Goal: Task Accomplishment & Management: Manage account settings

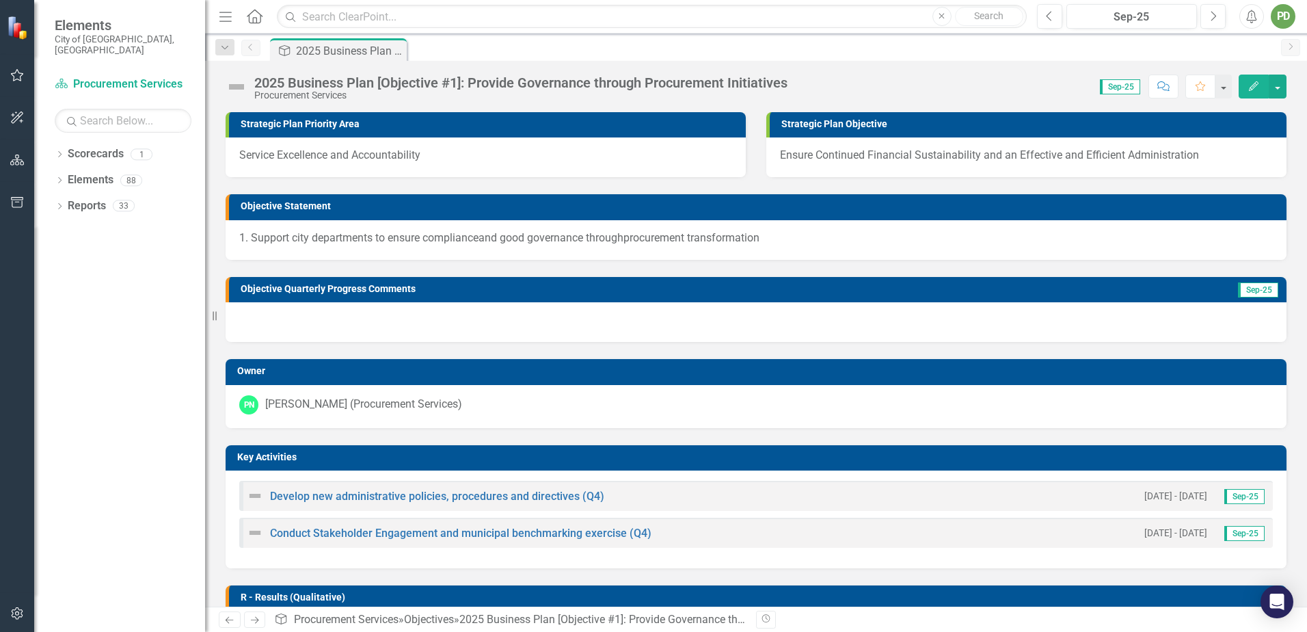
click at [54, 143] on div "Dropdown Scorecards 1 Procurement Services Dropdown Elements 88 Dropdown Object…" at bounding box center [119, 387] width 171 height 489
click at [58, 152] on icon "Dropdown" at bounding box center [60, 156] width 10 height 8
click at [85, 172] on link "Procurement Services" at bounding box center [140, 180] width 130 height 16
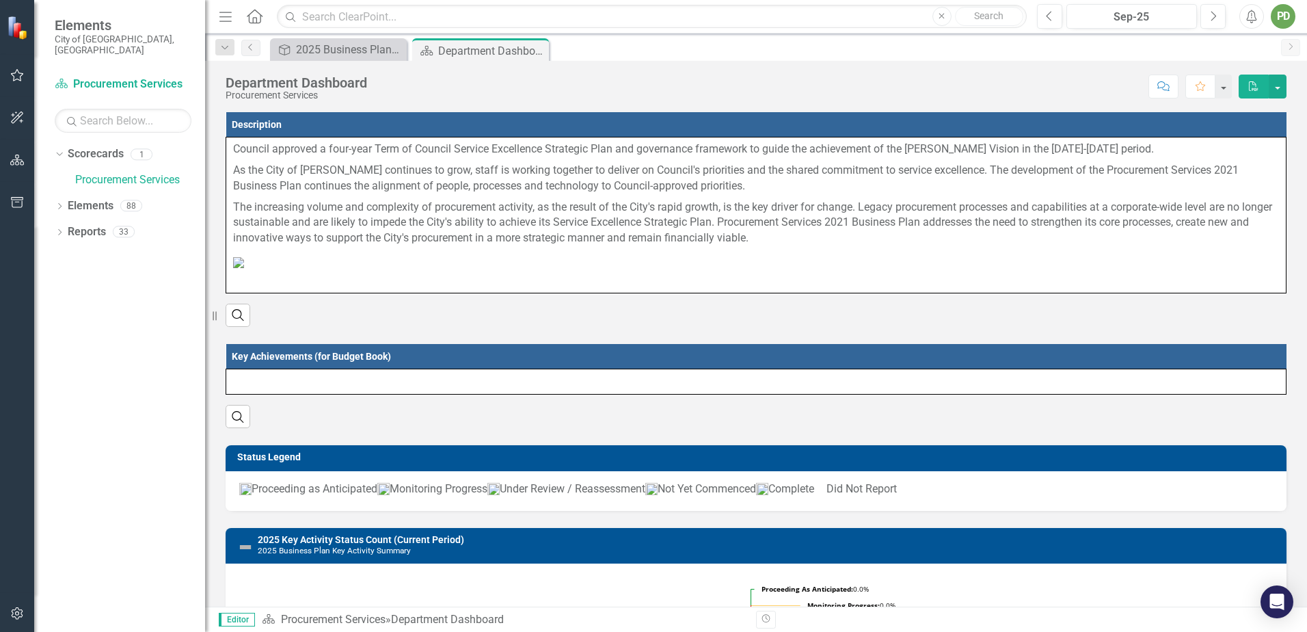
click at [0, 0] on icon "Close" at bounding box center [0, 0] width 0 height 0
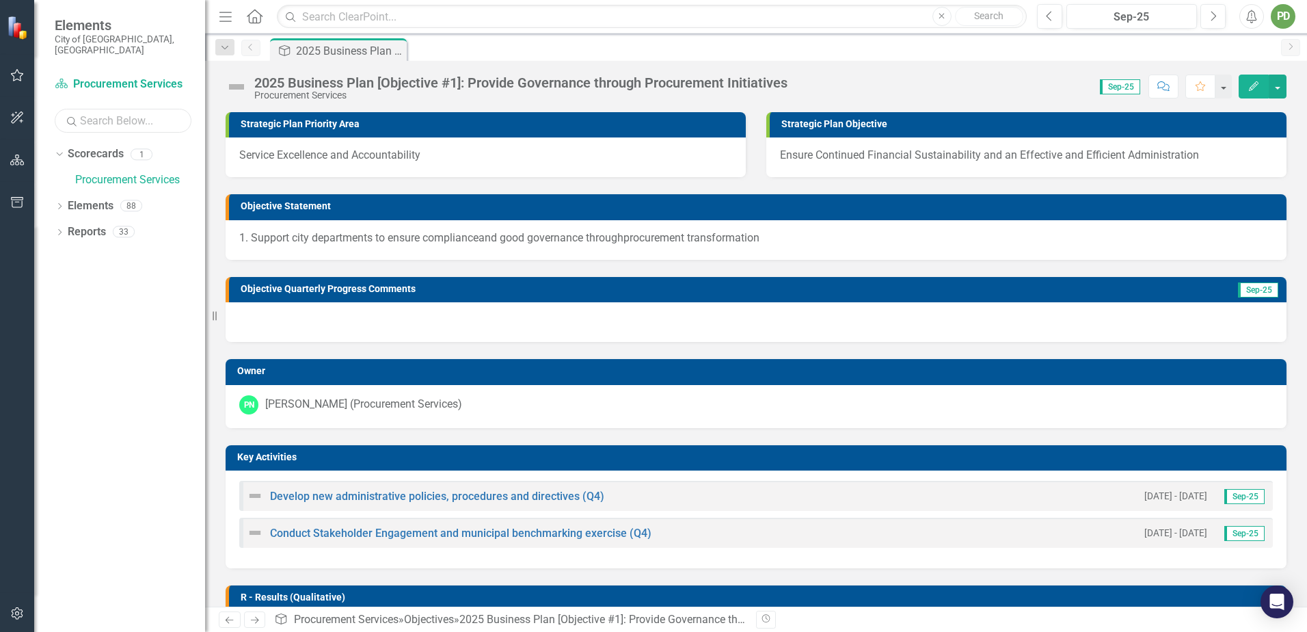
click at [125, 115] on input "text" at bounding box center [123, 121] width 137 height 24
type input "2025"
click at [16, 25] on img at bounding box center [19, 28] width 24 height 24
click at [1276, 16] on div "PD" at bounding box center [1283, 16] width 25 height 25
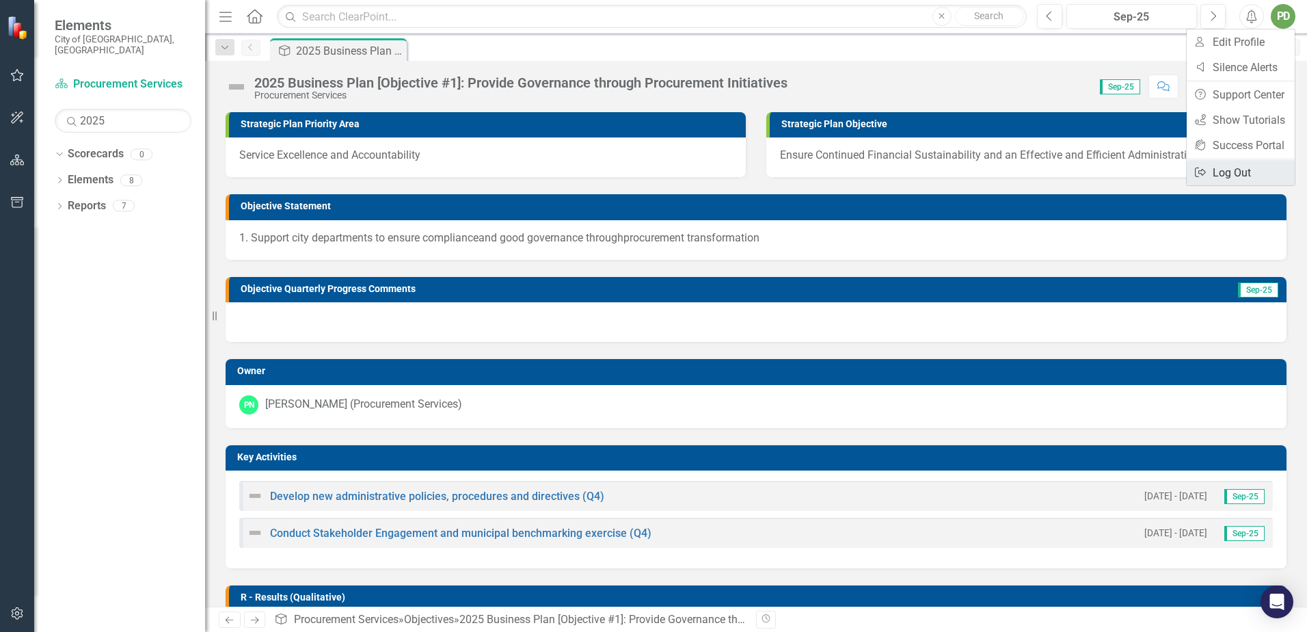
click at [1213, 178] on link "Logout Log Out" at bounding box center [1241, 172] width 108 height 25
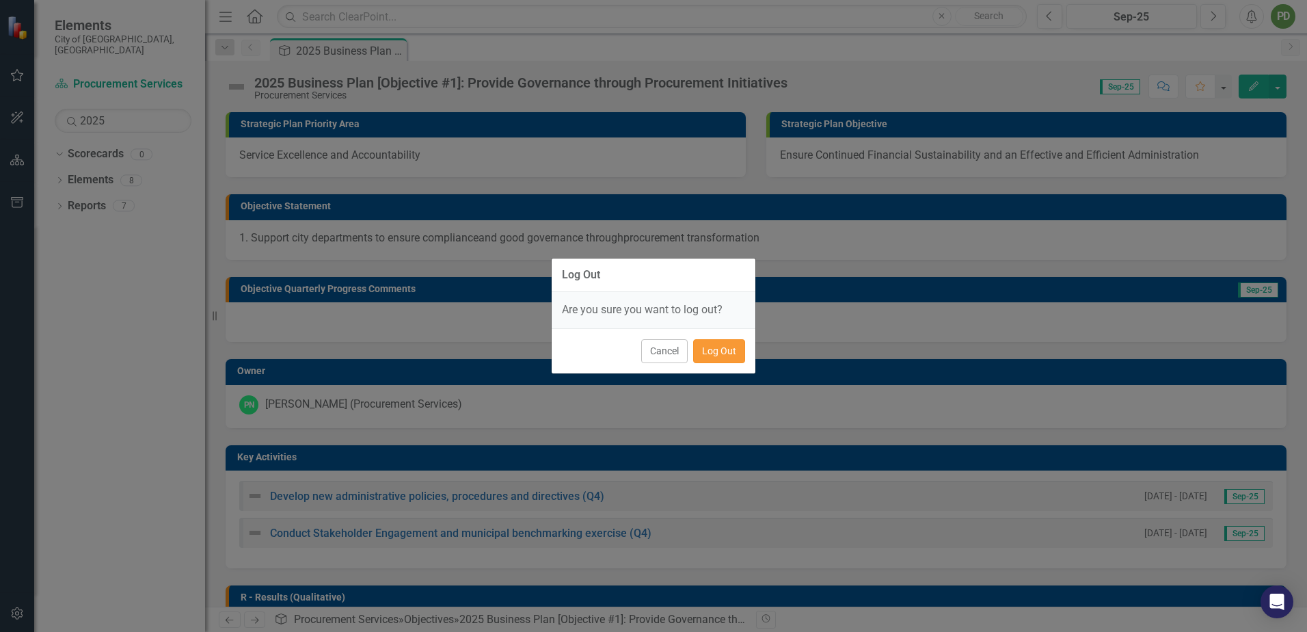
click at [719, 347] on button "Log Out" at bounding box center [719, 351] width 52 height 24
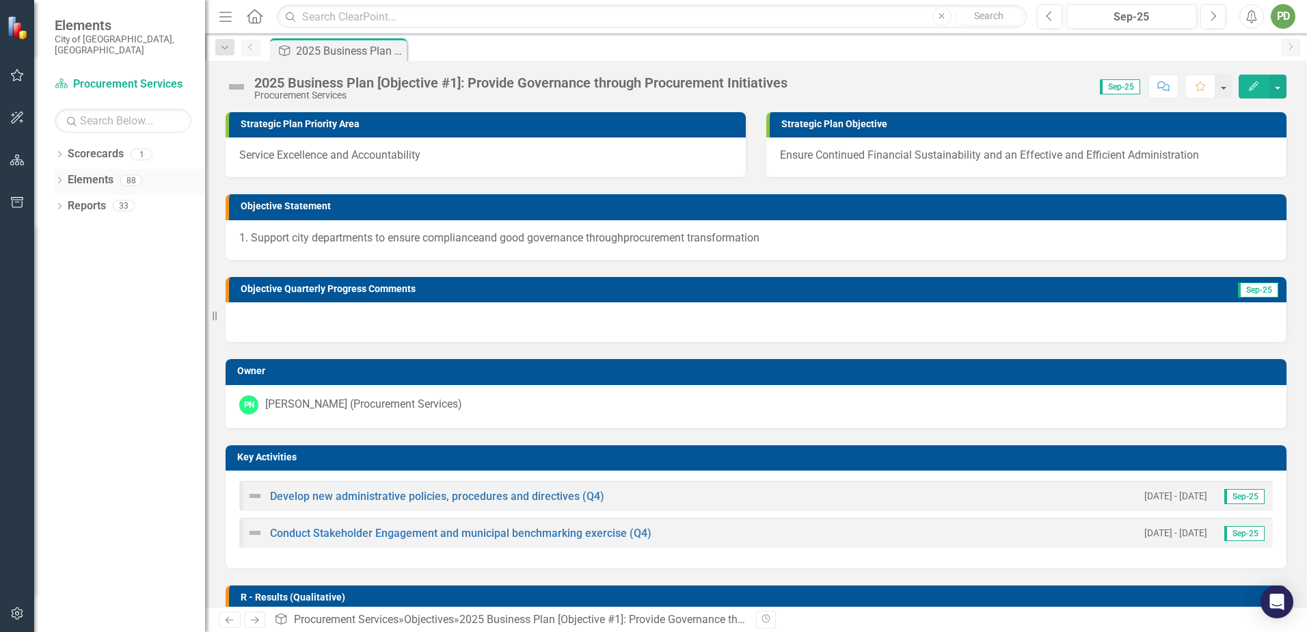
click at [58, 178] on icon "Dropdown" at bounding box center [60, 182] width 10 height 8
click at [105, 111] on input "text" at bounding box center [123, 121] width 137 height 24
type input "2025"
click at [63, 230] on icon "Dropdown" at bounding box center [67, 234] width 10 height 8
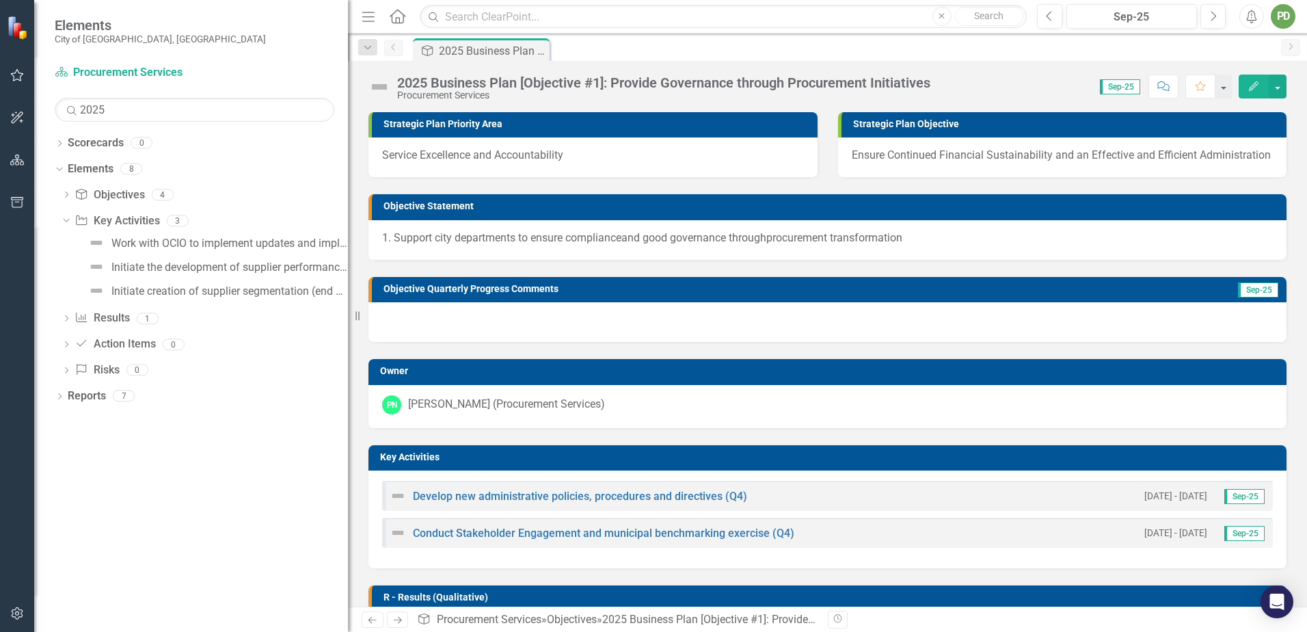
drag, startPoint x: 206, startPoint y: 234, endPoint x: 349, endPoint y: 264, distance: 146.0
click at [349, 264] on div "Resize" at bounding box center [353, 316] width 11 height 632
click at [61, 193] on div "Dropdown Objective Objectives 4 2025 Business Plan [Executive Summary] 2025 Bus…" at bounding box center [202, 284] width 294 height 201
click at [67, 194] on icon "Dropdown" at bounding box center [67, 196] width 10 height 8
click at [195, 239] on div "2025 Business Plan [Objective #1]: Provide Governance through Procurement Initi…" at bounding box center [222, 241] width 252 height 12
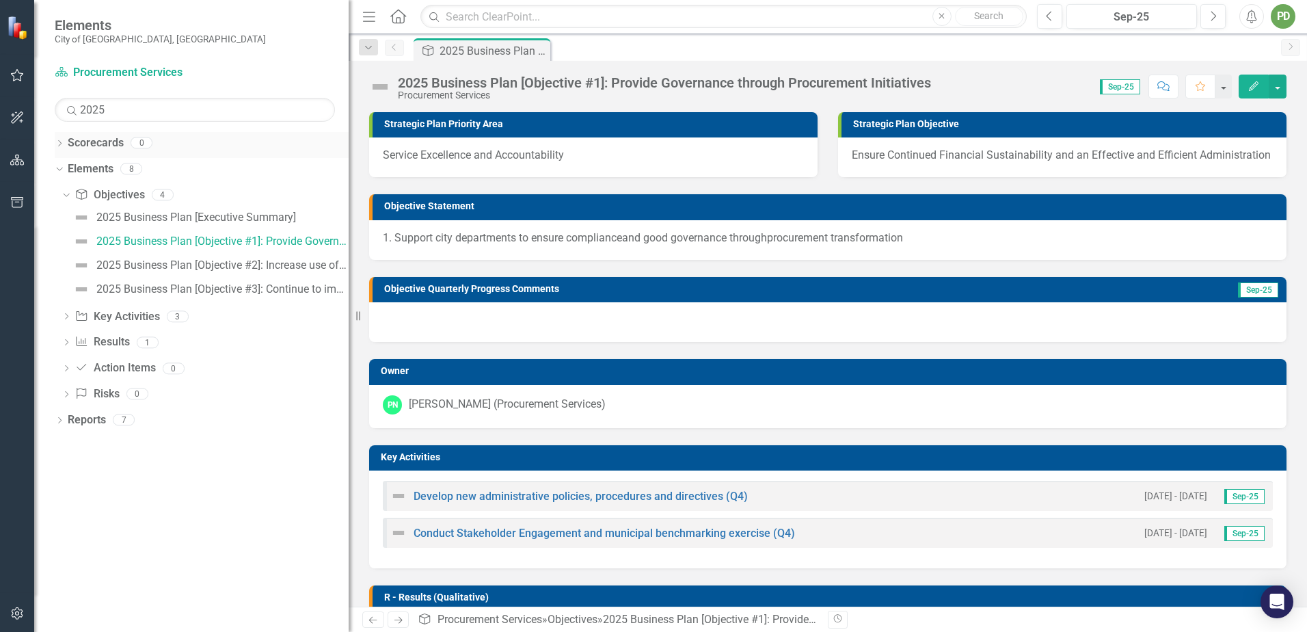
click at [61, 142] on icon at bounding box center [59, 143] width 3 height 6
drag, startPoint x: 120, startPoint y: 108, endPoint x: 41, endPoint y: 108, distance: 79.3
click at [41, 108] on div "Scorecard Procurement Services Search 2025 Sorry, no results found. Dropdown Sc…" at bounding box center [191, 347] width 315 height 570
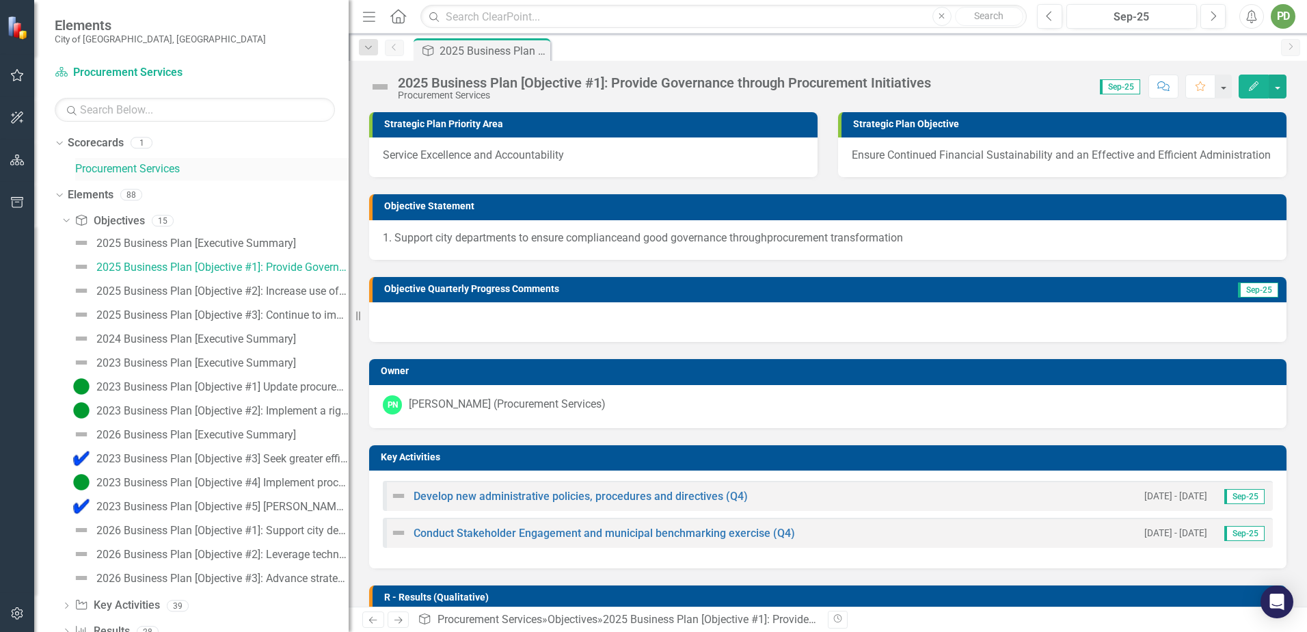
click at [111, 172] on link "Procurement Services" at bounding box center [212, 169] width 274 height 16
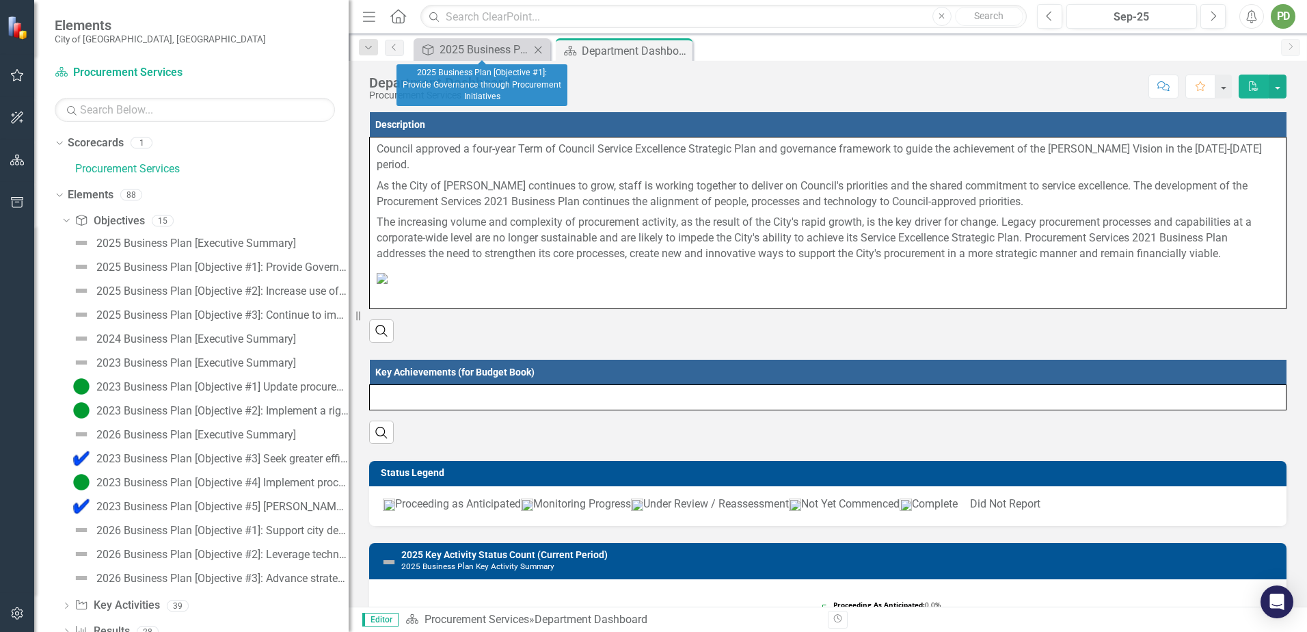
click at [534, 49] on icon "Close" at bounding box center [538, 49] width 14 height 11
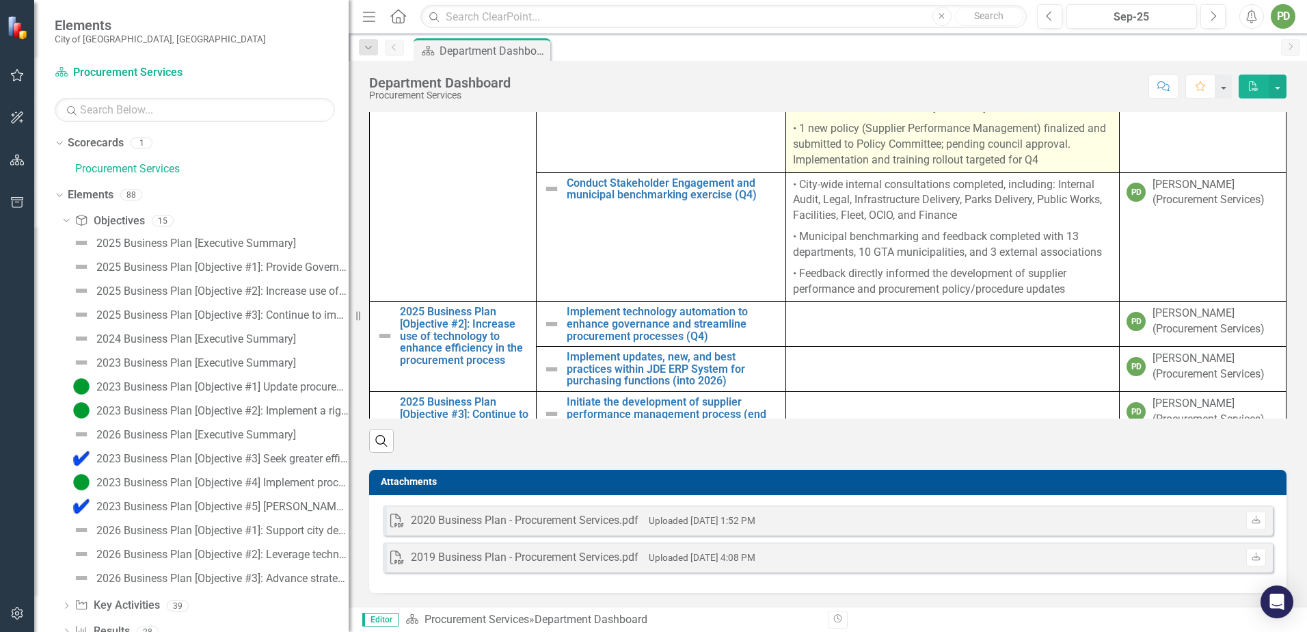
scroll to position [63, 0]
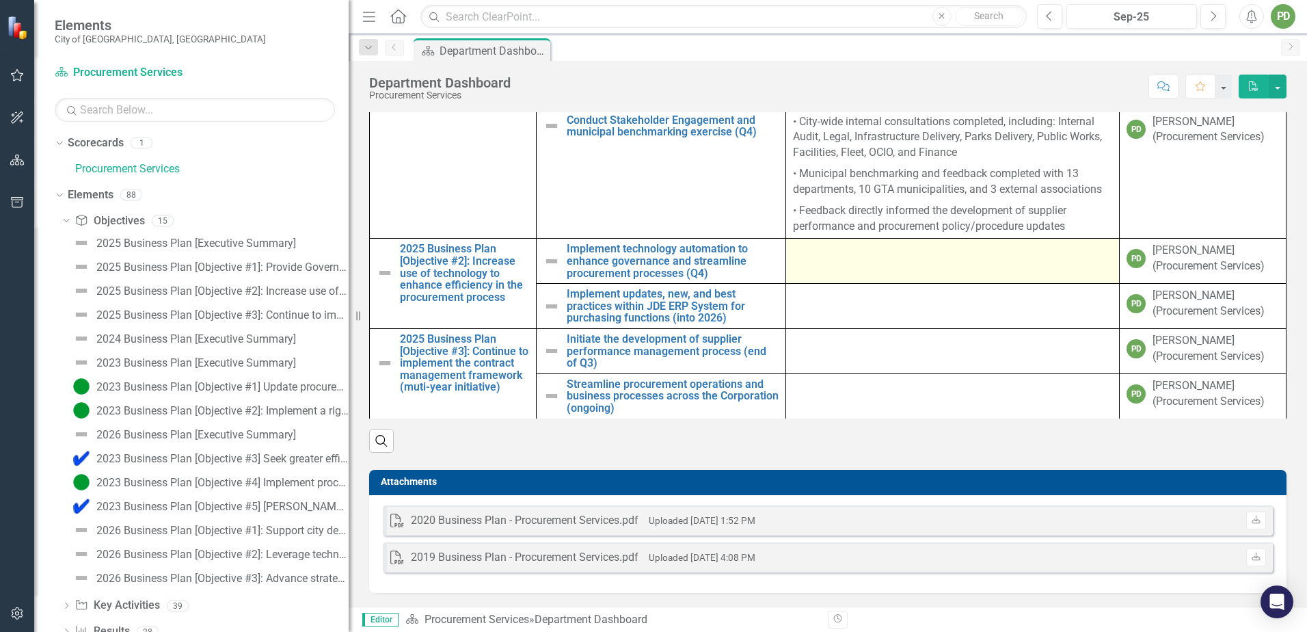
click at [849, 284] on td at bounding box center [953, 261] width 334 height 45
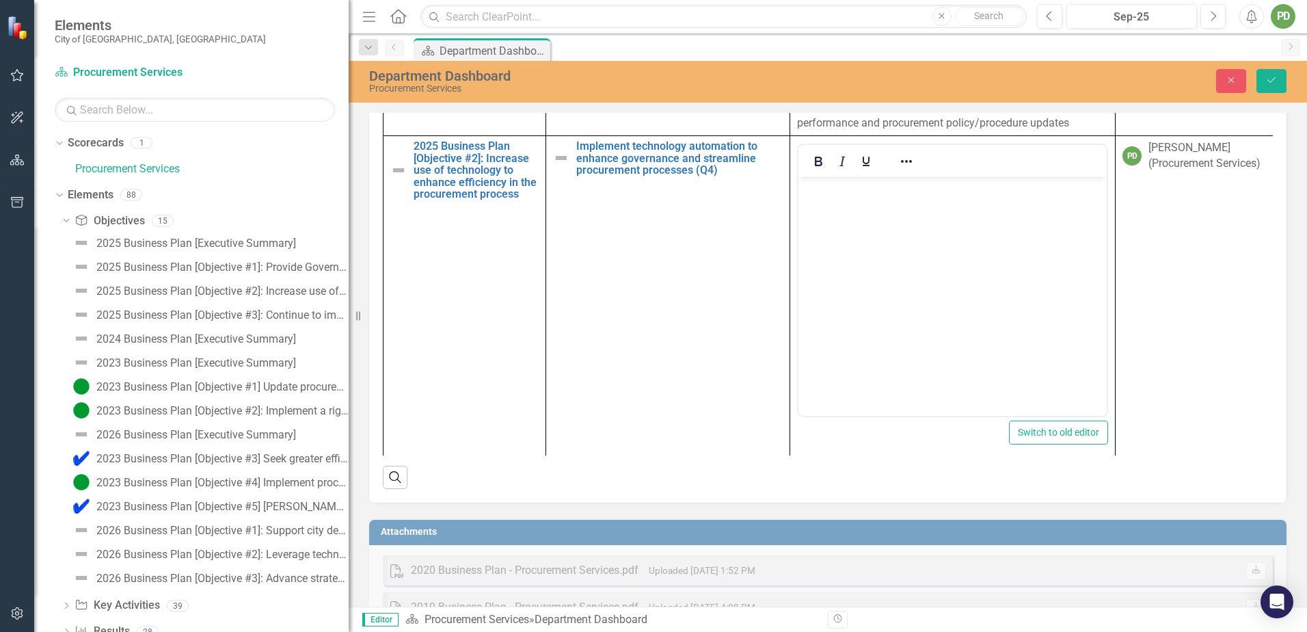
scroll to position [339, 0]
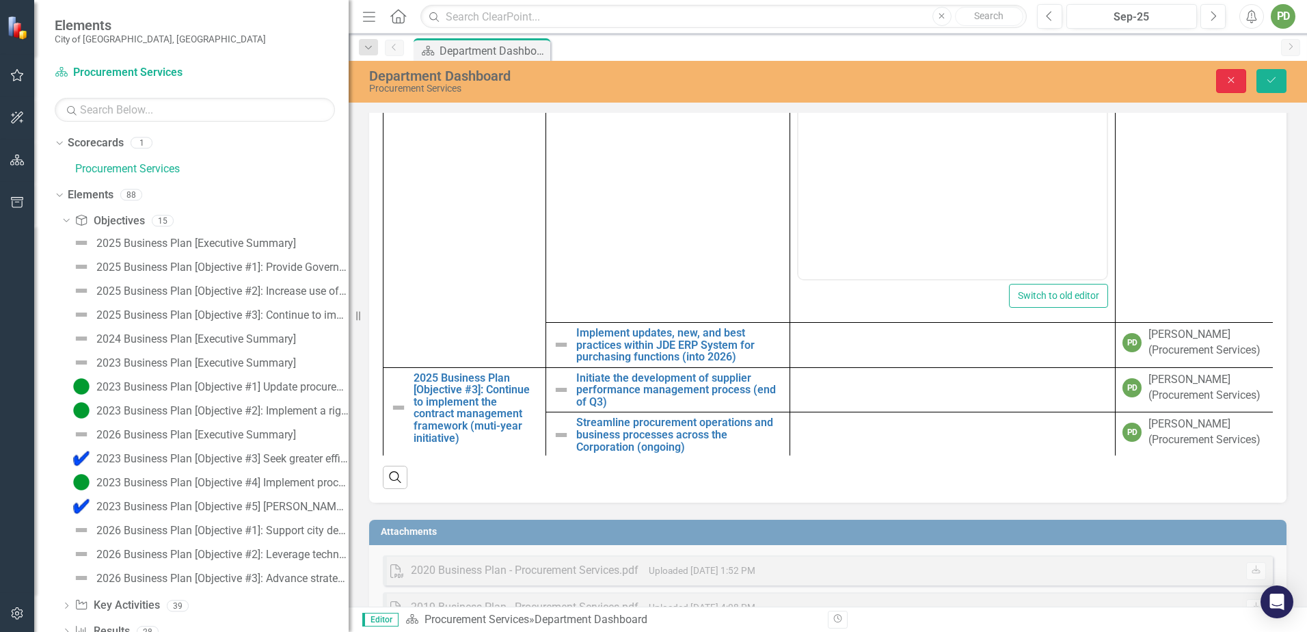
click at [1231, 79] on icon "button" at bounding box center [1232, 80] width 6 height 6
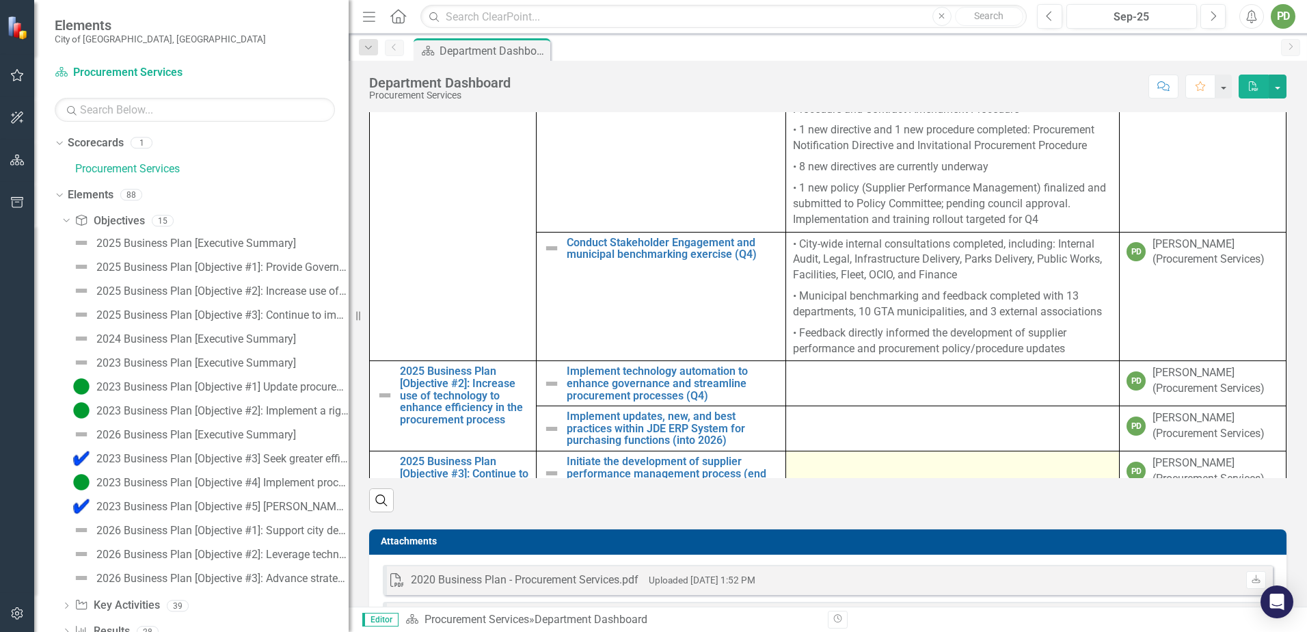
scroll to position [821, 0]
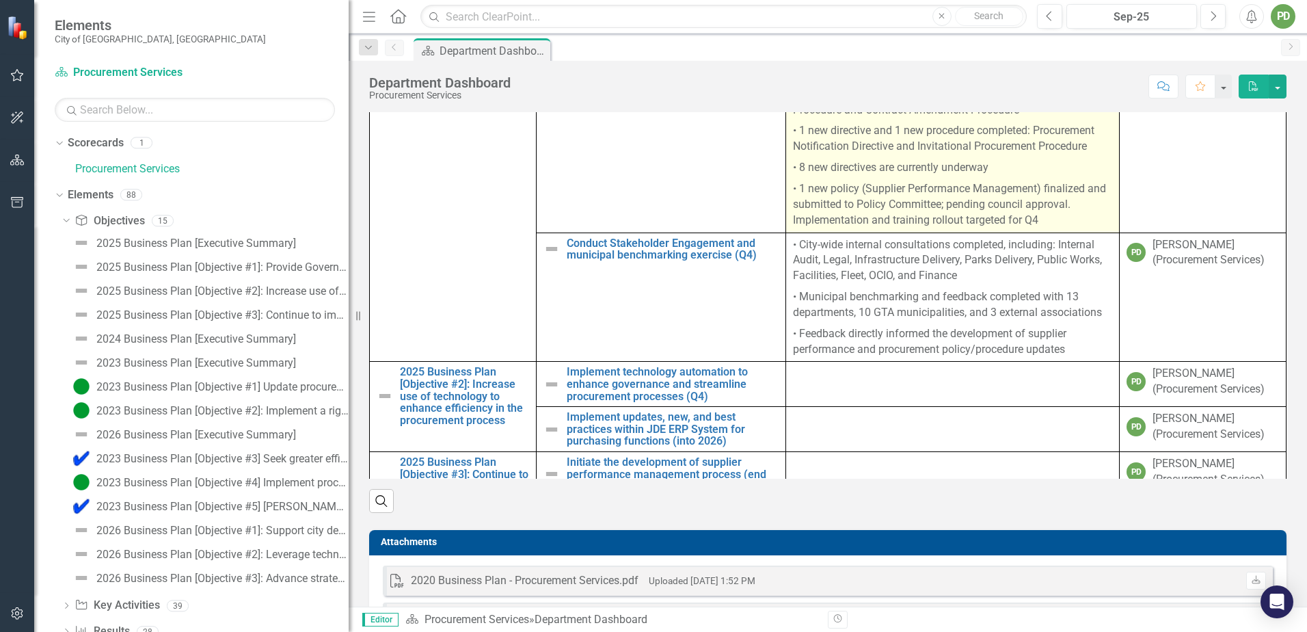
click at [906, 121] on p "• 2 updated procedures completed: Low Dollar Procurement Procedure and Contract…" at bounding box center [952, 102] width 319 height 37
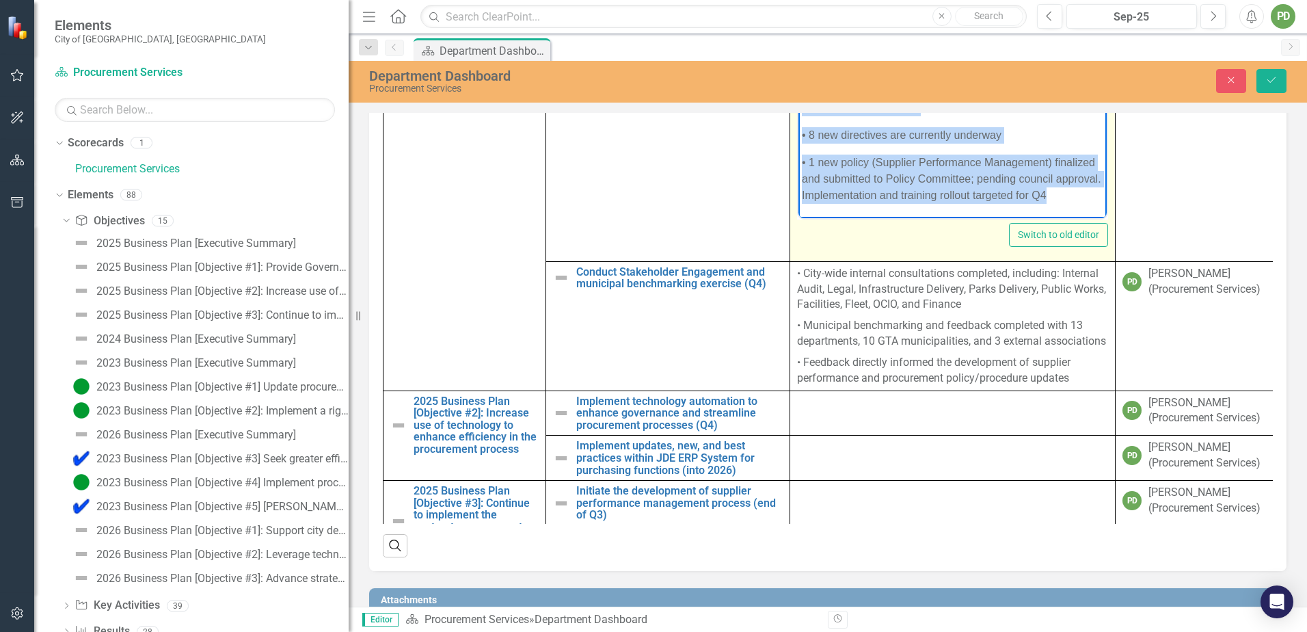
scroll to position [0, 0]
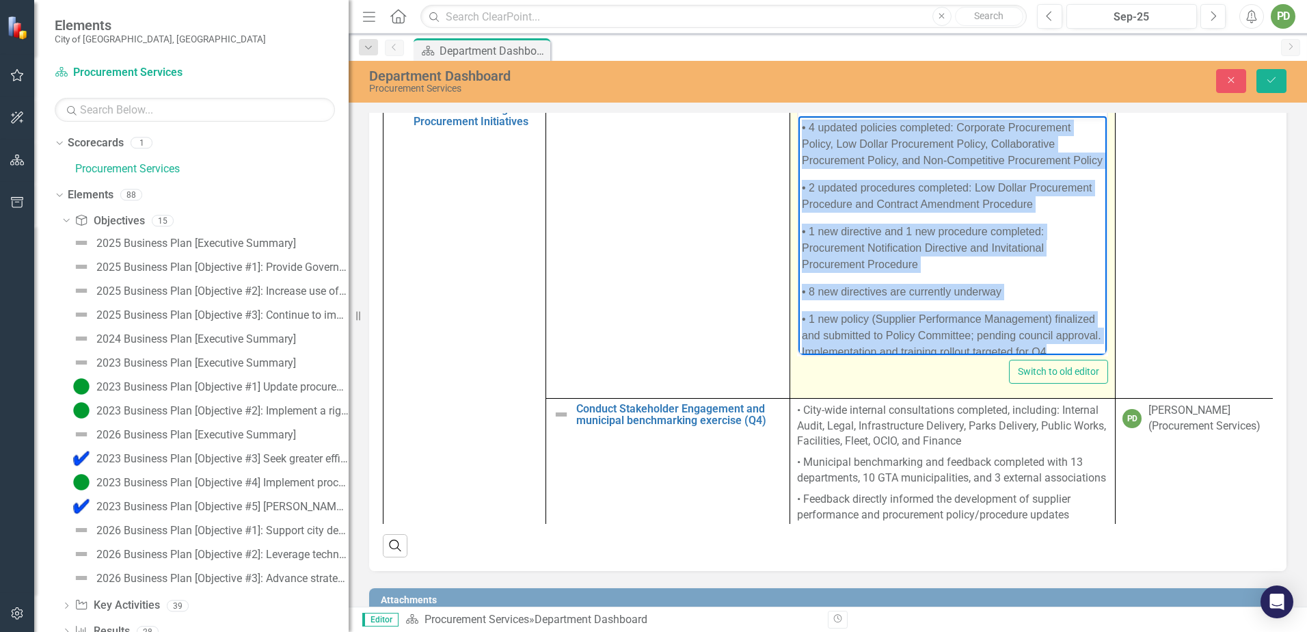
drag, startPoint x: 996, startPoint y: 331, endPoint x: 574, endPoint y: -21, distance: 549.5
click at [799, 116] on html "• 4 updated policies completed: Corporate Procurement Policy, Low Dollar Procur…" at bounding box center [953, 245] width 308 height 258
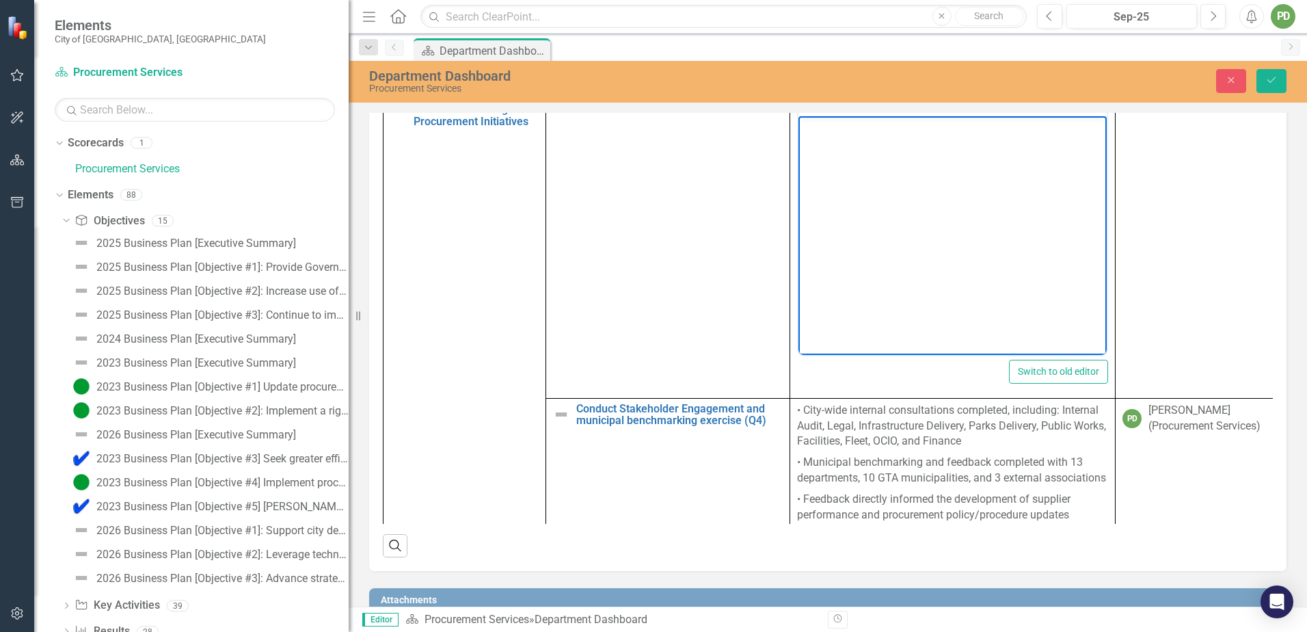
paste body "Rich Text Area. Press ALT-0 for help."
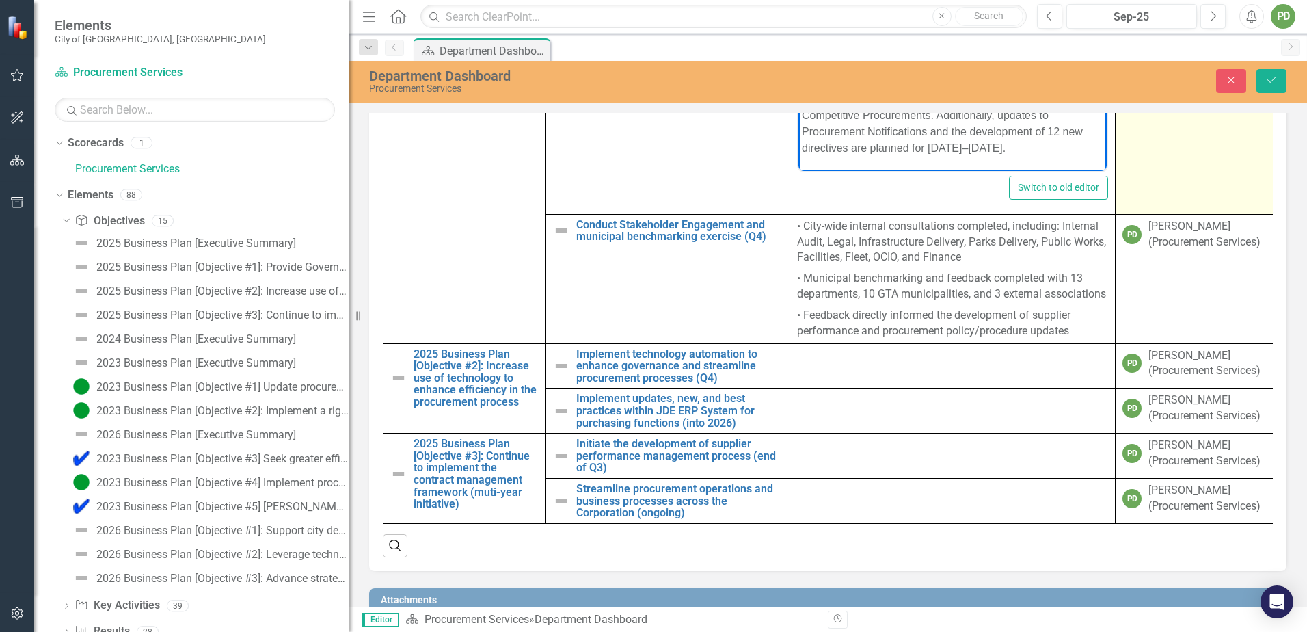
scroll to position [5, 0]
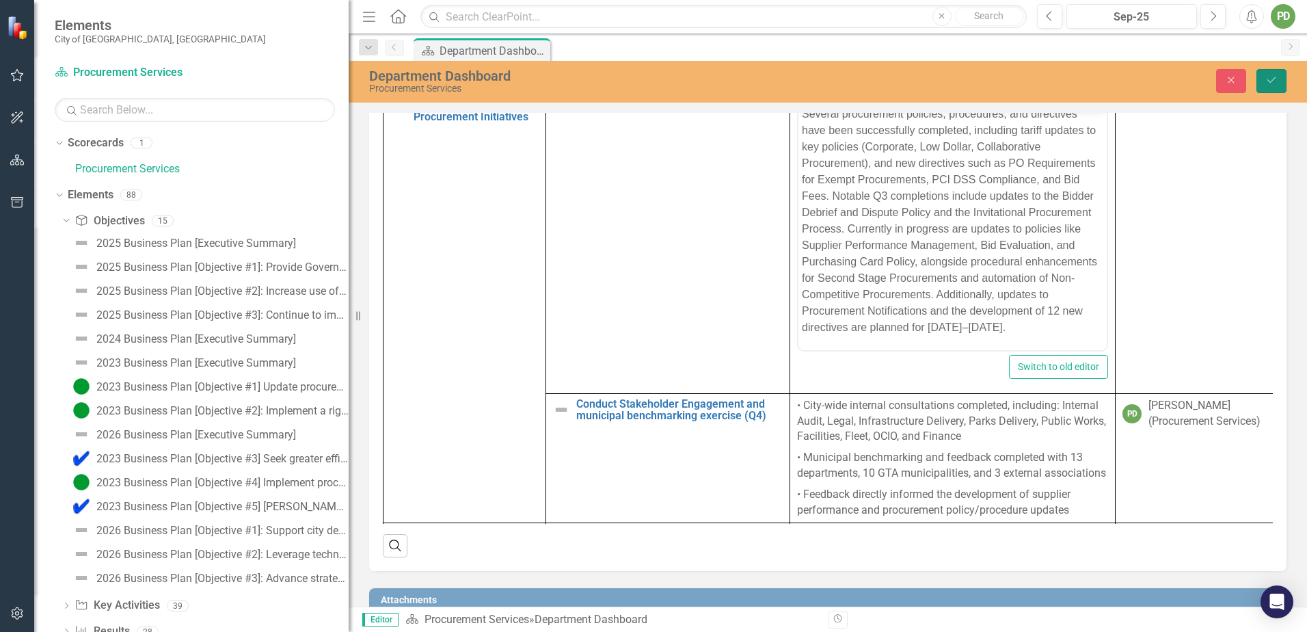
click at [1282, 75] on button "Save" at bounding box center [1272, 81] width 30 height 24
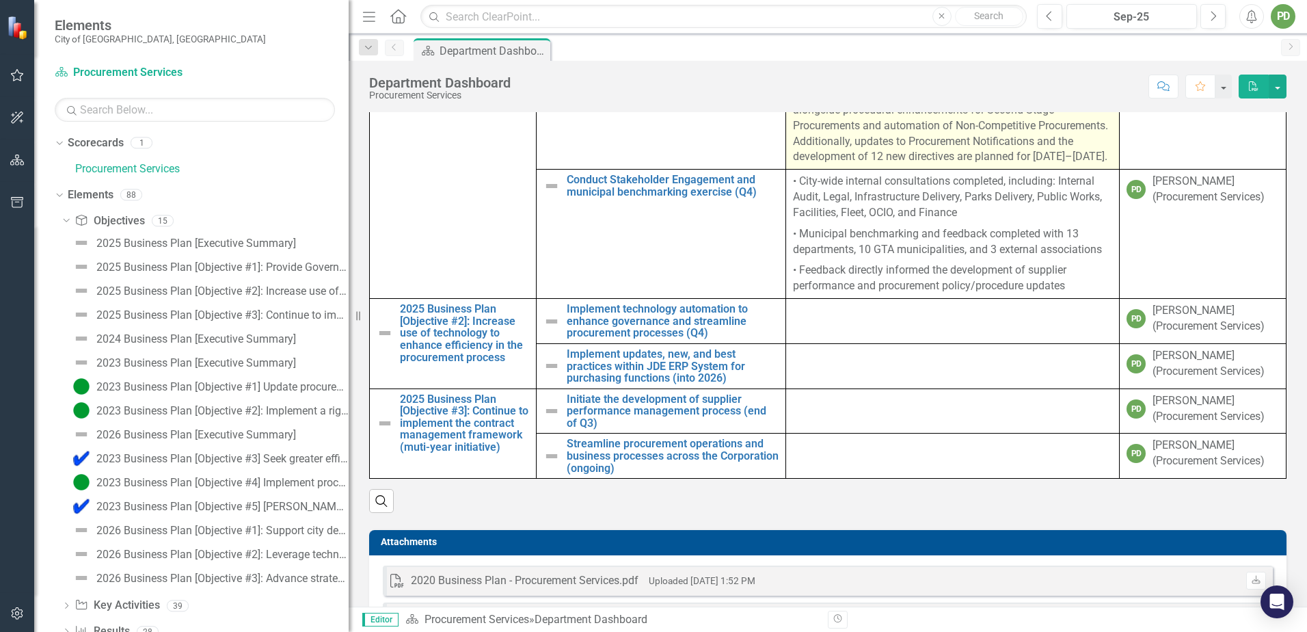
scroll to position [0, 0]
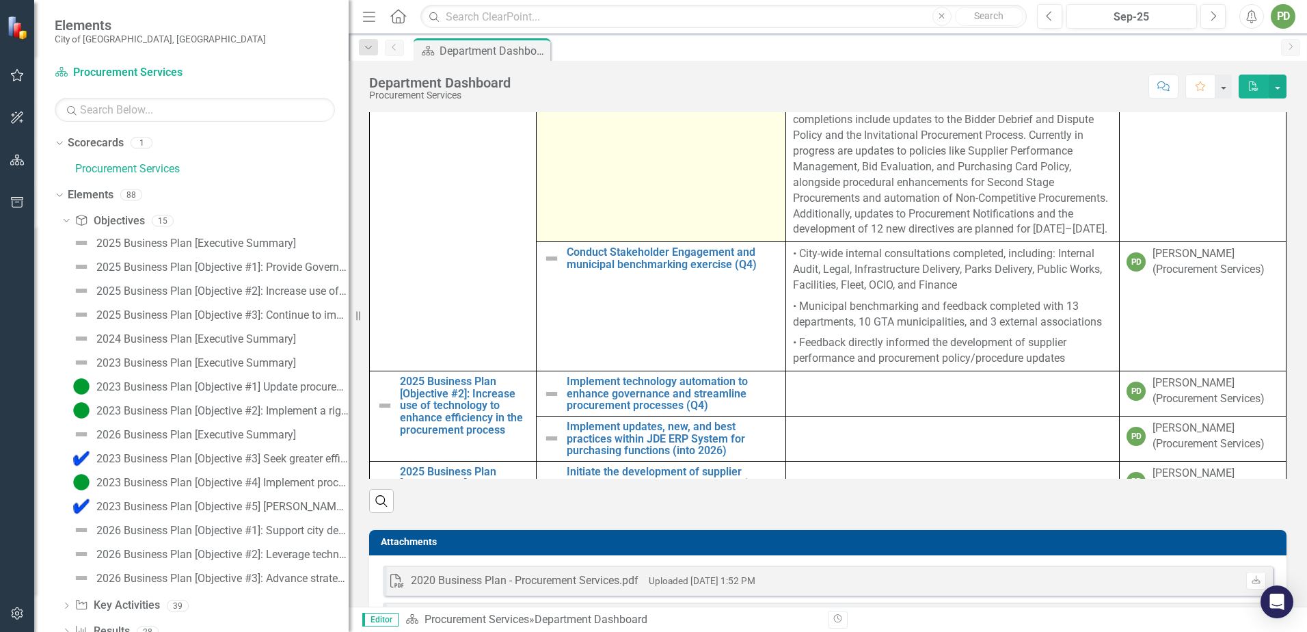
click at [548, 55] on img at bounding box center [552, 46] width 16 height 16
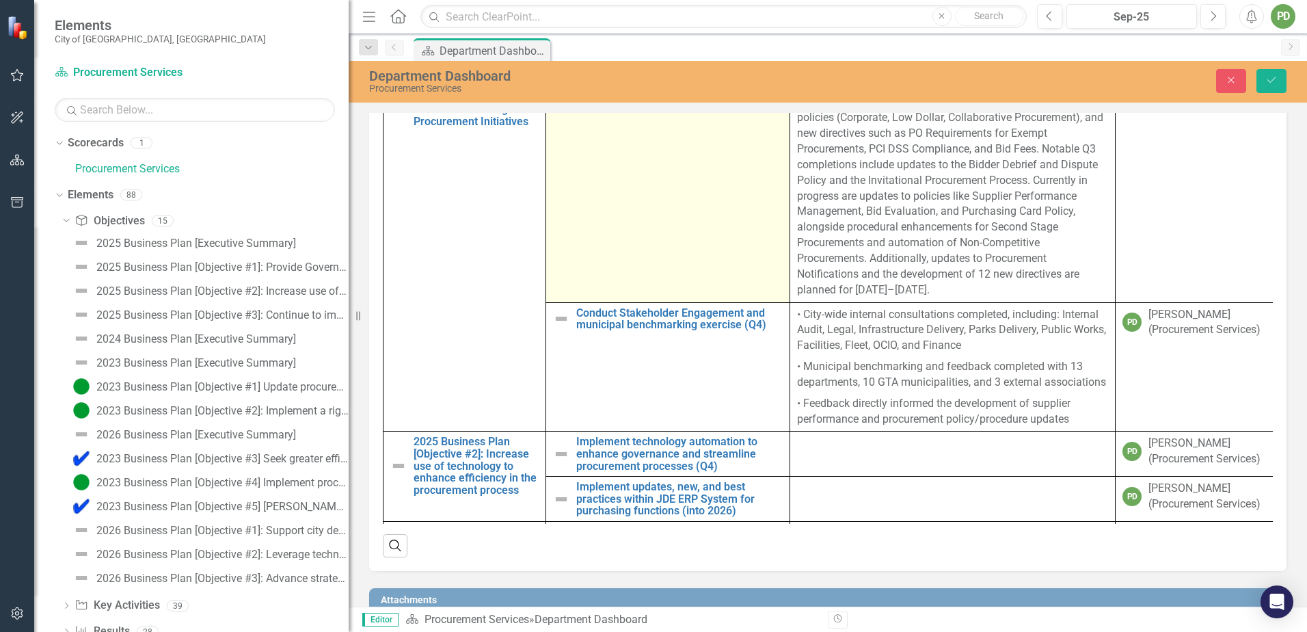
click at [582, 98] on icon "Expand" at bounding box center [583, 92] width 14 height 11
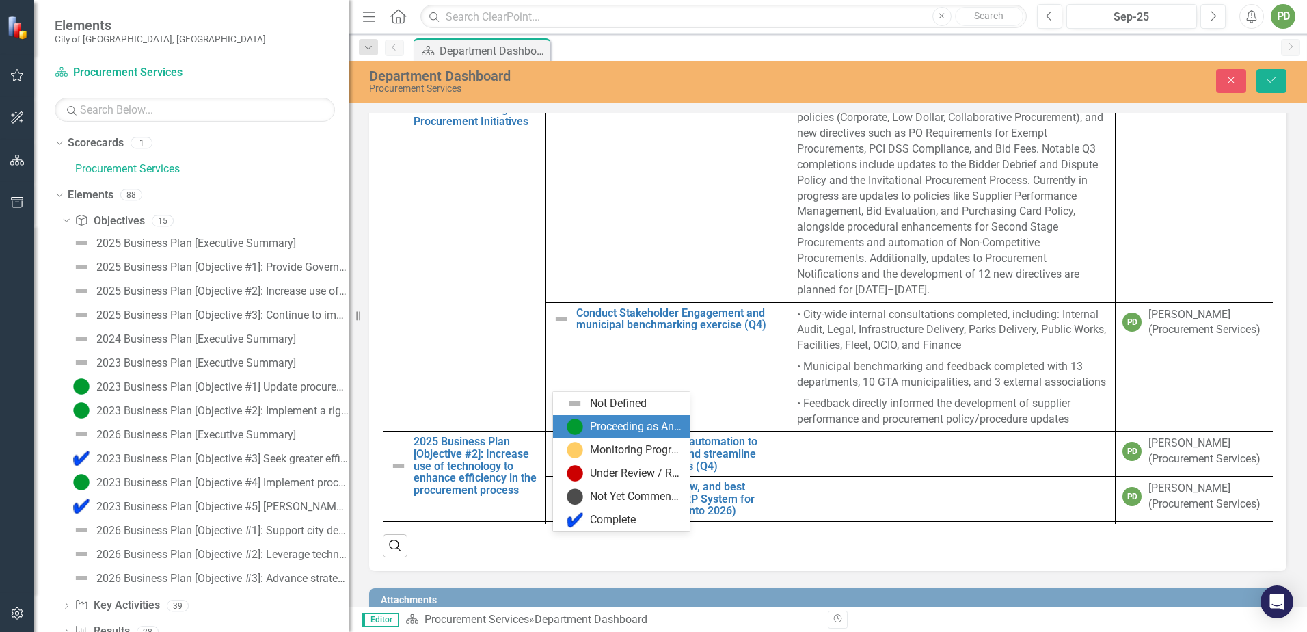
click at [590, 434] on div "Proceeding as Anticipated" at bounding box center [636, 427] width 92 height 16
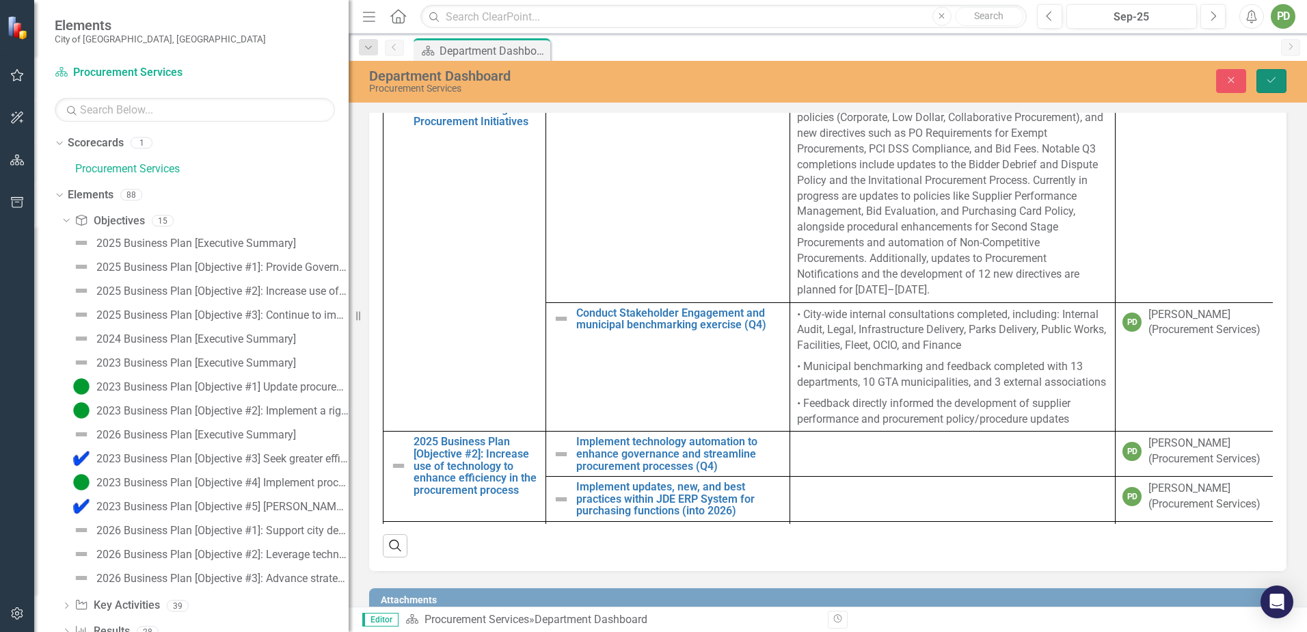
click at [1275, 88] on button "Save" at bounding box center [1272, 81] width 30 height 24
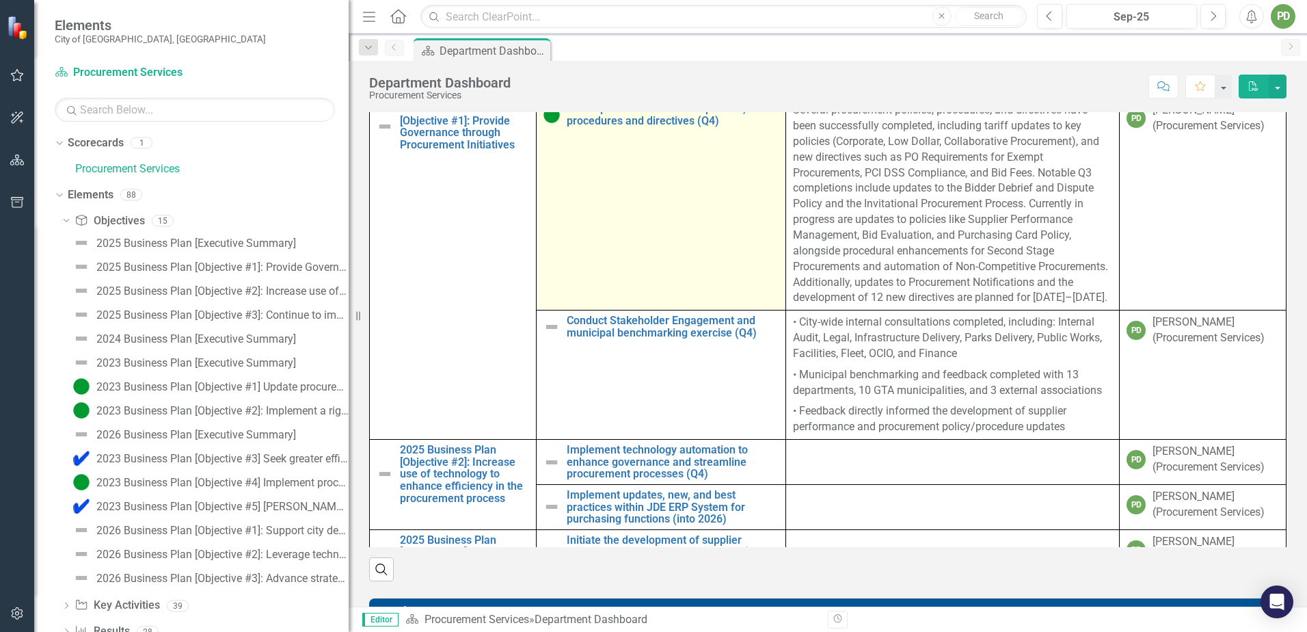
click at [544, 123] on img at bounding box center [552, 115] width 16 height 16
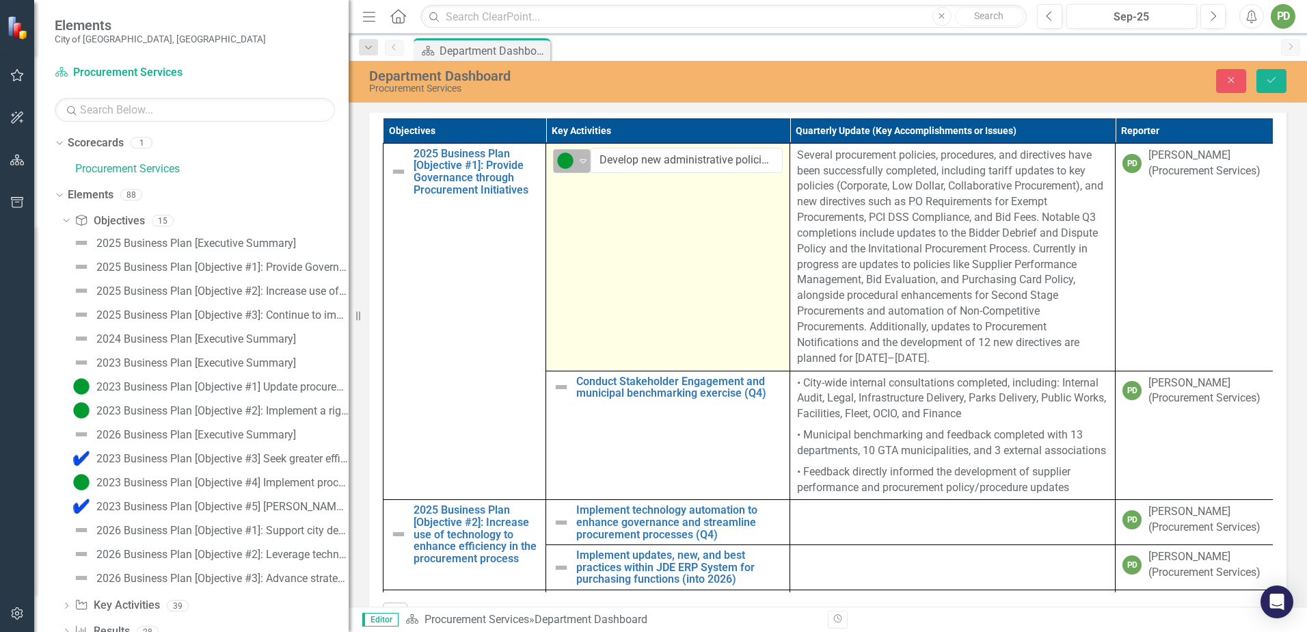
click at [576, 173] on div "Proceeding as Anticipated Expand" at bounding box center [572, 161] width 38 height 24
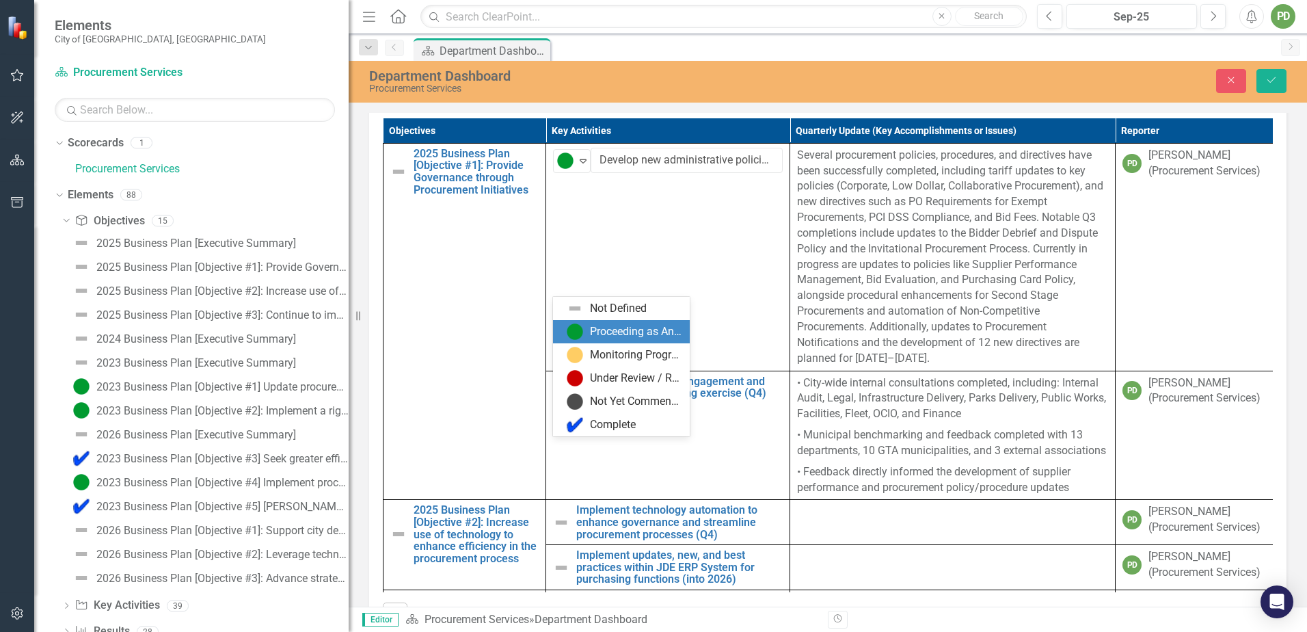
click at [589, 336] on div "Proceeding as Anticipated" at bounding box center [624, 331] width 115 height 16
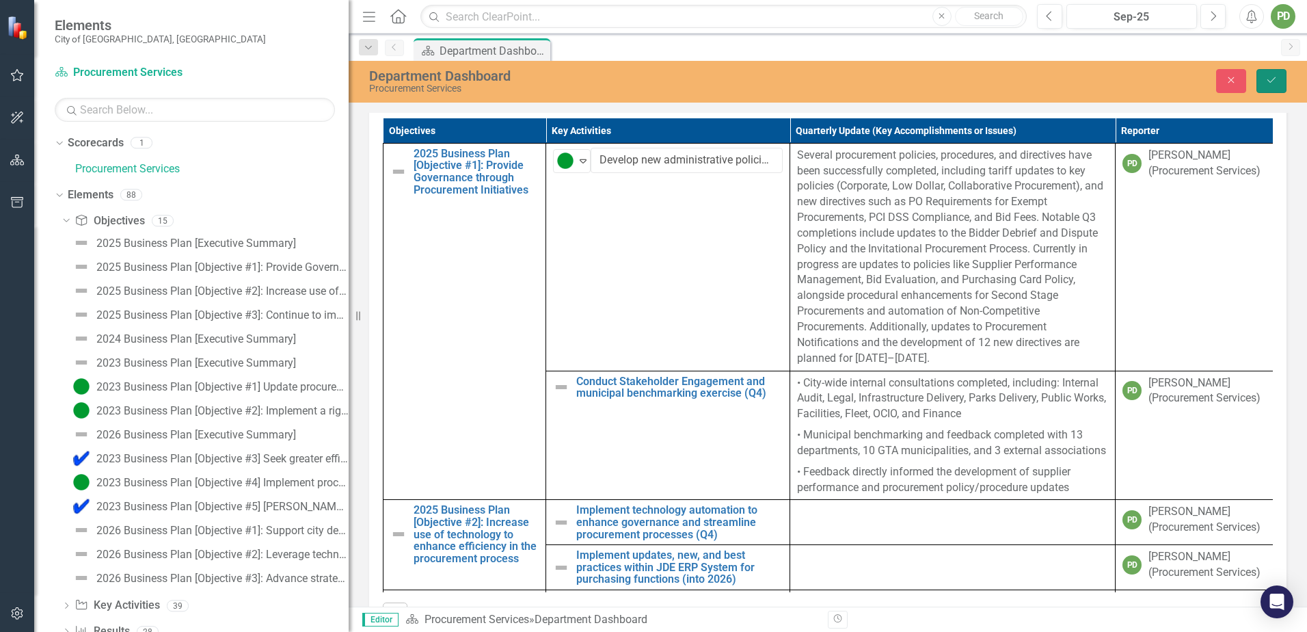
click at [1264, 82] on button "Save" at bounding box center [1272, 81] width 30 height 24
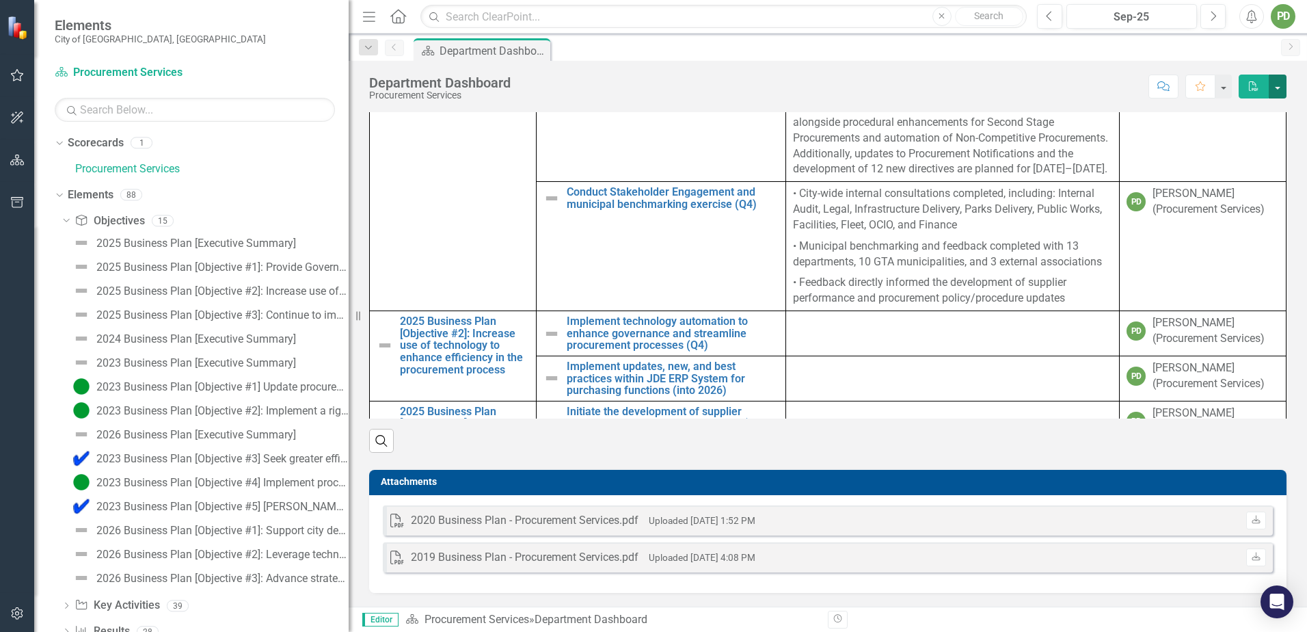
click at [1283, 83] on button "button" at bounding box center [1278, 87] width 18 height 24
click at [1299, 103] on div "Department Dashboard Procurement Services Score: N/A Sep-25 Completed Comment F…" at bounding box center [828, 334] width 959 height 546
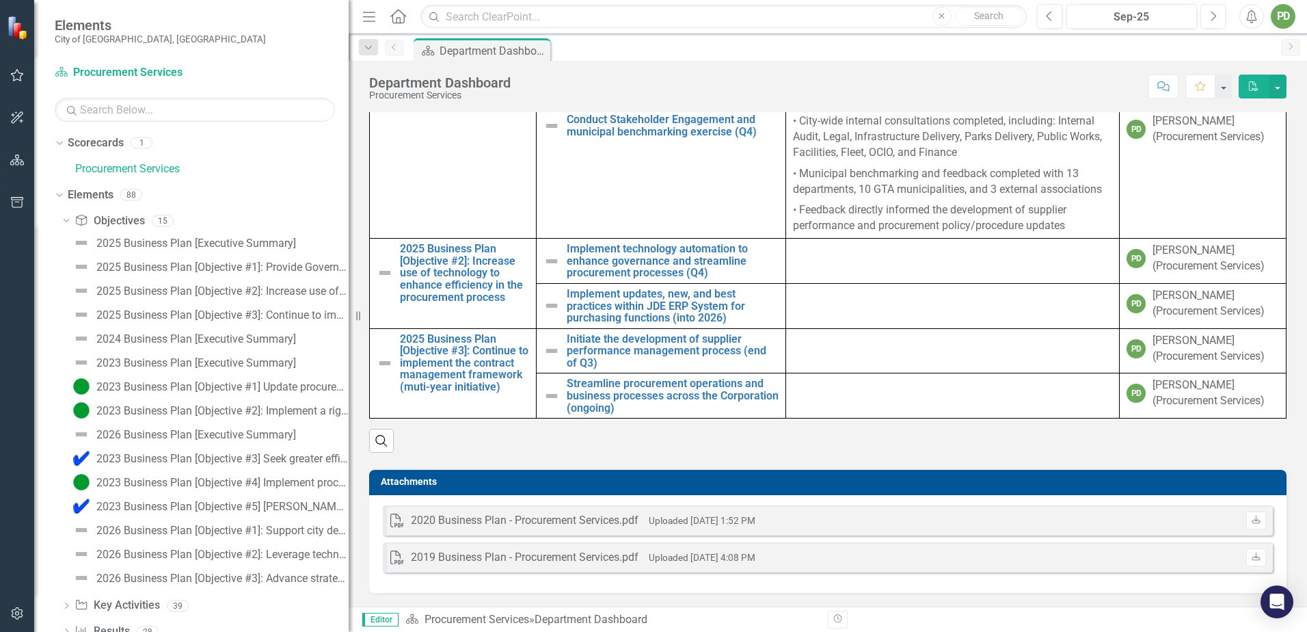
scroll to position [1168, 0]
drag, startPoint x: 756, startPoint y: 556, endPoint x: 669, endPoint y: 472, distance: 120.4
click at [669, 473] on td "Attachments" at bounding box center [830, 483] width 899 height 21
drag, startPoint x: 1172, startPoint y: 523, endPoint x: 702, endPoint y: 485, distance: 472.0
click at [701, 485] on div "Attachments PDF 2020 Business Plan - Procurement Services.pdf Uploaded Dec 15, …" at bounding box center [828, 531] width 918 height 123
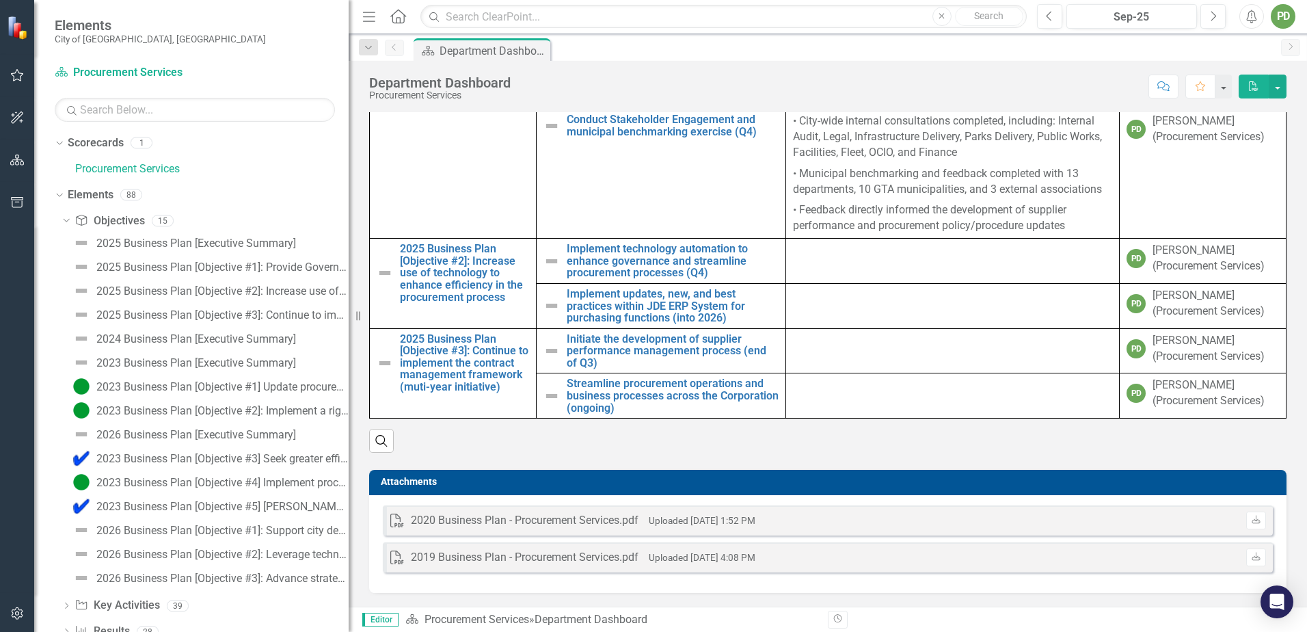
drag, startPoint x: 702, startPoint y: 485, endPoint x: 976, endPoint y: 485, distance: 274.2
click at [976, 485] on h3 "Attachments" at bounding box center [830, 482] width 899 height 10
drag, startPoint x: 645, startPoint y: 524, endPoint x: 920, endPoint y: 492, distance: 276.1
click at [920, 492] on div "Attachments PDF 2020 Business Plan - Procurement Services.pdf Uploaded Dec 15, …" at bounding box center [828, 531] width 918 height 123
click at [920, 484] on h3 "Attachments" at bounding box center [830, 482] width 899 height 10
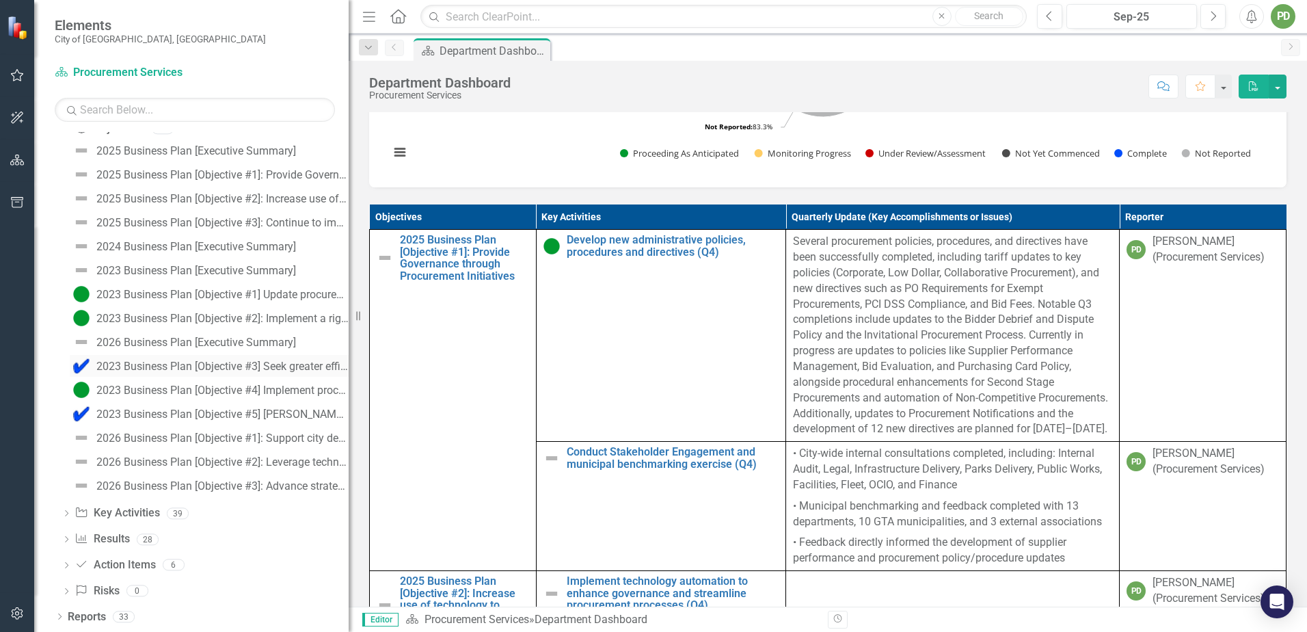
scroll to position [0, 0]
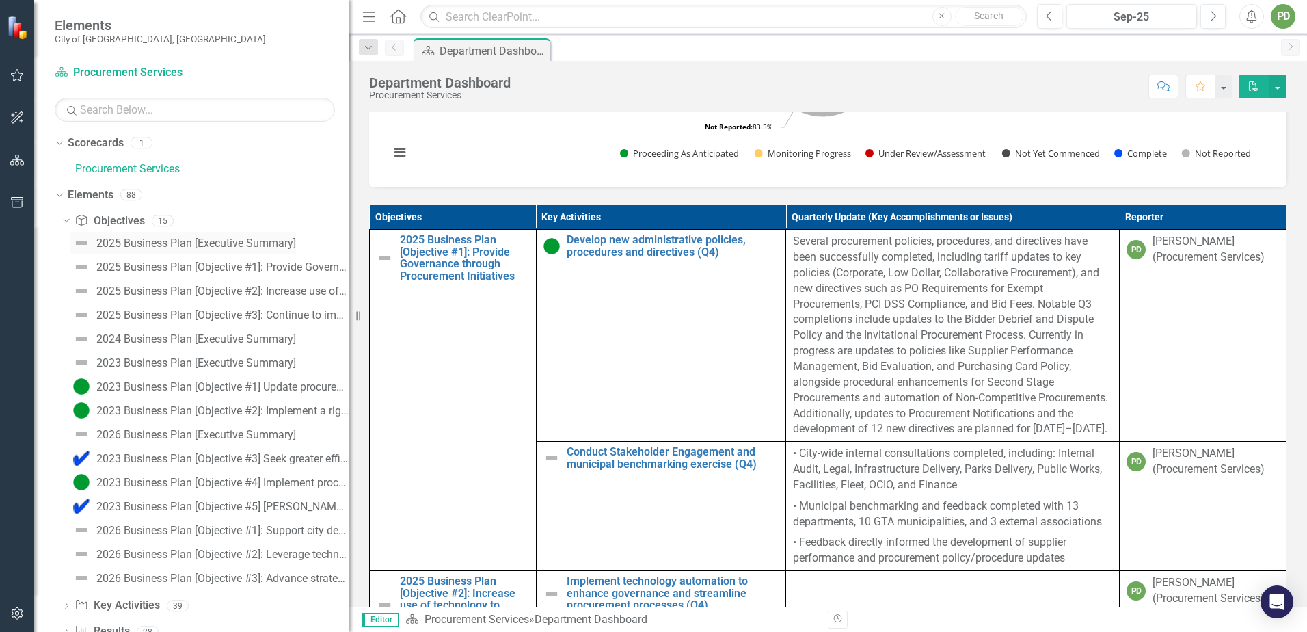
click at [118, 249] on div "2025 Business Plan [Executive Summary]" at bounding box center [196, 243] width 200 height 12
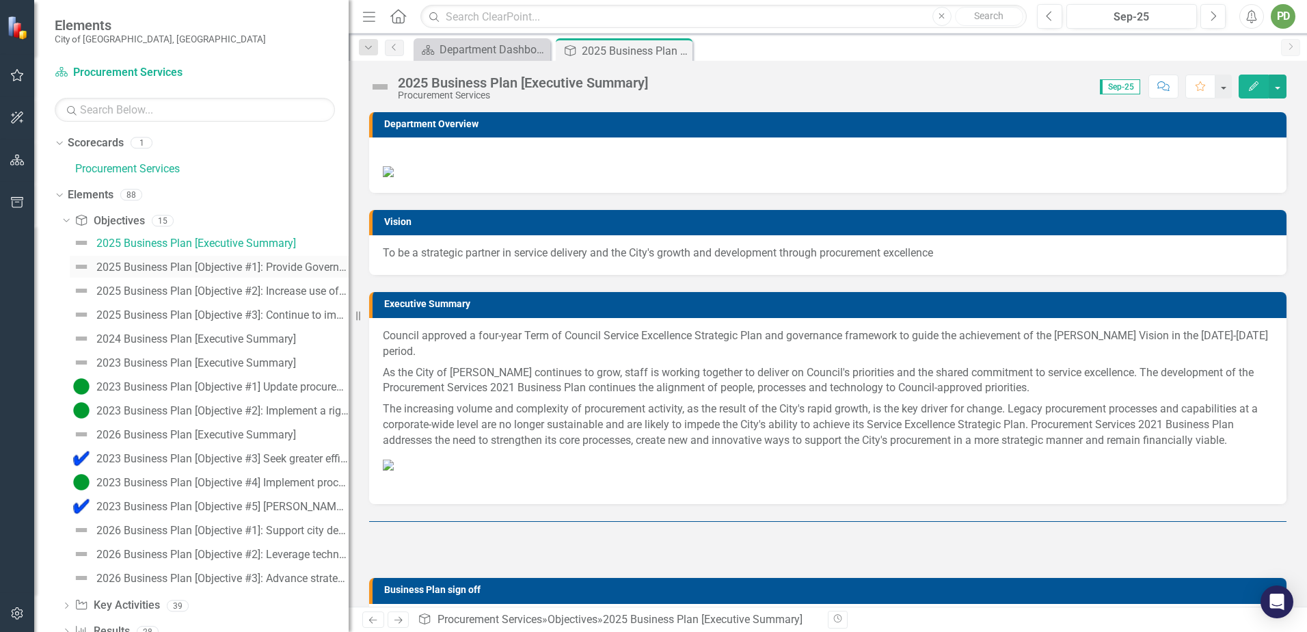
click at [118, 269] on div "2025 Business Plan [Objective #1]: Provide Governance through Procurement Initi…" at bounding box center [222, 267] width 252 height 12
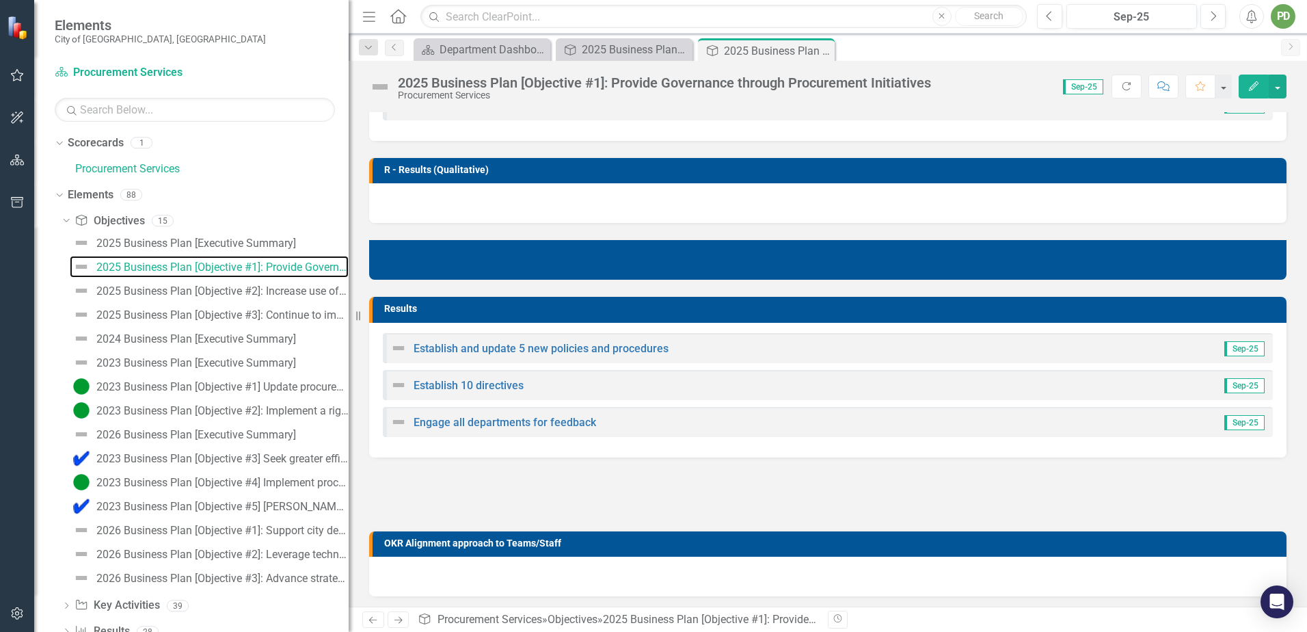
scroll to position [503, 0]
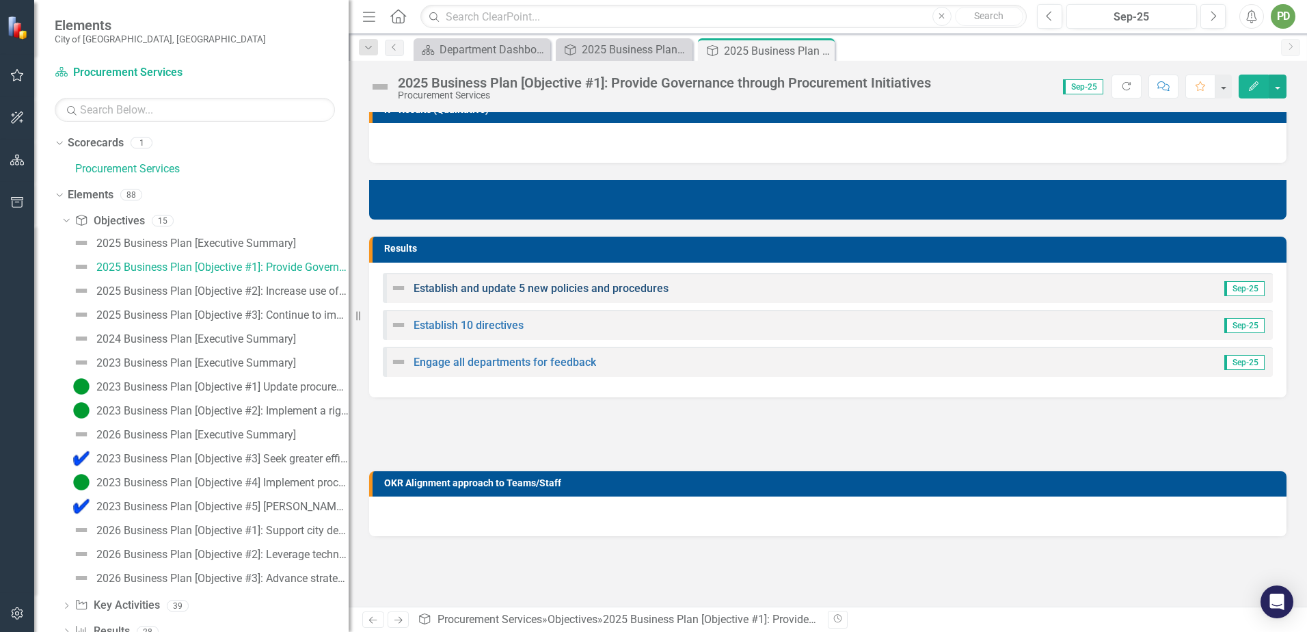
click at [548, 286] on link "Establish and update 5 new policies and procedures" at bounding box center [541, 288] width 255 height 13
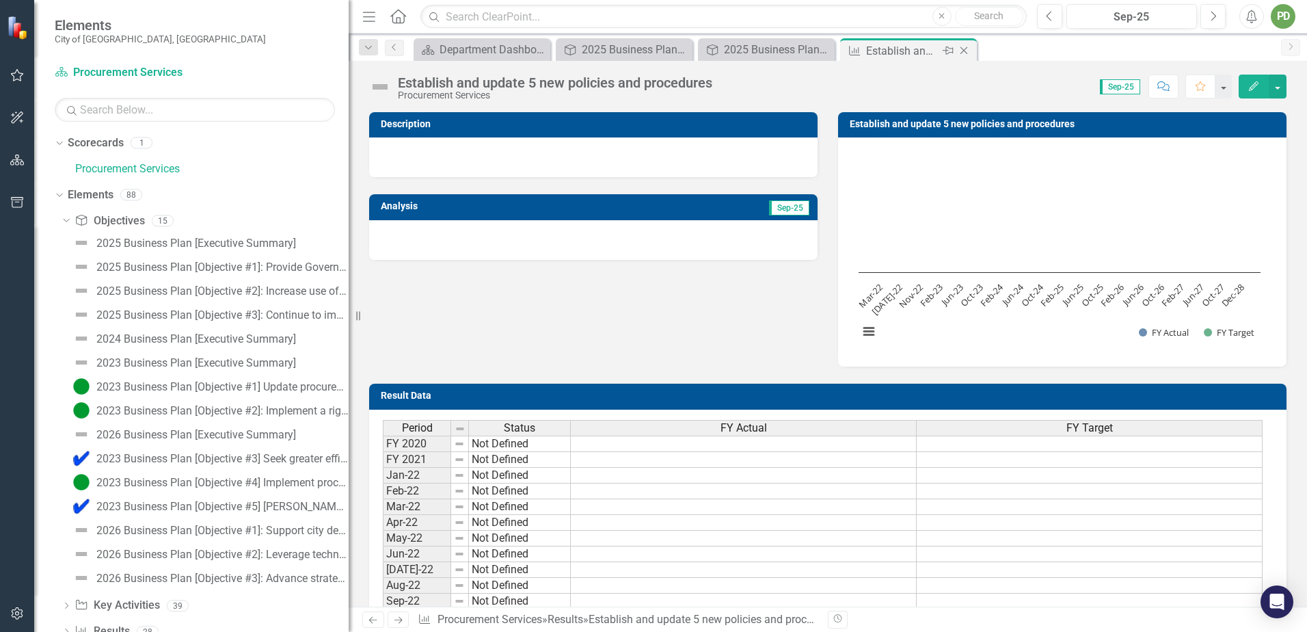
click at [963, 52] on icon at bounding box center [965, 51] width 8 height 8
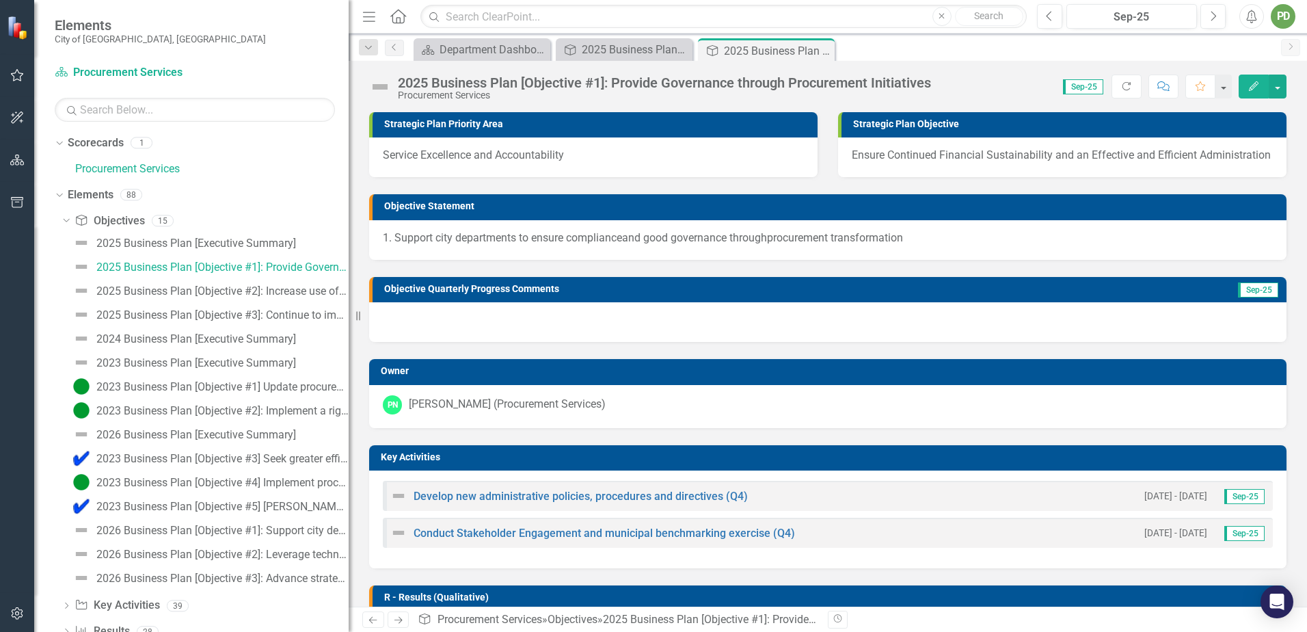
scroll to position [274, 0]
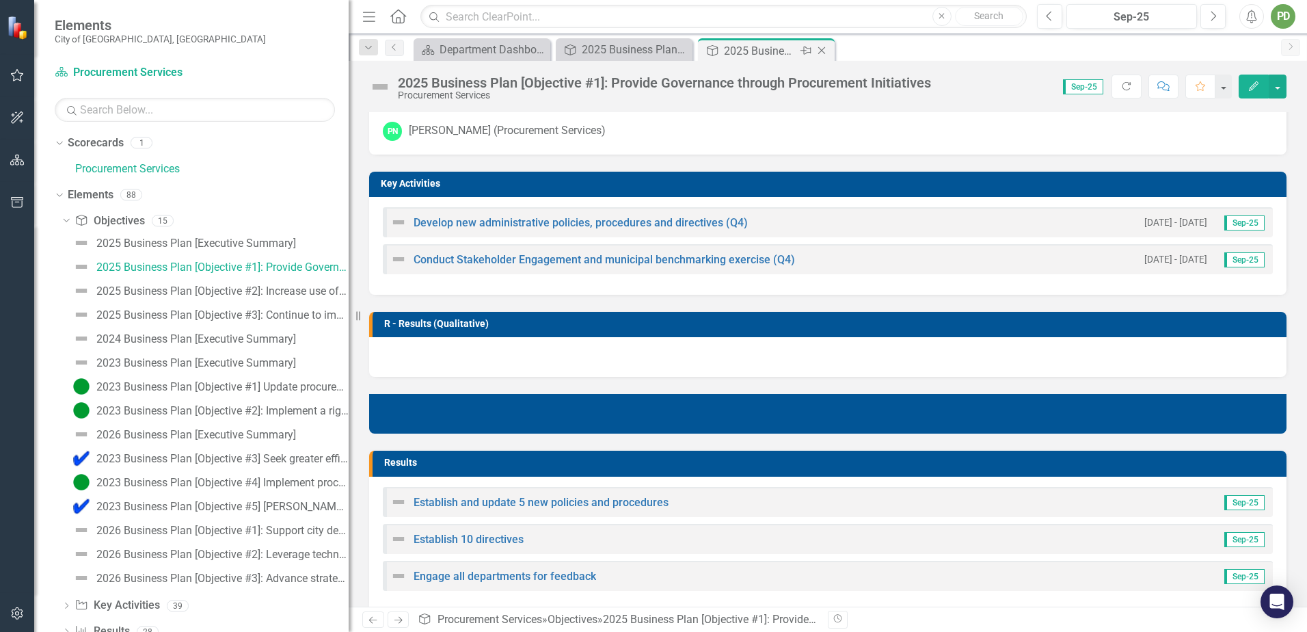
click at [824, 49] on icon "Close" at bounding box center [822, 50] width 14 height 11
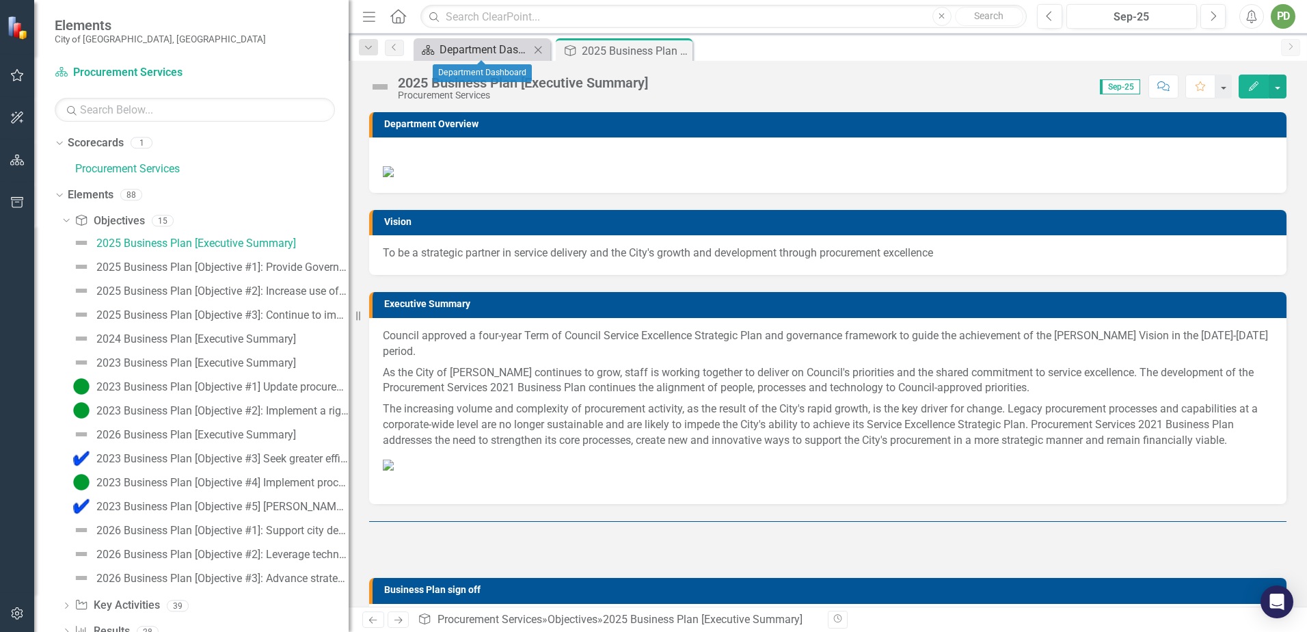
click at [493, 53] on div "Department Dashboard" at bounding box center [485, 49] width 90 height 17
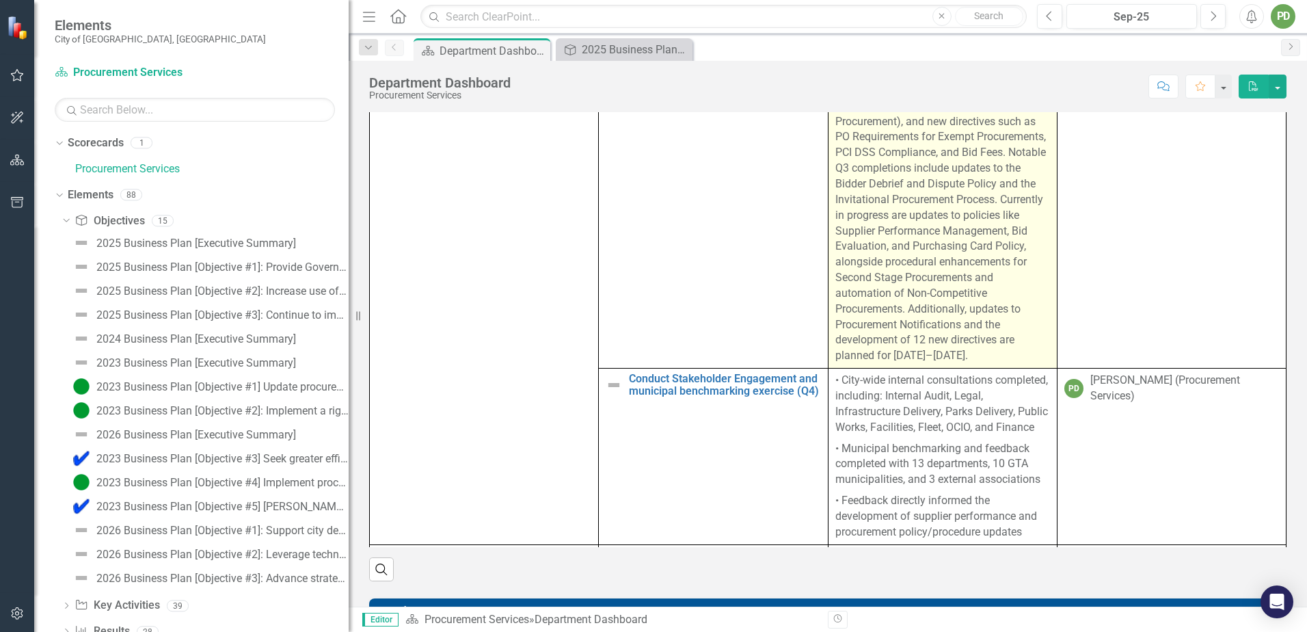
scroll to position [88, 0]
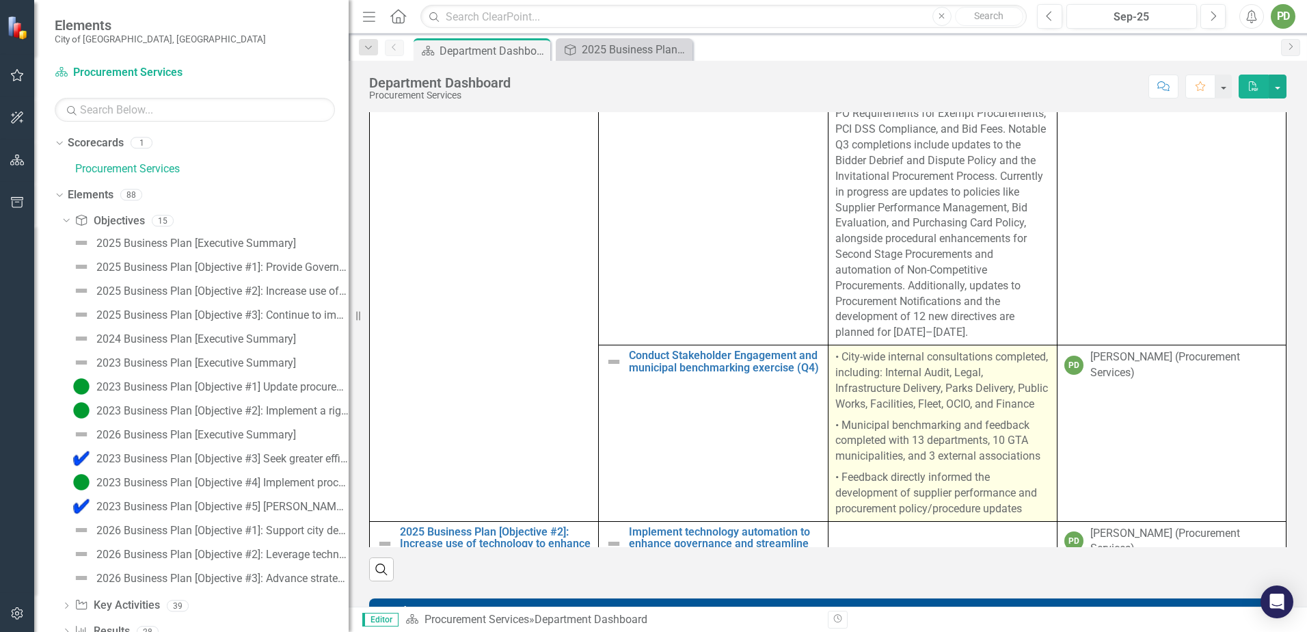
click at [925, 414] on p "• City-wide internal consultations completed, including: Internal Audit, Legal,…" at bounding box center [943, 381] width 215 height 65
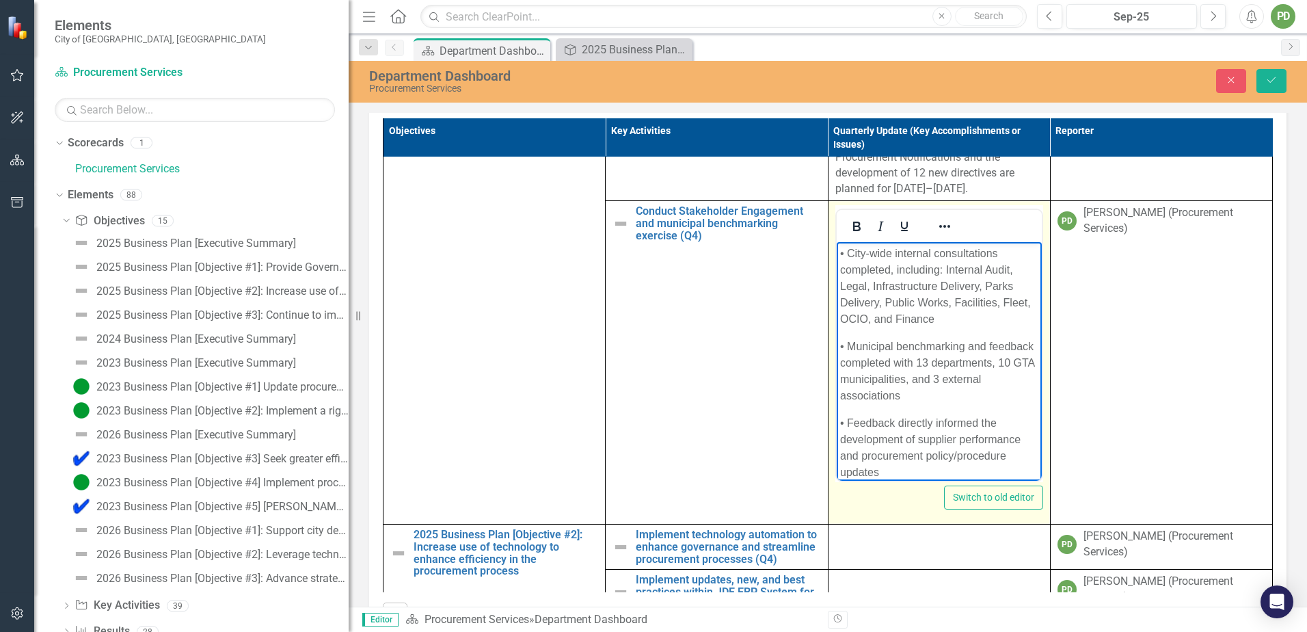
scroll to position [0, 0]
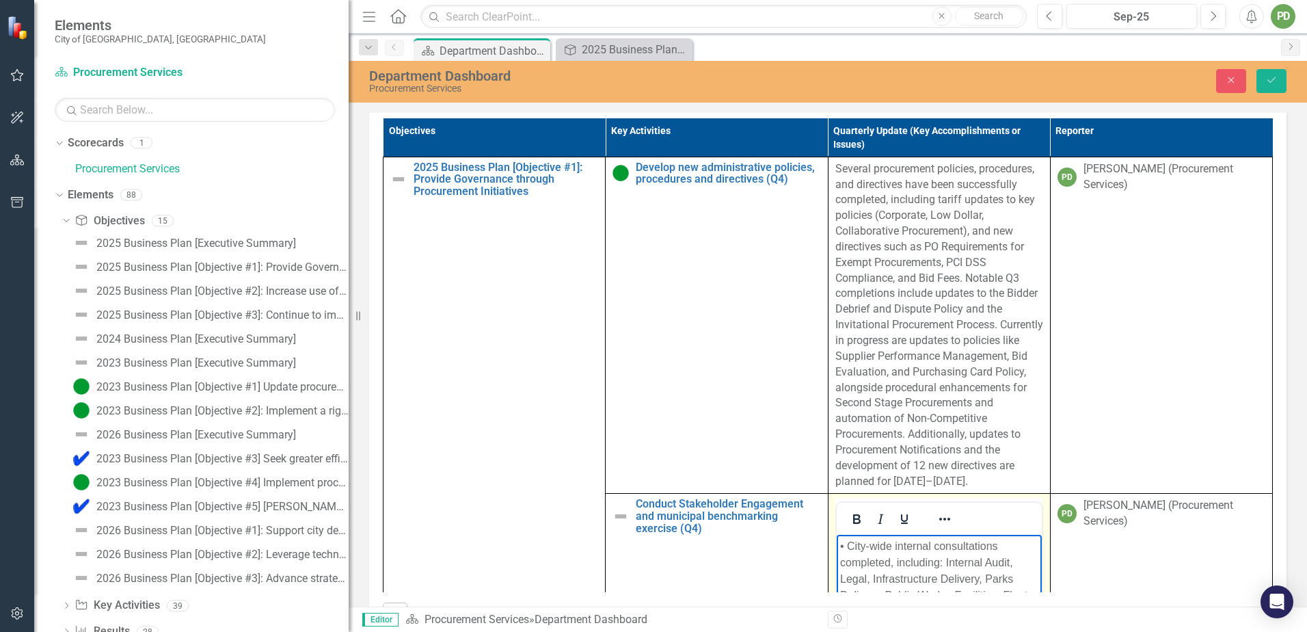
drag, startPoint x: 1130, startPoint y: 693, endPoint x: 695, endPoint y: 212, distance: 647.7
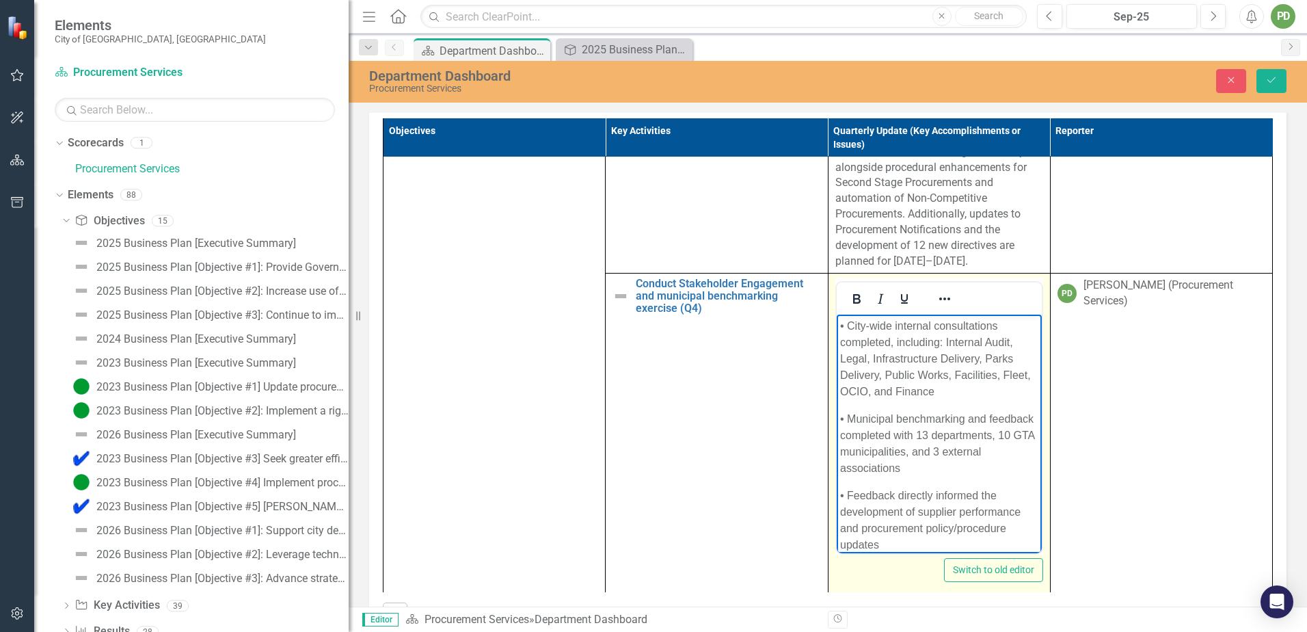
scroll to position [156, 0]
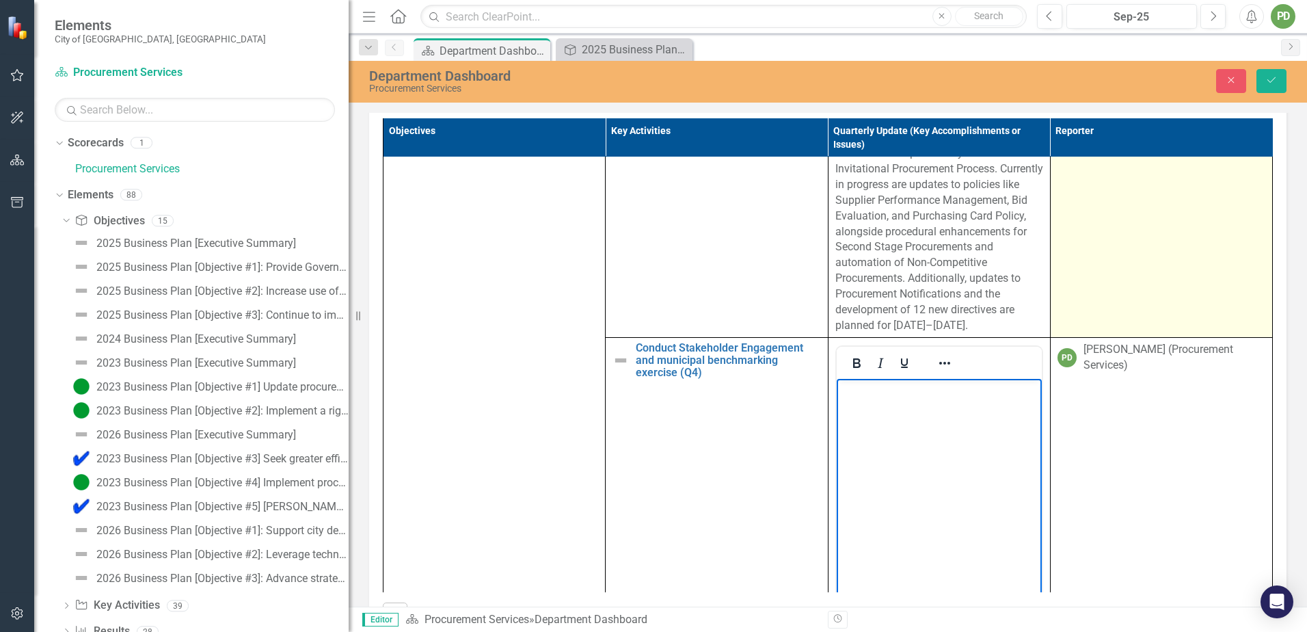
paste body "Rich Text Area. Press ALT-0 for help."
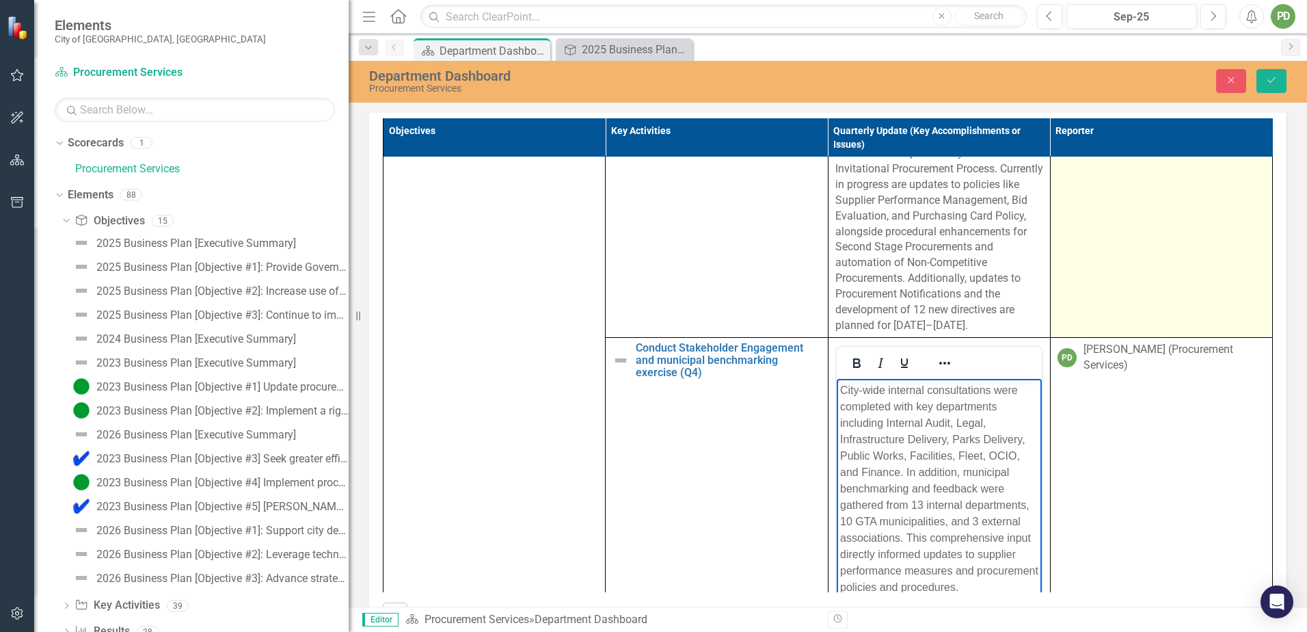
scroll to position [983, 0]
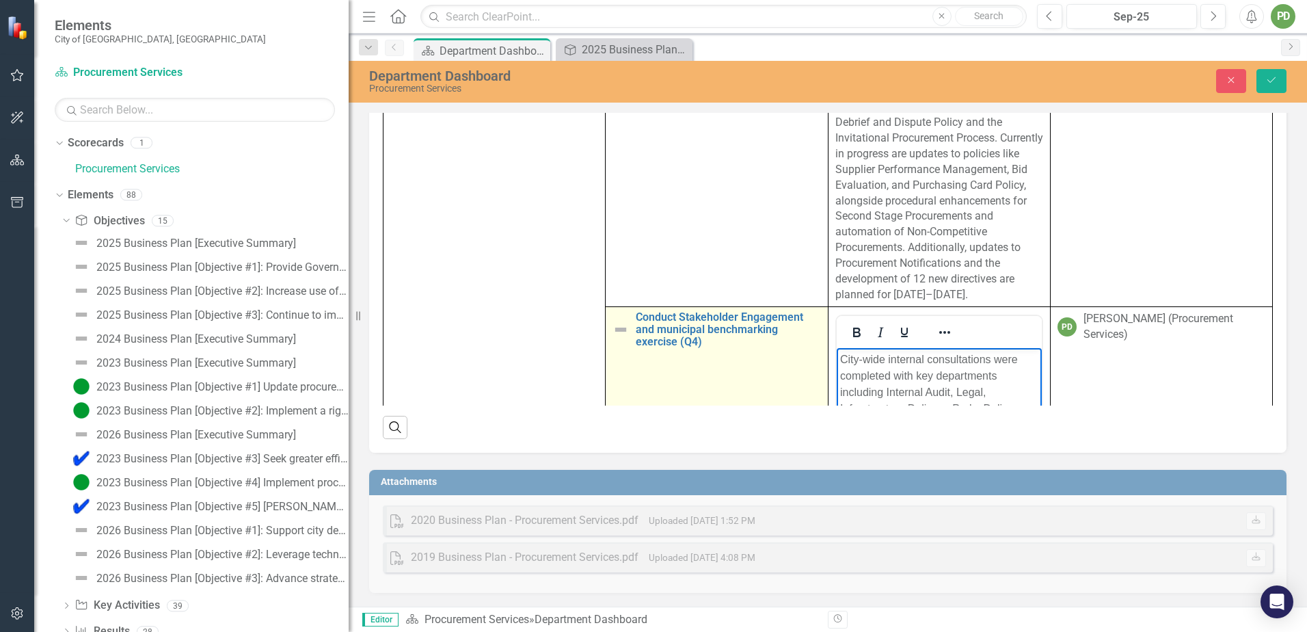
click at [613, 338] on img at bounding box center [621, 329] width 16 height 16
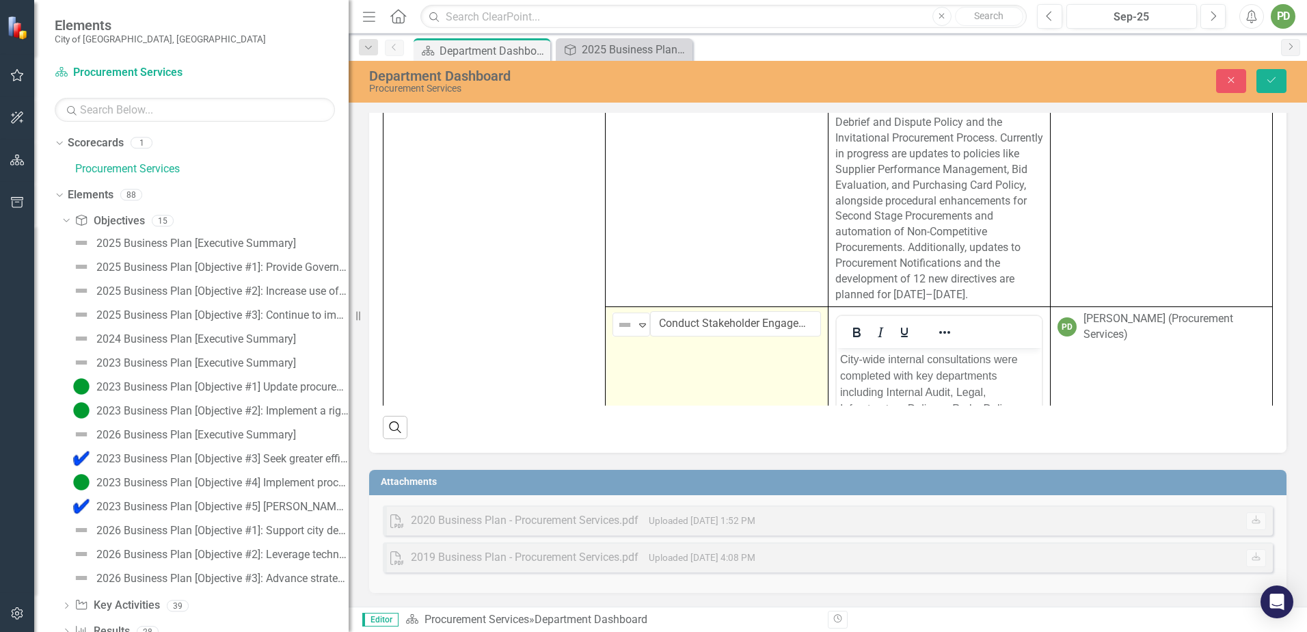
click at [617, 333] on img at bounding box center [625, 325] width 16 height 16
click at [1270, 88] on button "Save" at bounding box center [1272, 81] width 30 height 24
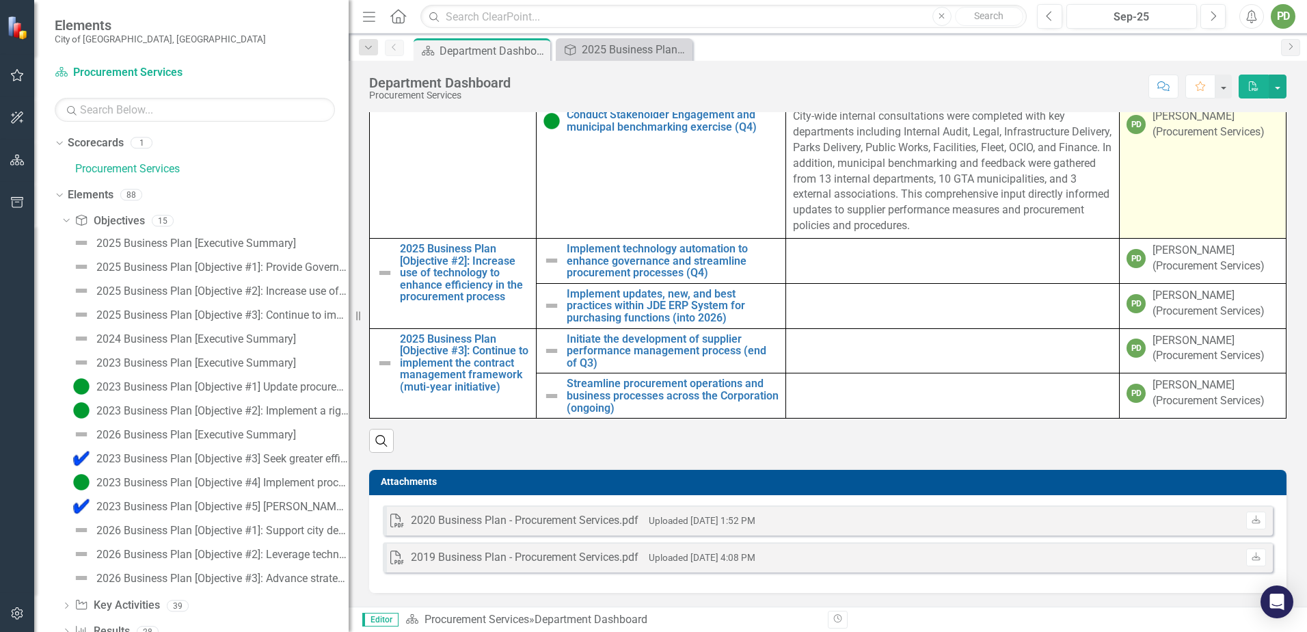
scroll to position [1094, 0]
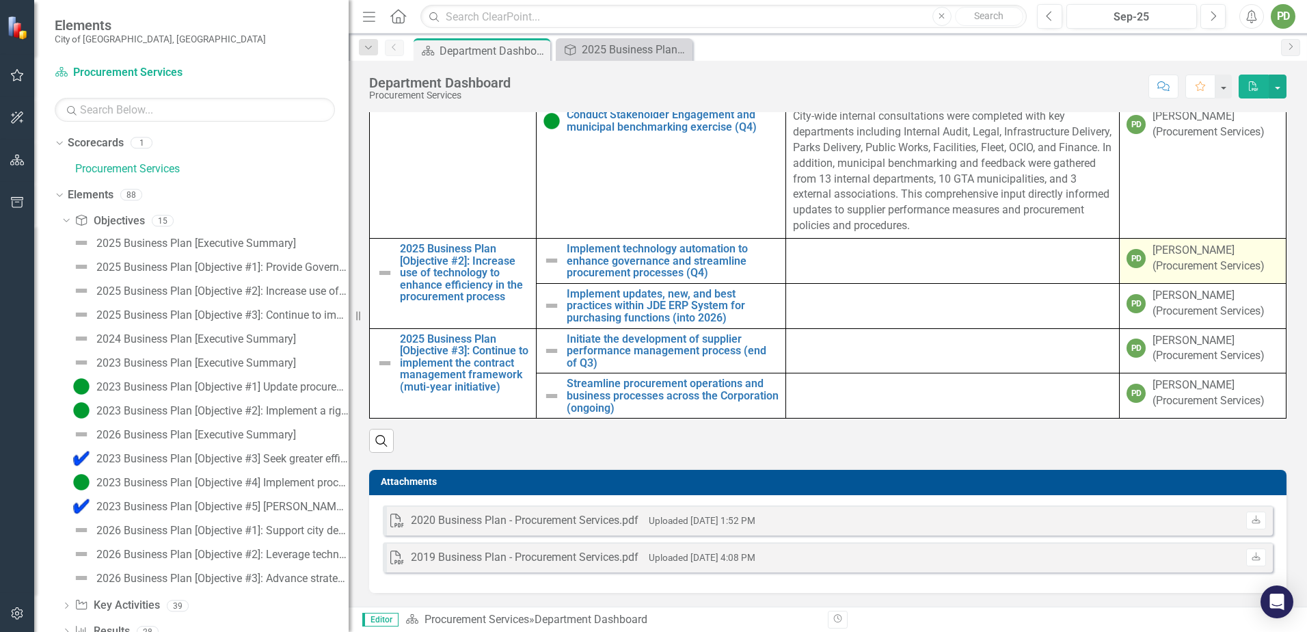
click at [1170, 274] on div "Paul Dhillon (Procurement Services)" at bounding box center [1216, 258] width 126 height 31
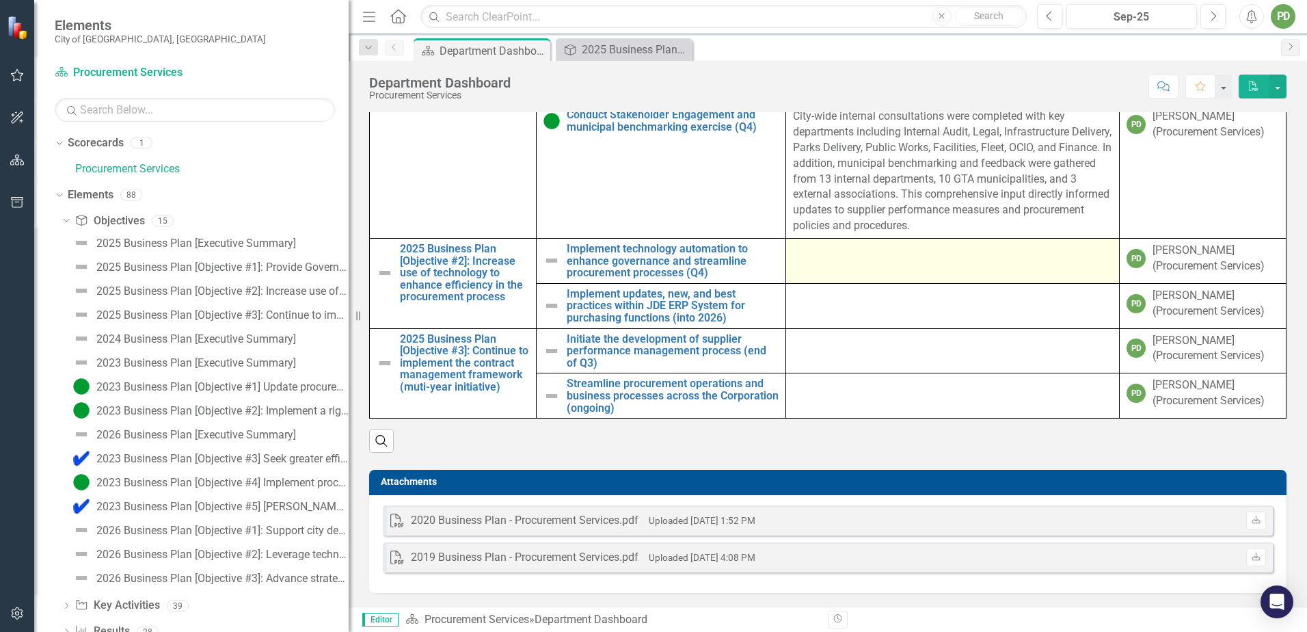
click at [971, 283] on td at bounding box center [953, 260] width 334 height 45
click at [890, 259] on div at bounding box center [952, 251] width 319 height 16
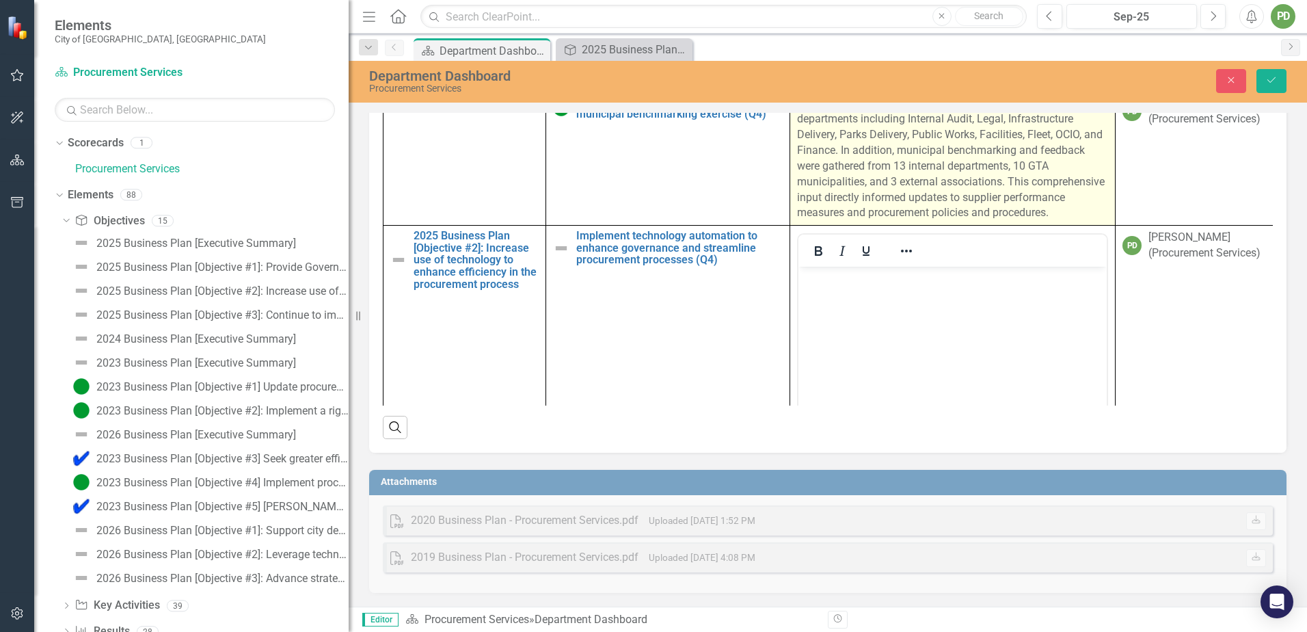
scroll to position [0, 0]
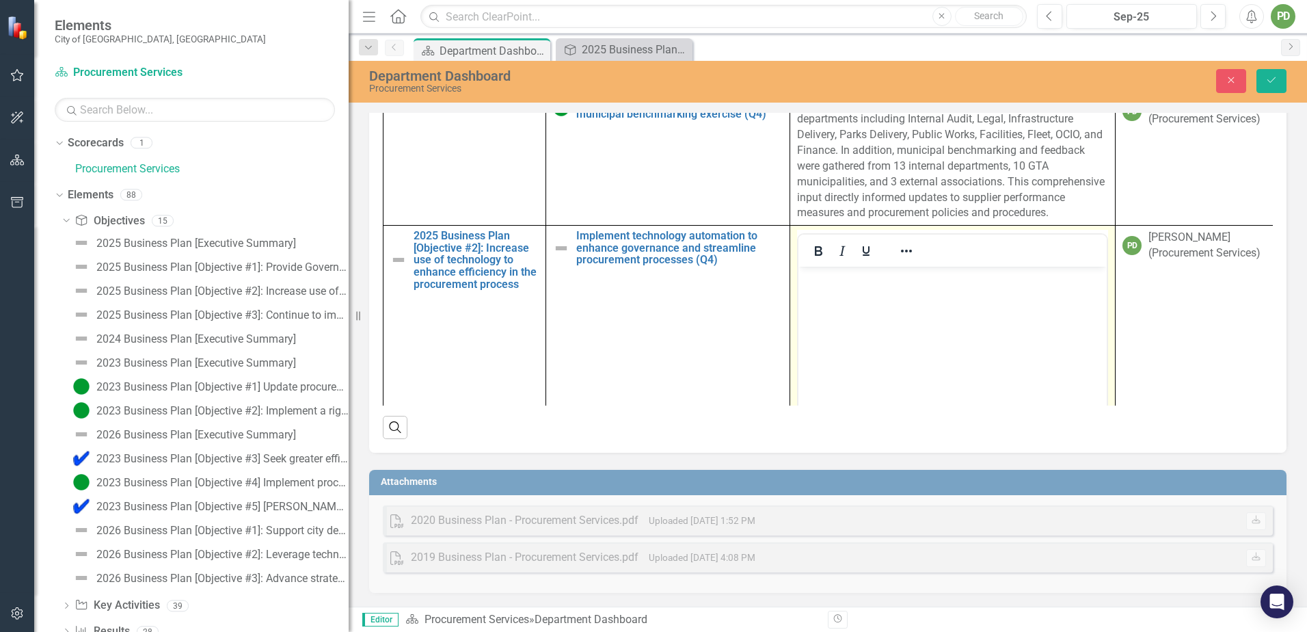
click at [864, 293] on body "Rich Text Area. Press ALT-0 for help." at bounding box center [953, 369] width 308 height 205
paste body "Rich Text Area. Press ALT-0 for help."
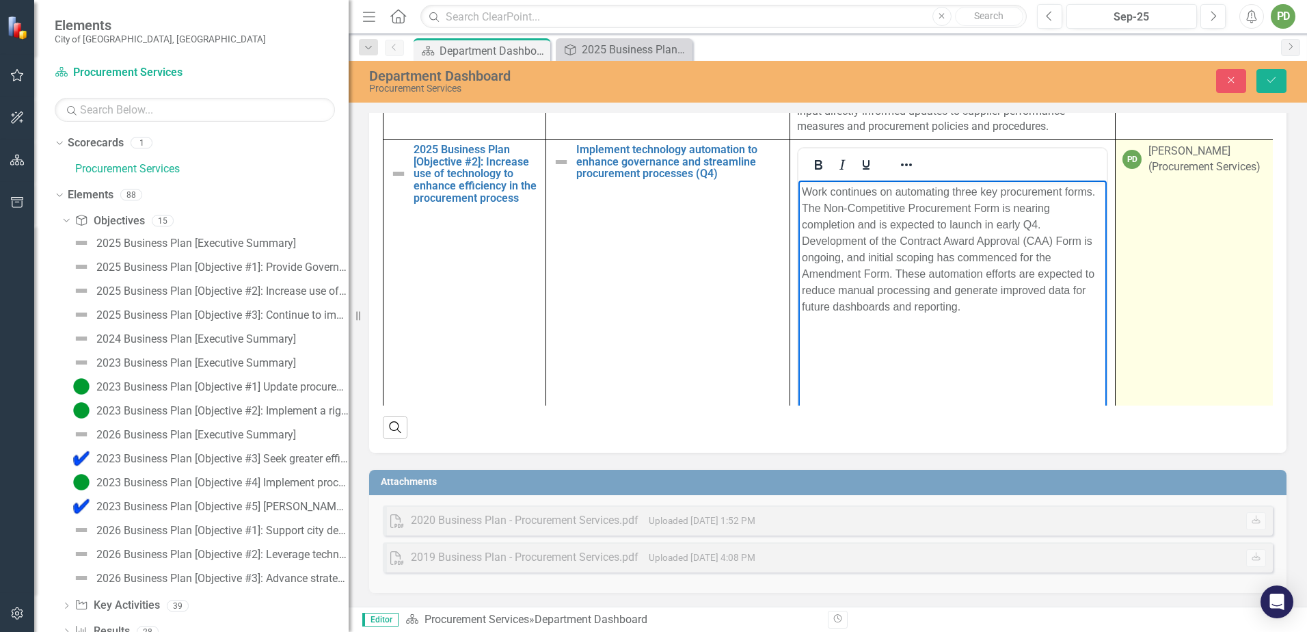
scroll to position [229, 0]
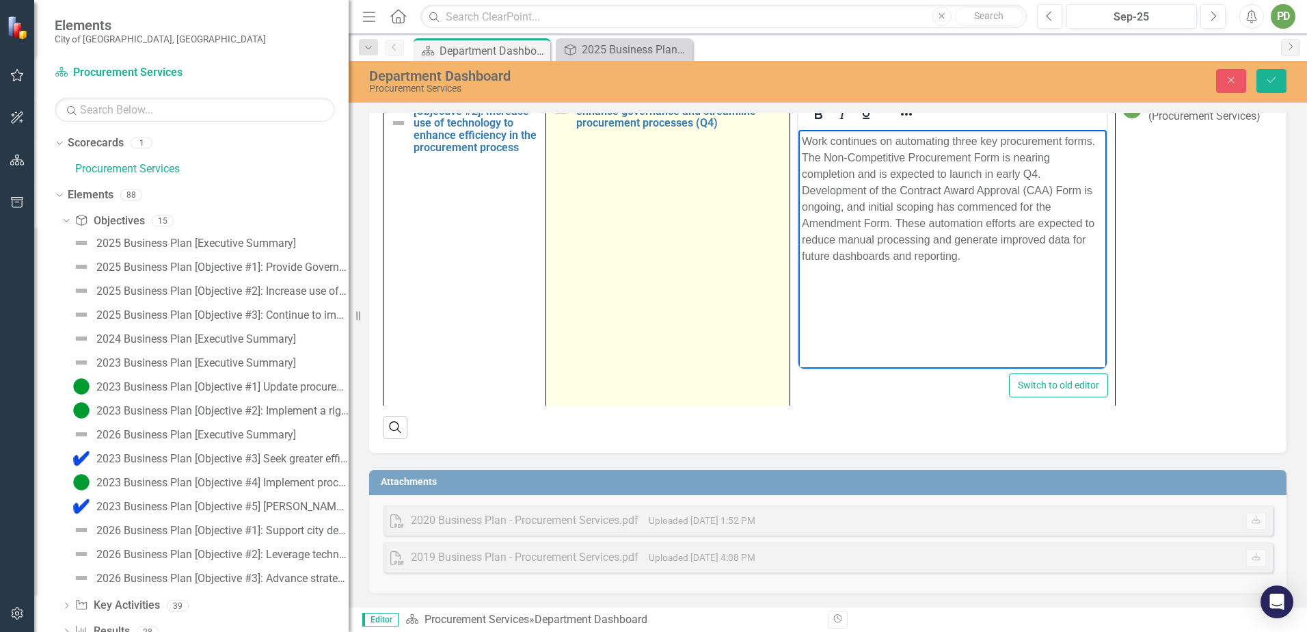
click at [561, 120] on img at bounding box center [561, 111] width 16 height 16
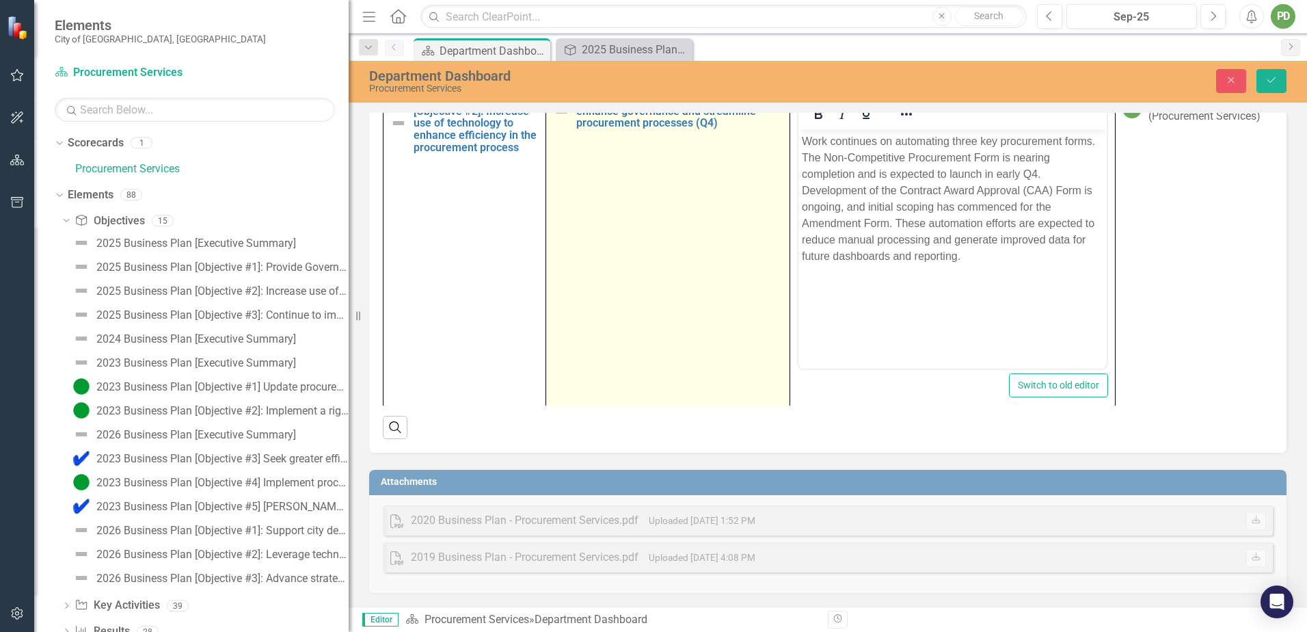
click at [561, 120] on img at bounding box center [561, 111] width 16 height 16
click at [566, 115] on img at bounding box center [565, 106] width 16 height 16
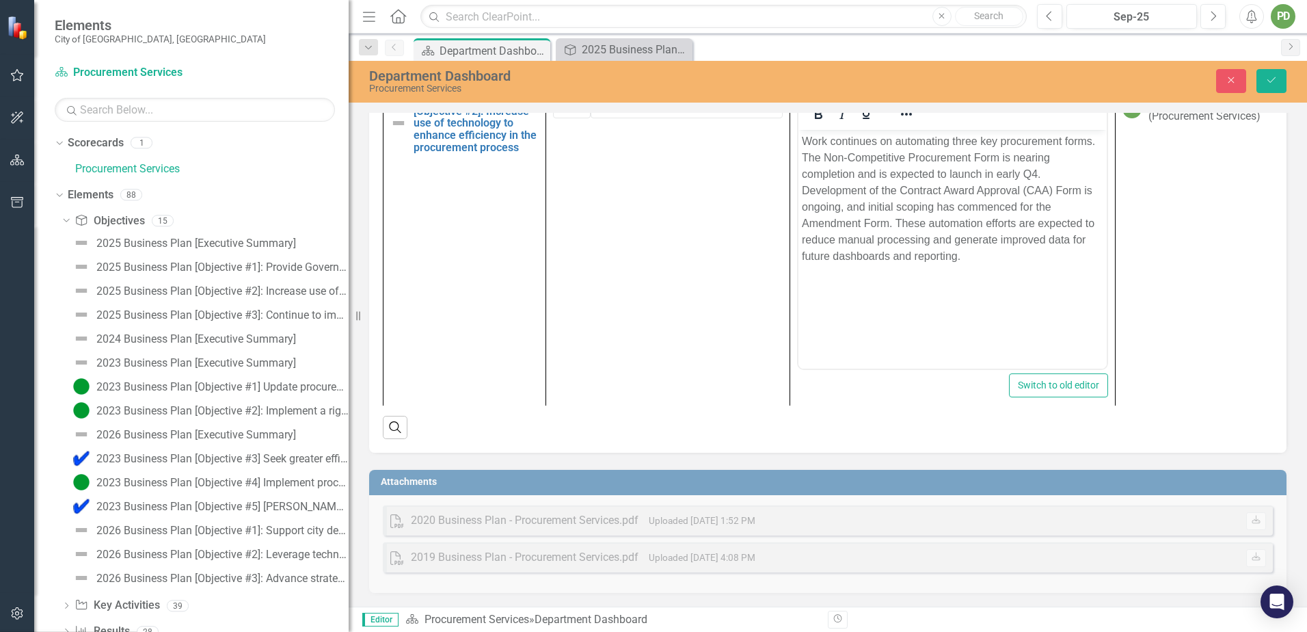
click at [1275, 79] on icon "Save" at bounding box center [1272, 80] width 12 height 10
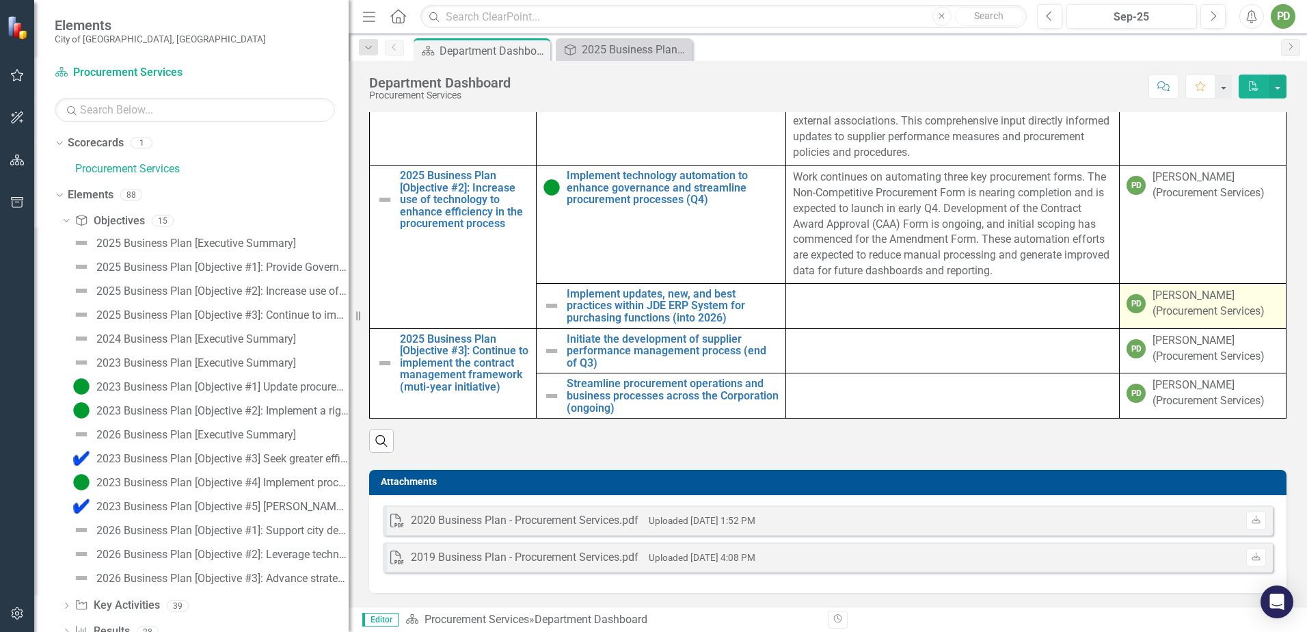
scroll to position [1168, 0]
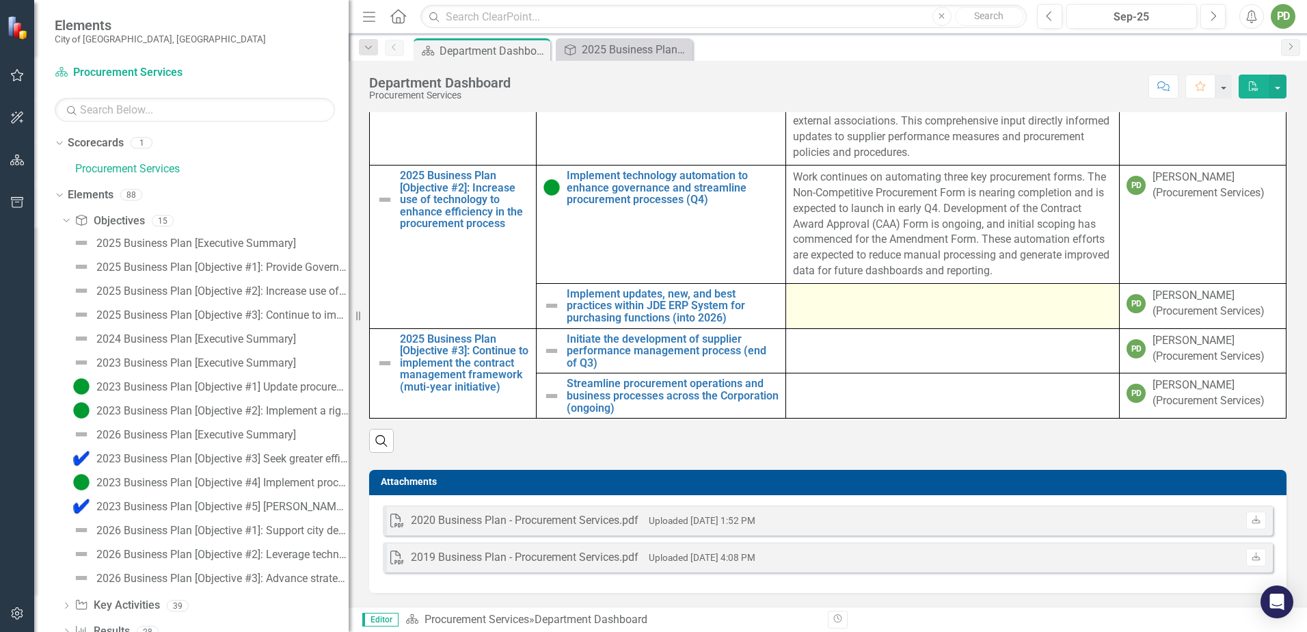
click at [972, 299] on div at bounding box center [952, 296] width 319 height 16
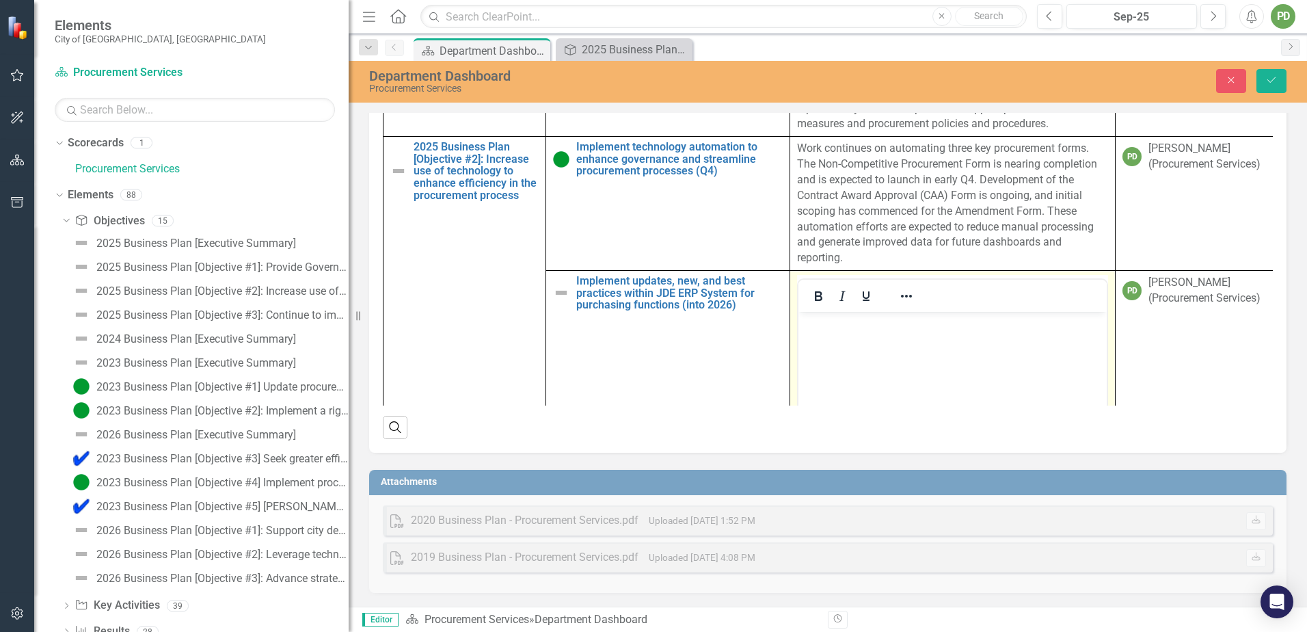
scroll to position [0, 0]
click at [894, 338] on body "Rich Text Area. Press ALT-0 for help." at bounding box center [953, 414] width 308 height 205
paste body "Rich Text Area. Press ALT-0 for help."
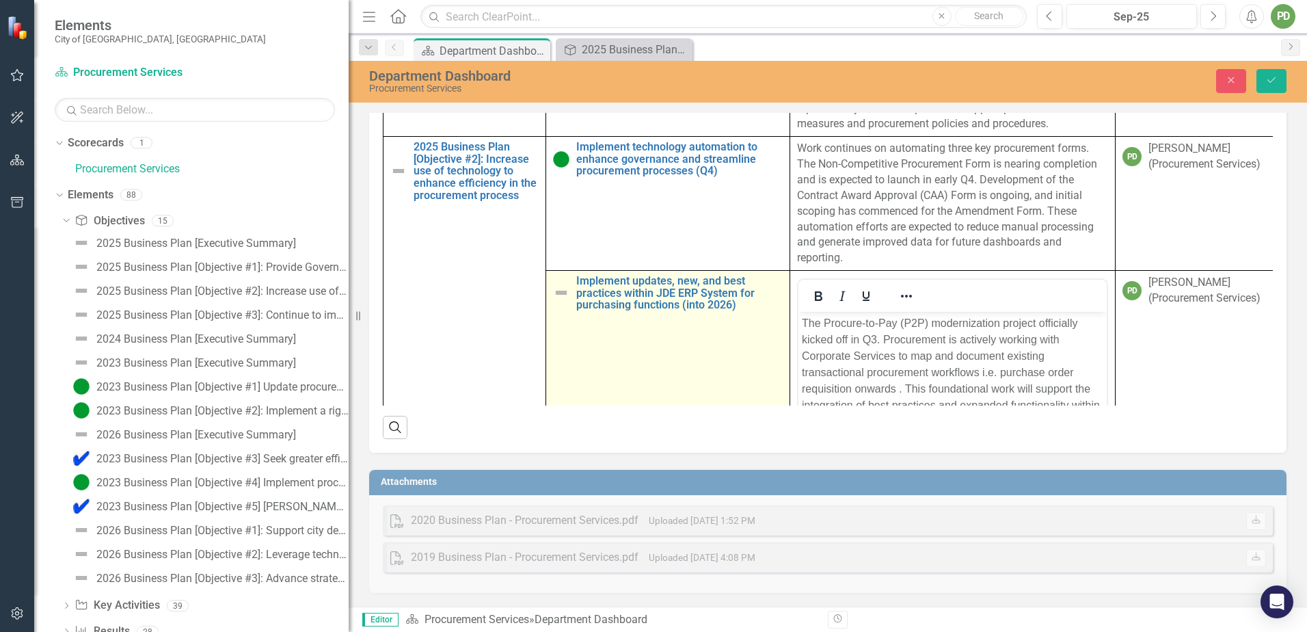
click at [559, 301] on img at bounding box center [561, 292] width 16 height 16
click at [561, 301] on img at bounding box center [561, 292] width 16 height 16
click at [561, 296] on img at bounding box center [565, 288] width 16 height 16
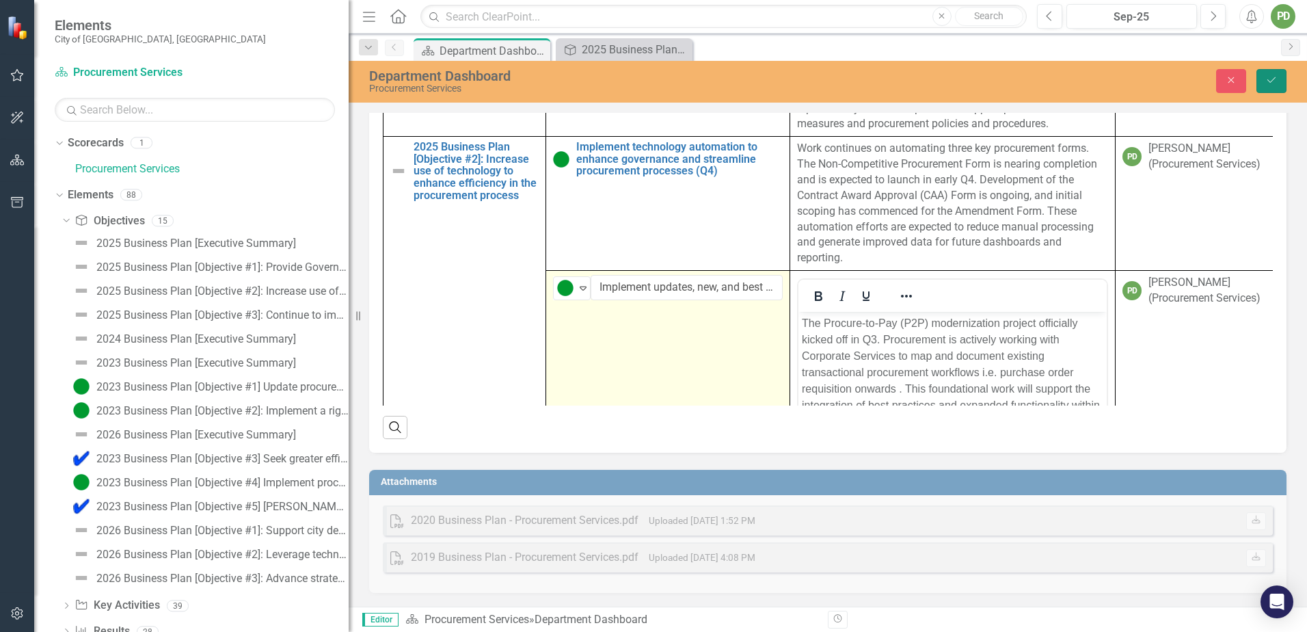
click at [1270, 87] on button "Save" at bounding box center [1272, 81] width 30 height 24
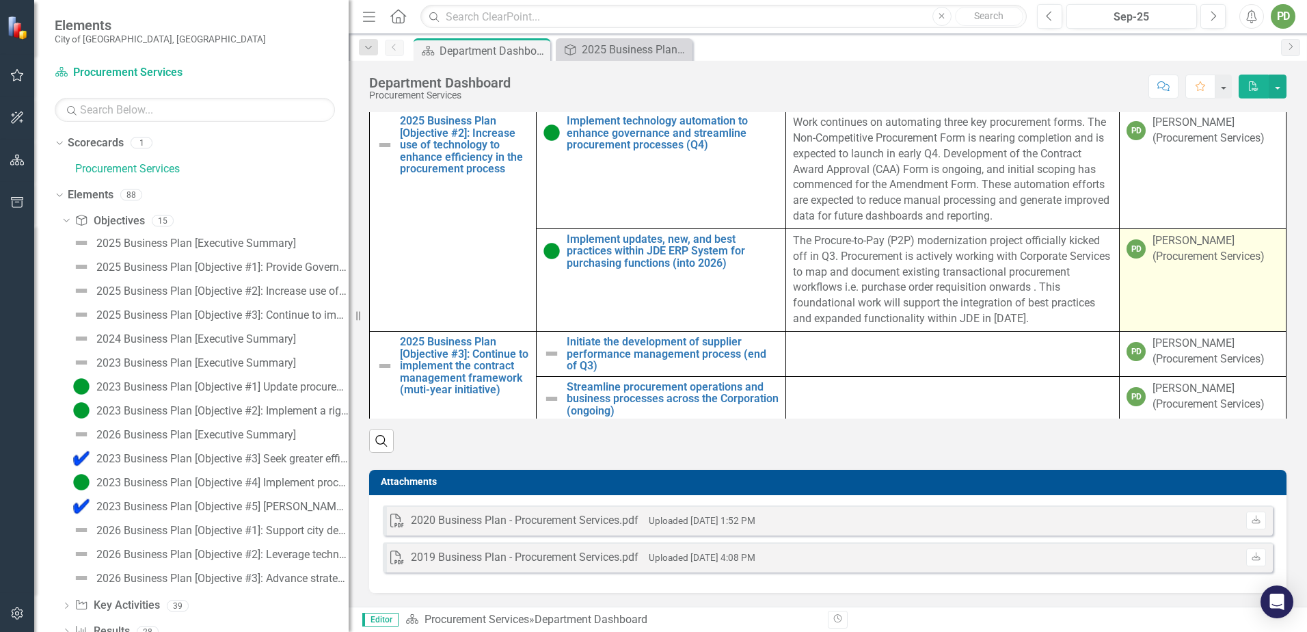
scroll to position [239, 0]
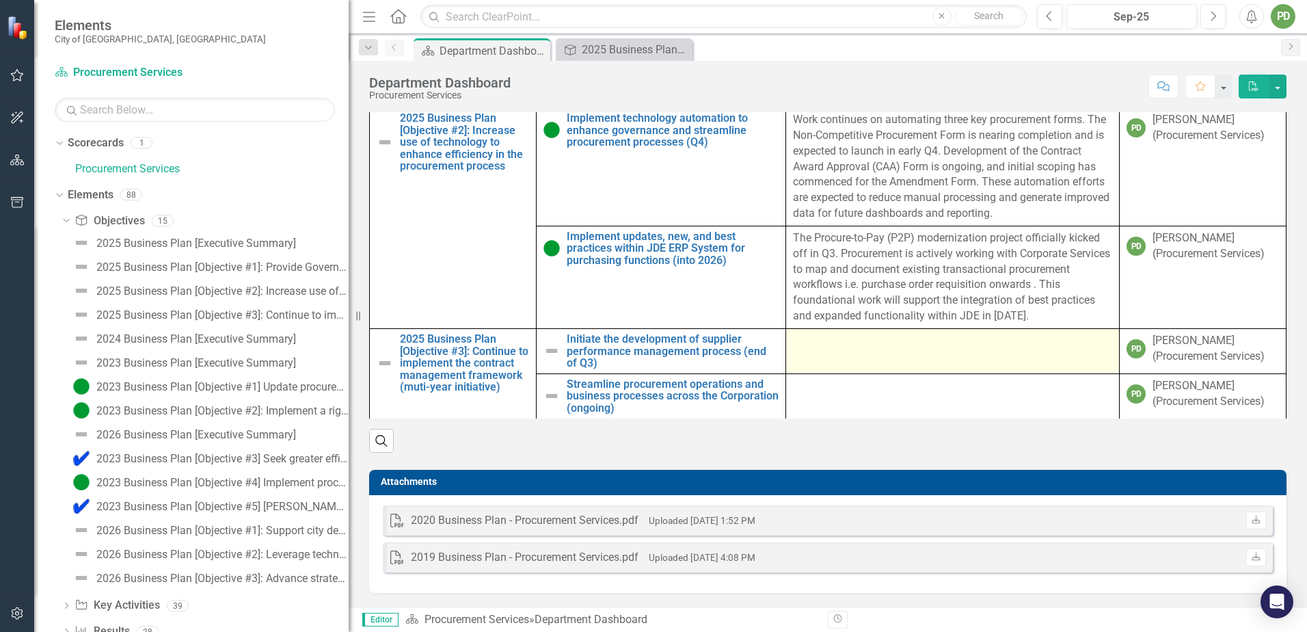
click at [948, 348] on div at bounding box center [952, 341] width 319 height 16
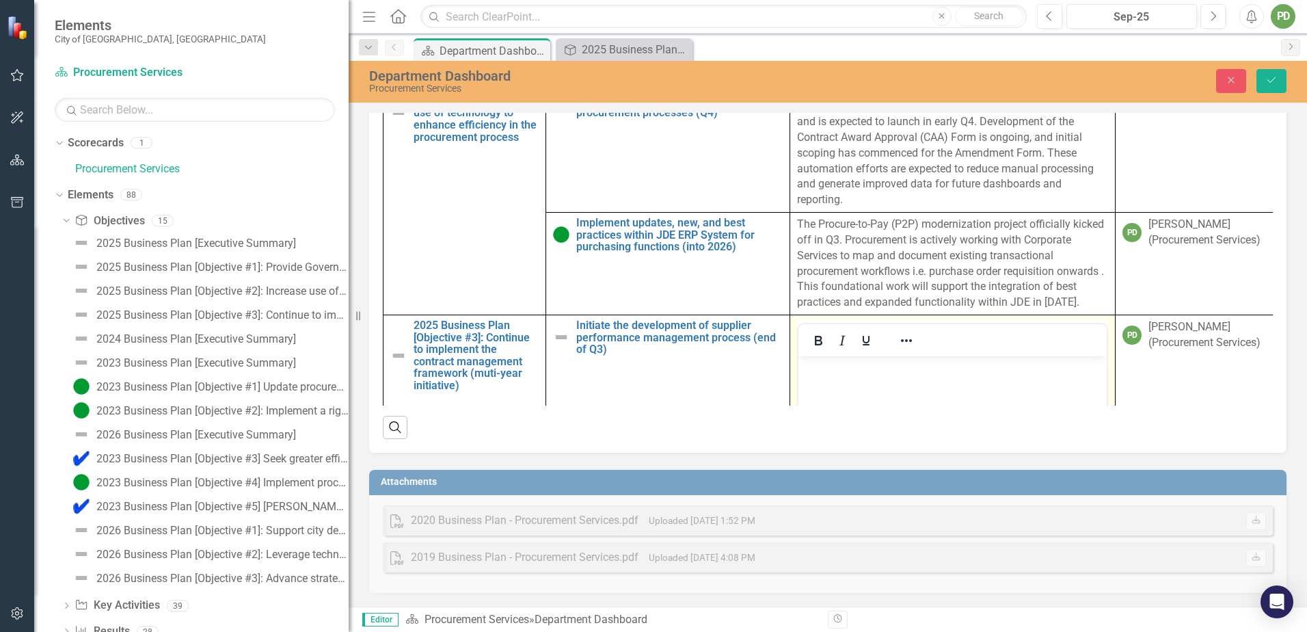
click at [935, 354] on div at bounding box center [953, 340] width 308 height 27
click at [914, 379] on body "Rich Text Area. Press ALT-0 for help." at bounding box center [953, 458] width 308 height 205
drag, startPoint x: 981, startPoint y: 362, endPoint x: 974, endPoint y: 374, distance: 14.1
click at [981, 362] on p "Rich Text Area. Press ALT-0 for help." at bounding box center [953, 368] width 302 height 16
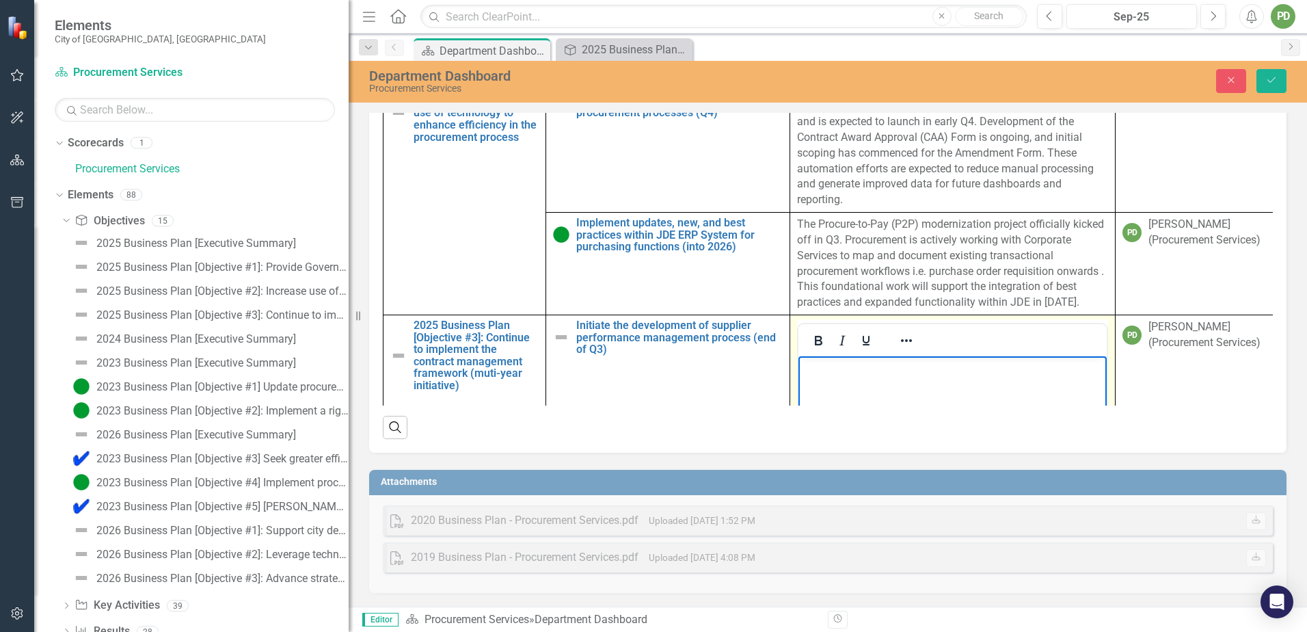
paste body "Rich Text Area. Press ALT-0 for help."
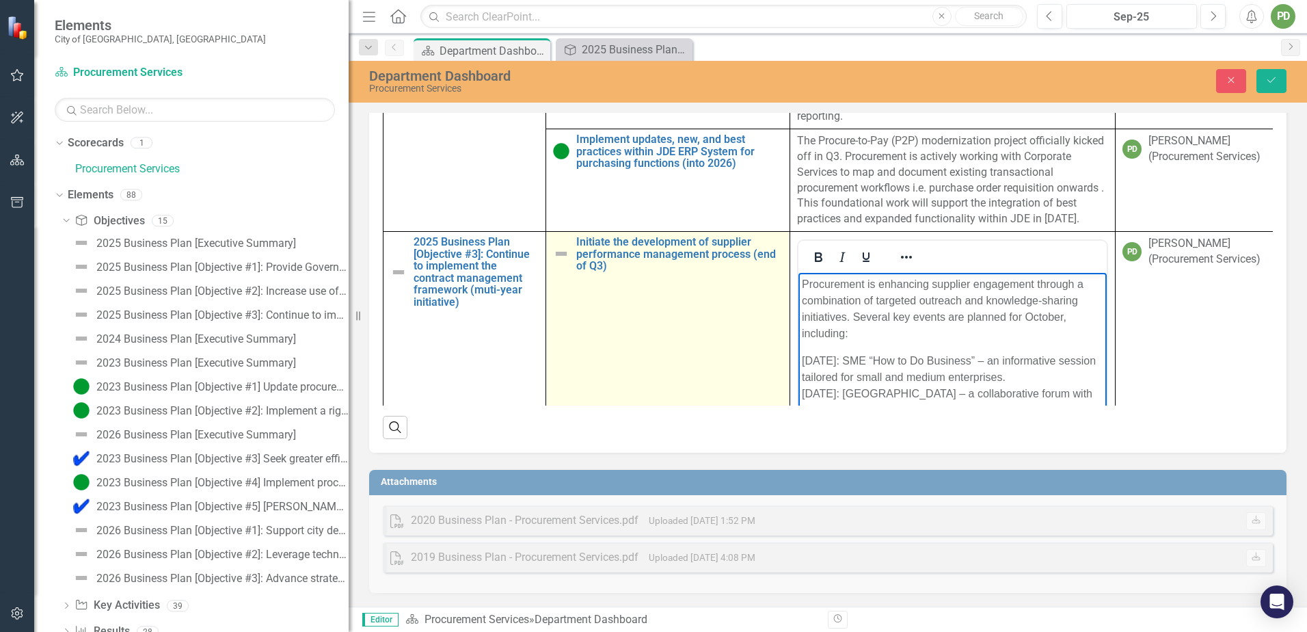
click at [560, 256] on img at bounding box center [561, 253] width 16 height 16
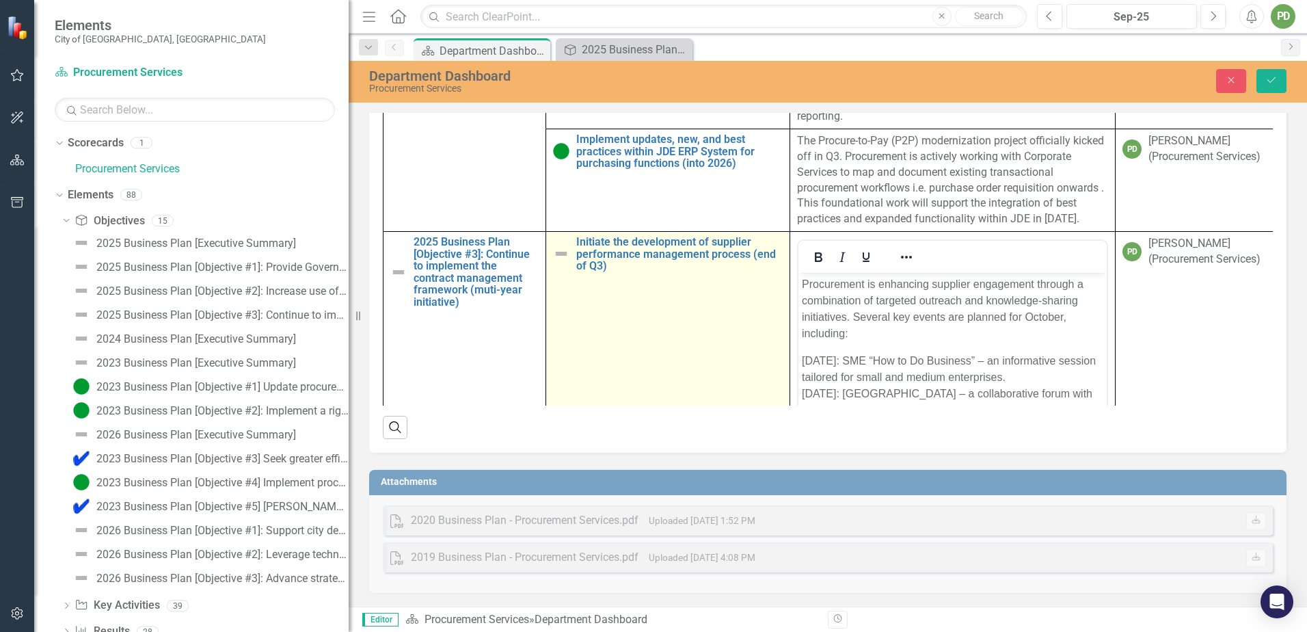
click at [560, 256] on img at bounding box center [561, 253] width 16 height 16
click at [561, 254] on img at bounding box center [565, 249] width 16 height 16
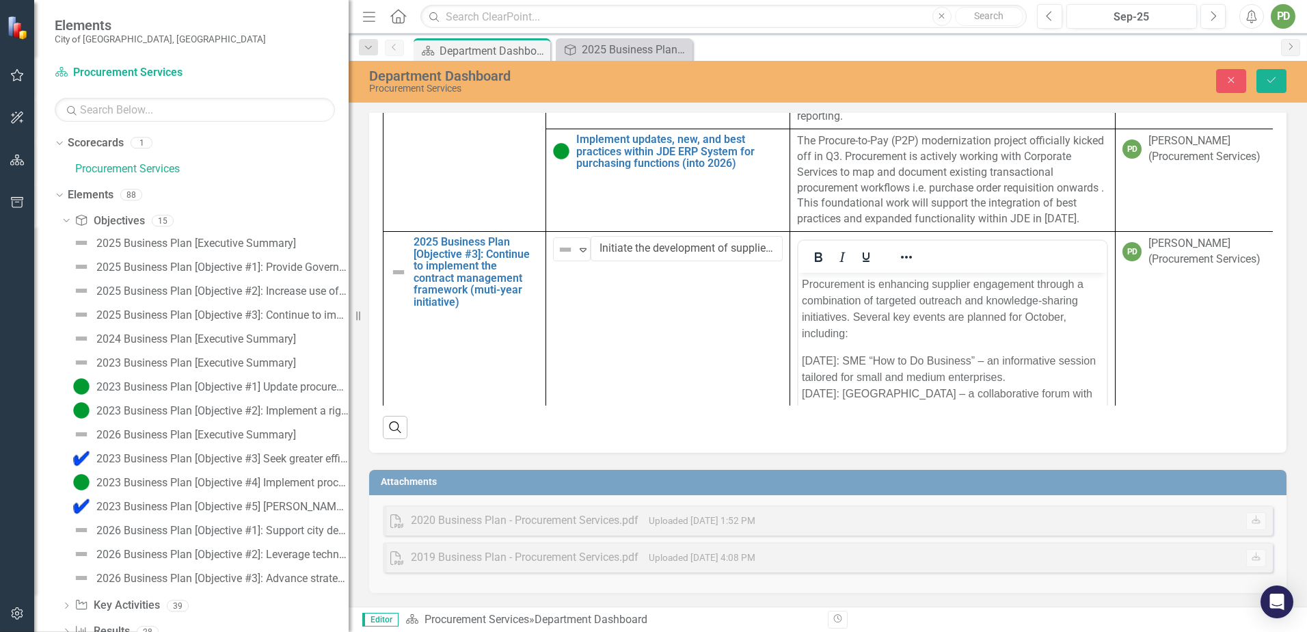
click at [1267, 77] on icon "Save" at bounding box center [1272, 80] width 12 height 10
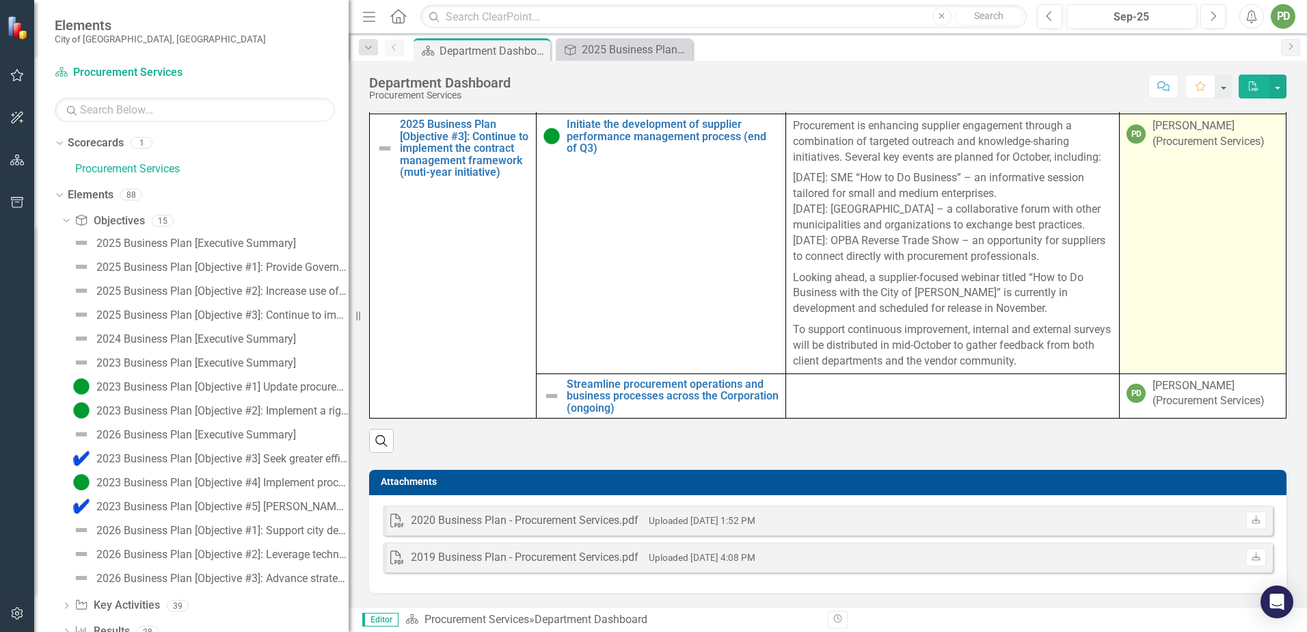
scroll to position [1162, 0]
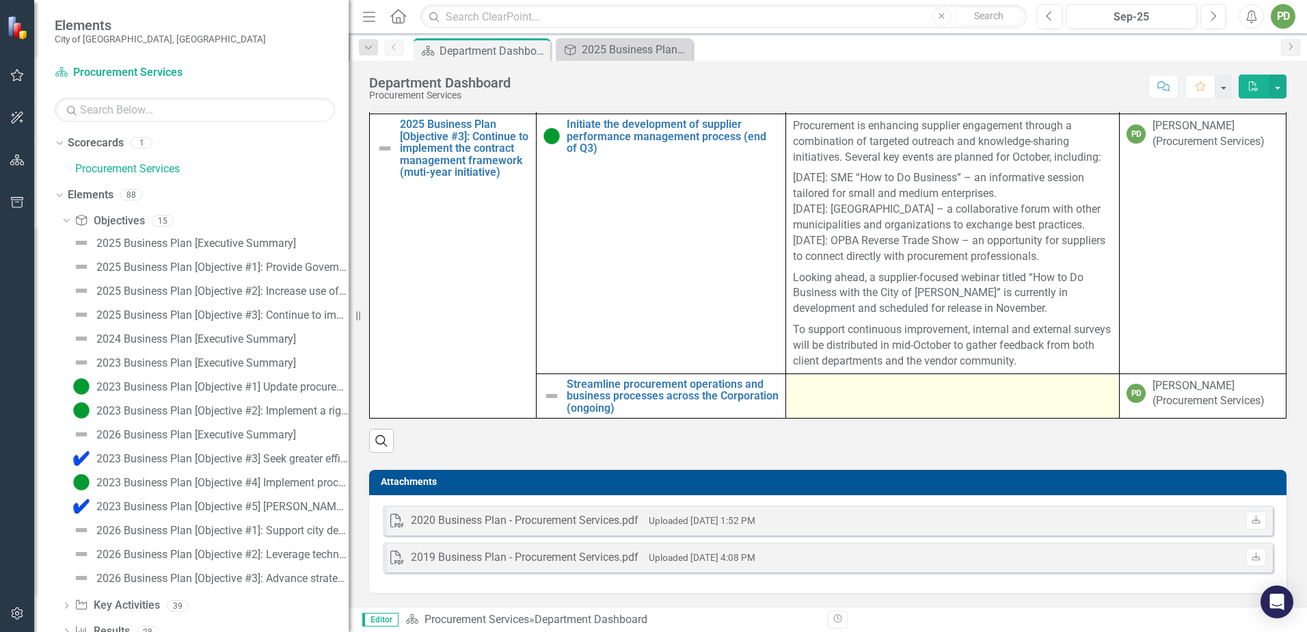
click at [935, 390] on div at bounding box center [952, 386] width 319 height 16
click at [889, 401] on td at bounding box center [953, 395] width 334 height 45
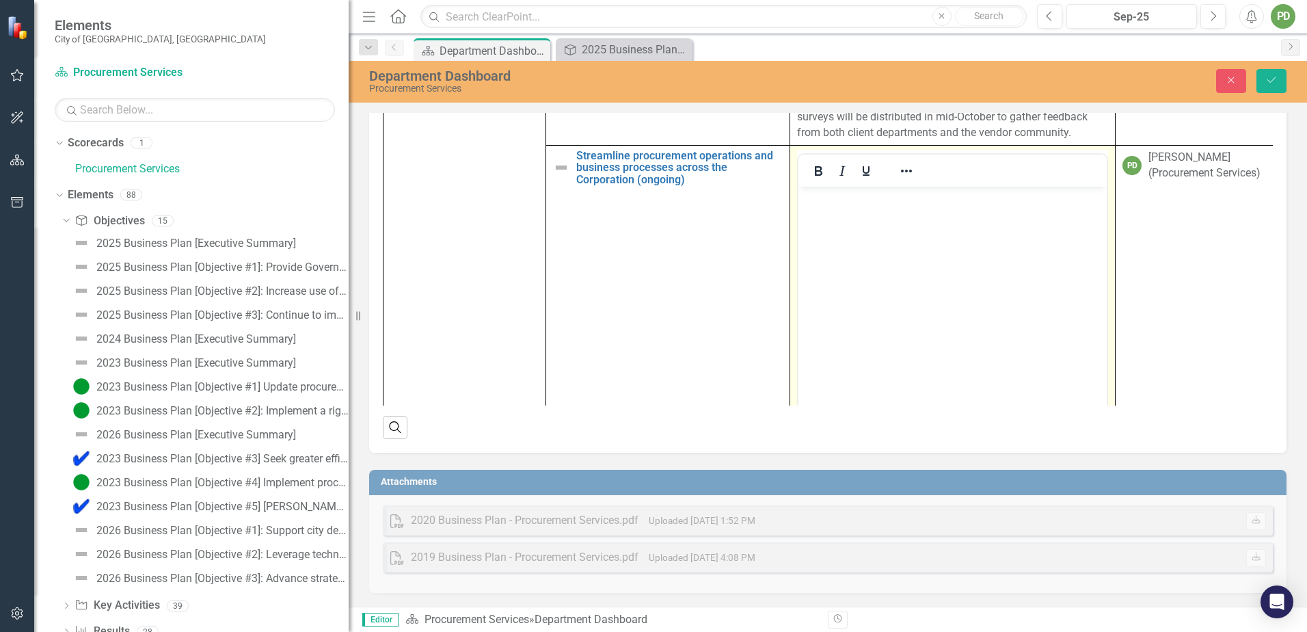
scroll to position [743, 0]
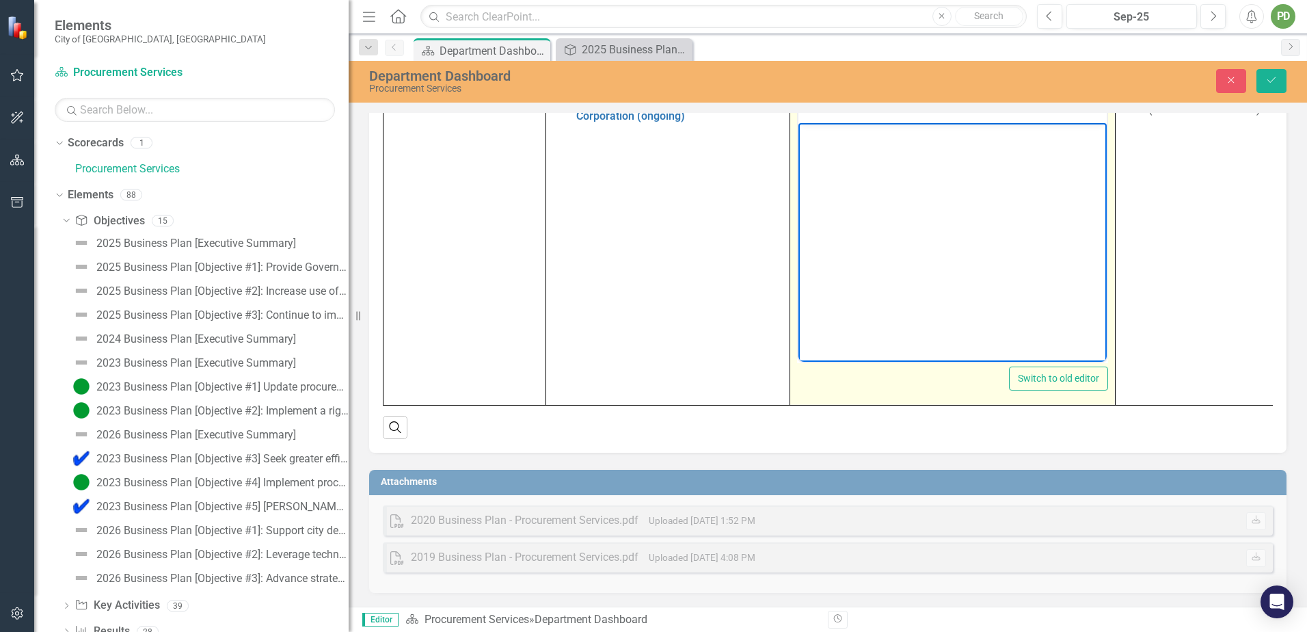
click at [868, 272] on body "Rich Text Area. Press ALT-0 for help." at bounding box center [953, 224] width 308 height 205
click at [885, 248] on body "Rich Text Area. Press ALT-0 for help." at bounding box center [953, 224] width 308 height 205
paste body "Rich Text Area. Press ALT-0 for help."
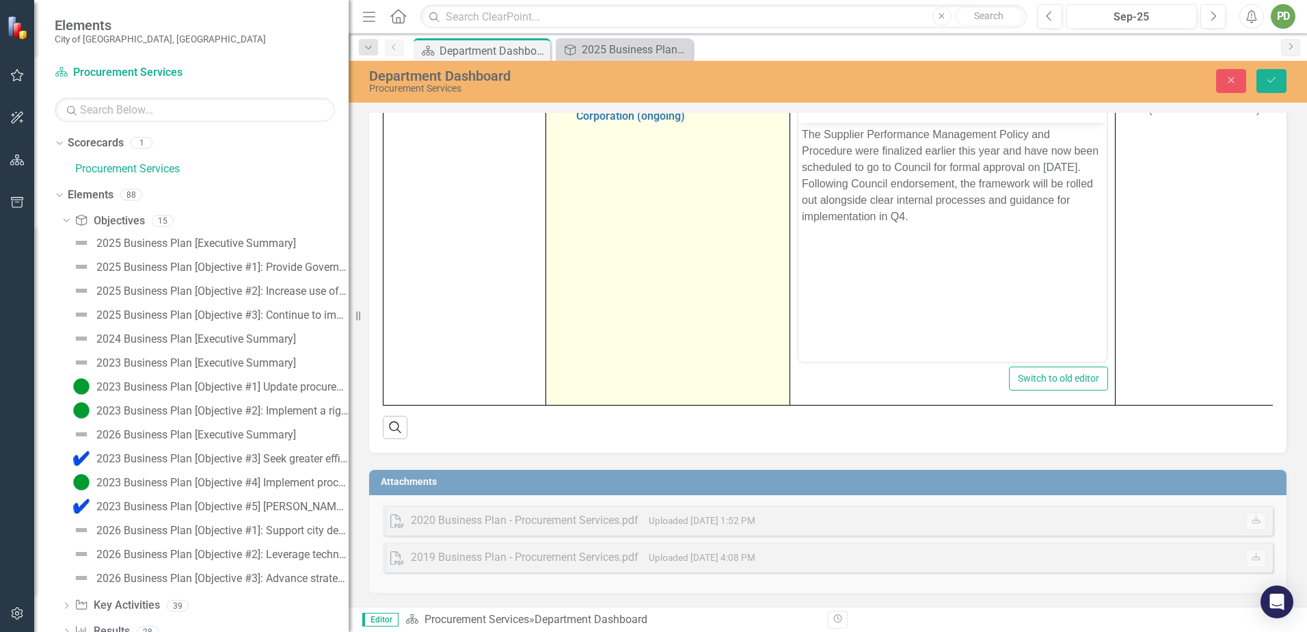
click at [573, 122] on div "Streamline procurement operations and business processes across the Corporation…" at bounding box center [668, 104] width 230 height 36
click at [565, 112] on img at bounding box center [561, 104] width 16 height 16
click at [568, 107] on img at bounding box center [565, 99] width 16 height 16
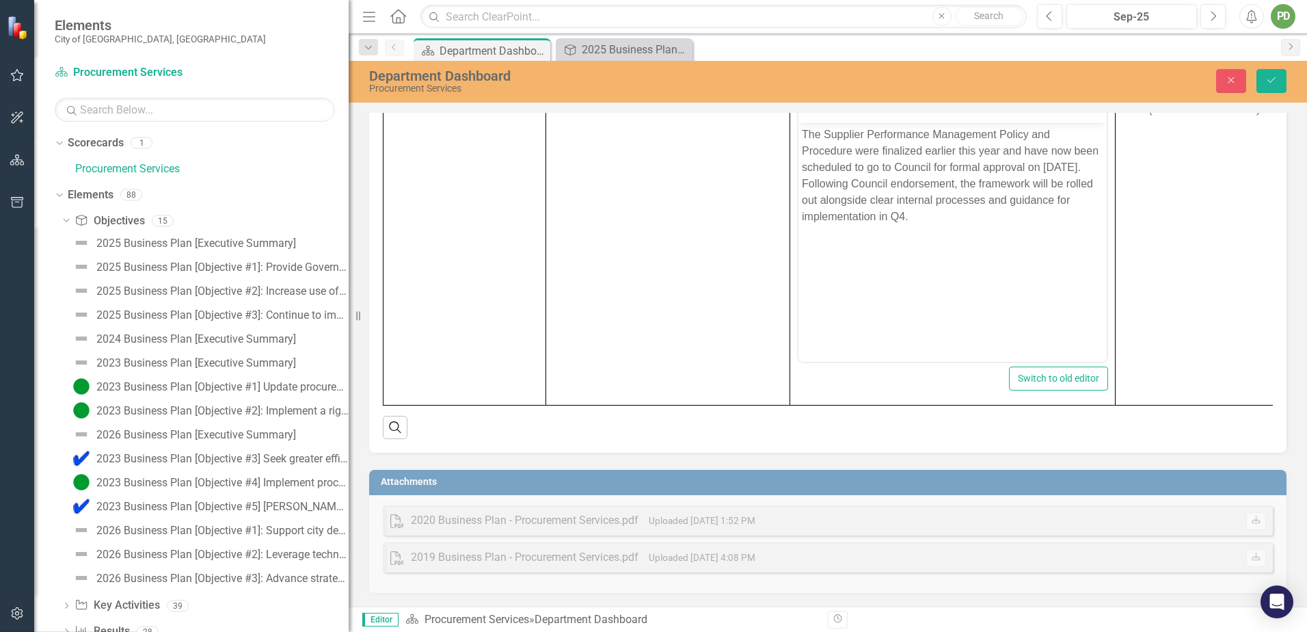
click at [1272, 78] on icon "Save" at bounding box center [1272, 80] width 12 height 10
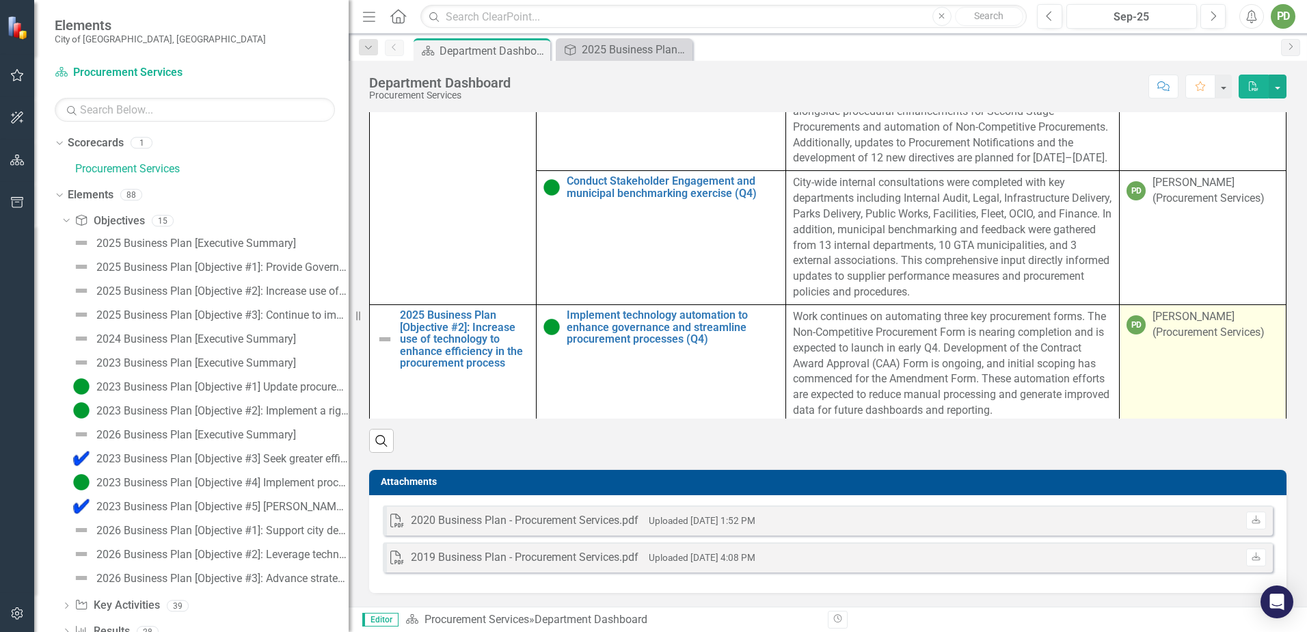
scroll to position [0, 0]
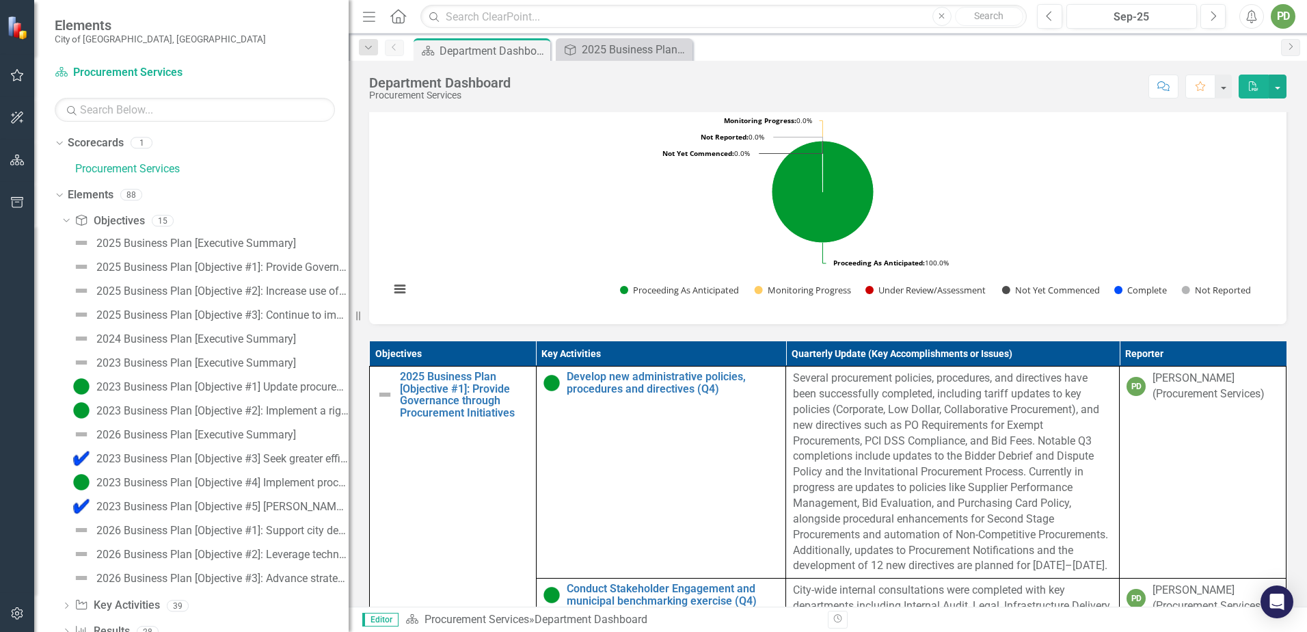
click at [1255, 89] on icon "PDF" at bounding box center [1254, 86] width 12 height 10
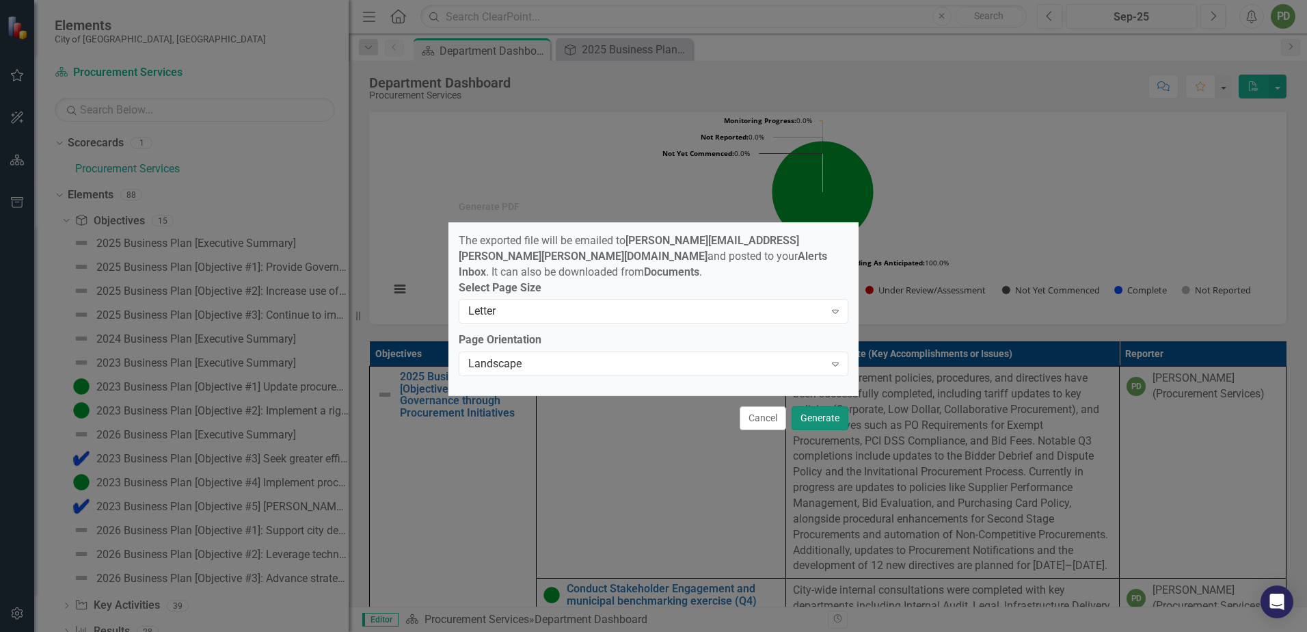
click at [816, 418] on button "Generate" at bounding box center [820, 418] width 57 height 24
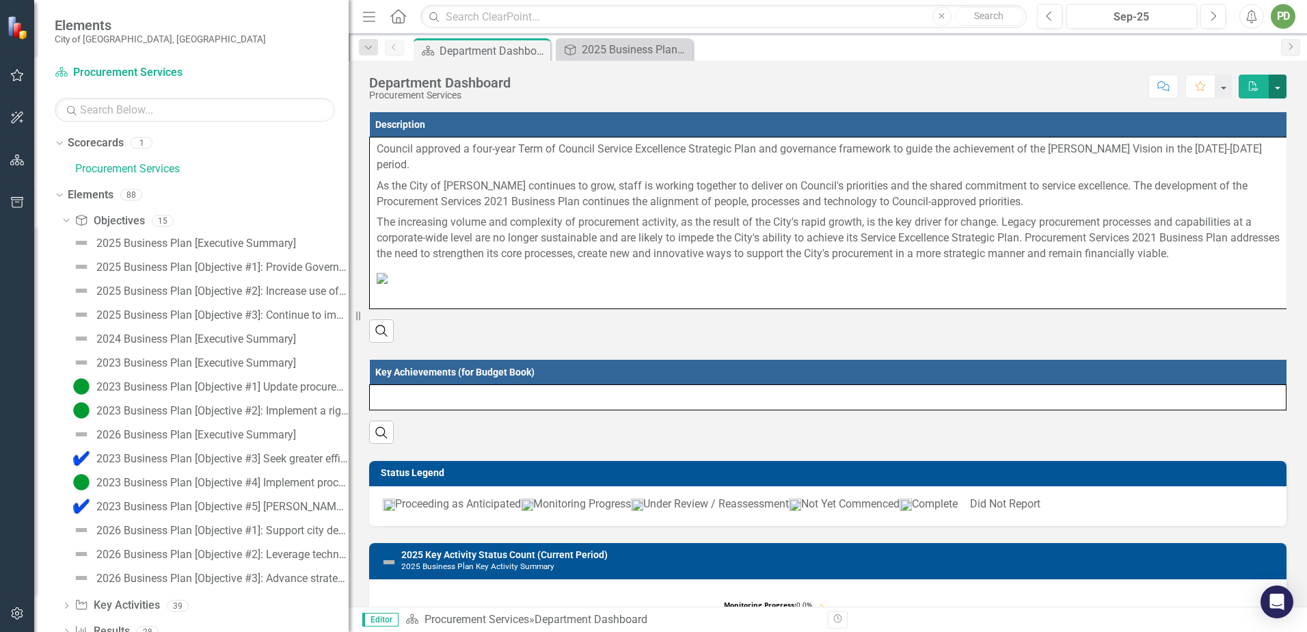
click at [1278, 90] on button "button" at bounding box center [1278, 87] width 18 height 24
click at [1252, 142] on link "PDF Export to PDF" at bounding box center [1230, 138] width 111 height 25
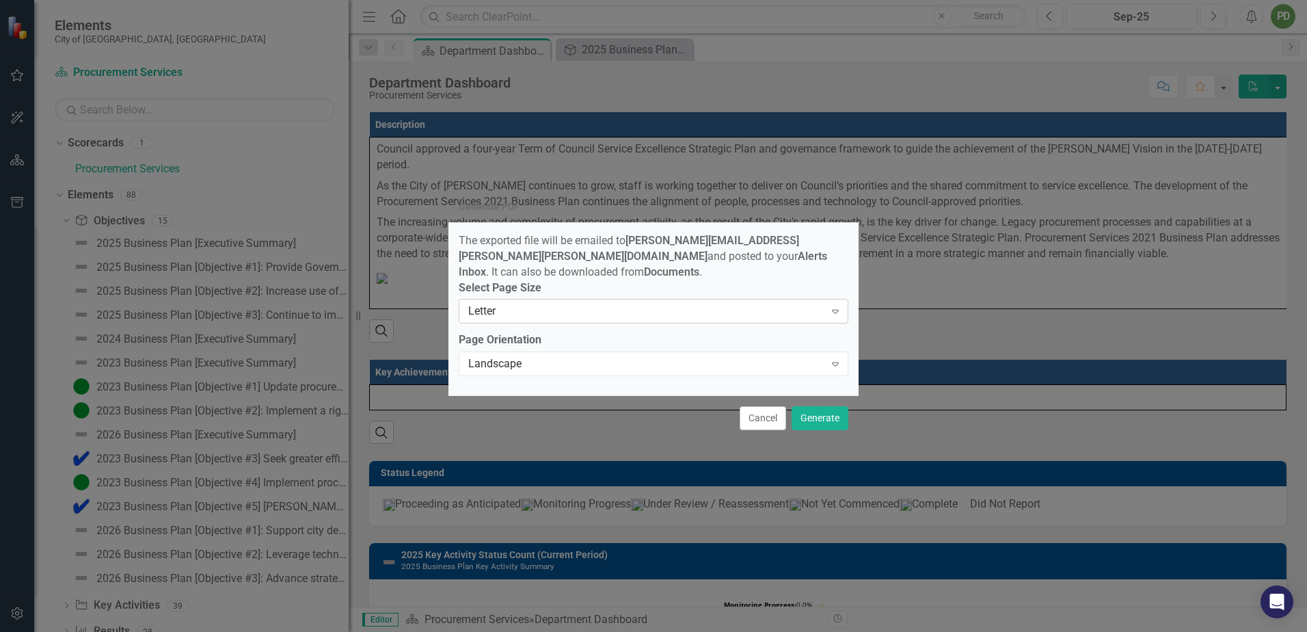
click at [589, 308] on div "Letter" at bounding box center [646, 312] width 356 height 16
click at [585, 351] on div "Landscape Expand" at bounding box center [654, 363] width 390 height 25
click at [766, 410] on button "Cancel" at bounding box center [763, 418] width 46 height 24
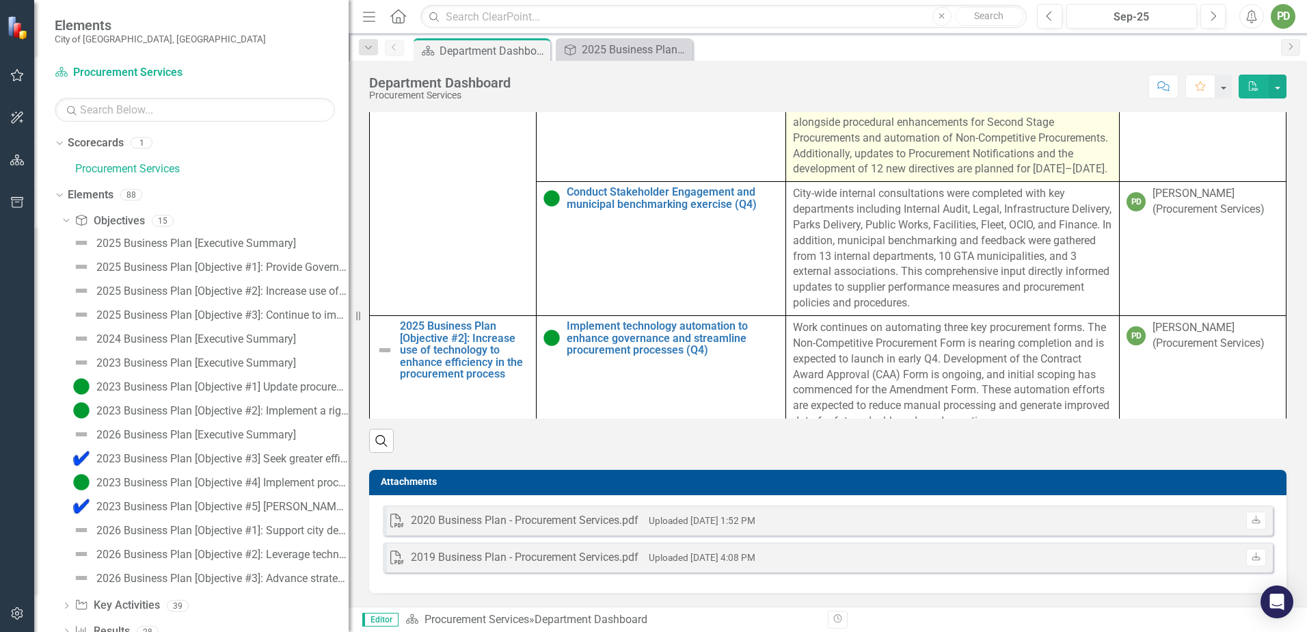
scroll to position [889, 0]
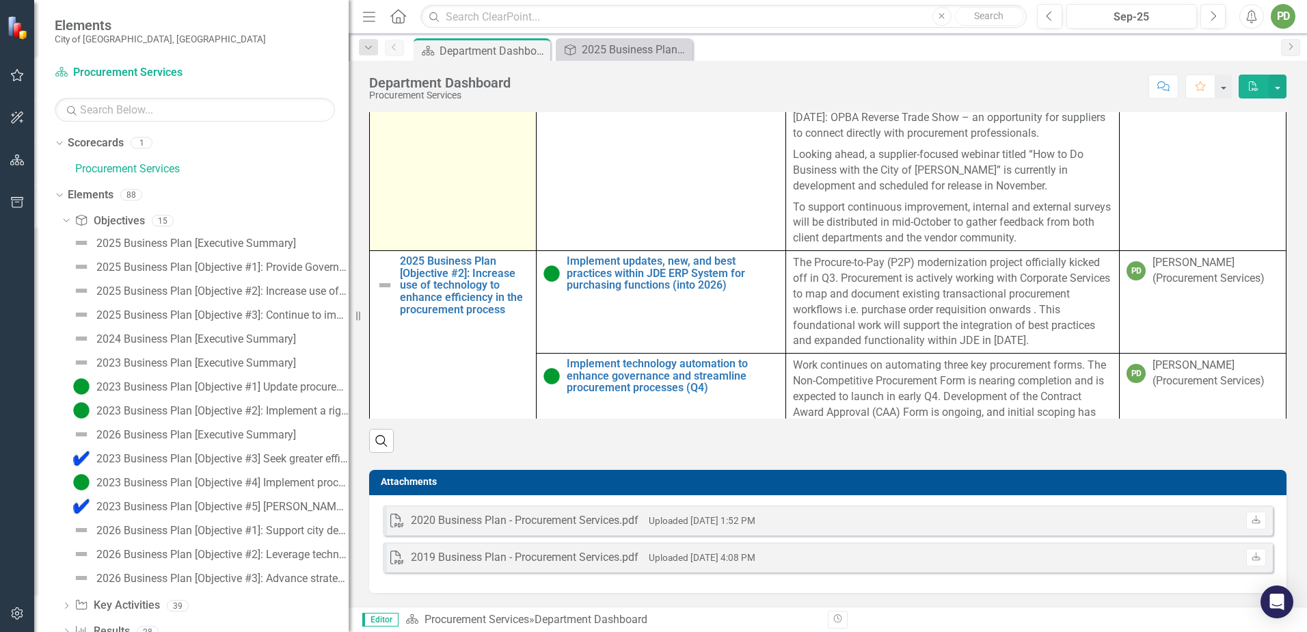
scroll to position [0, 0]
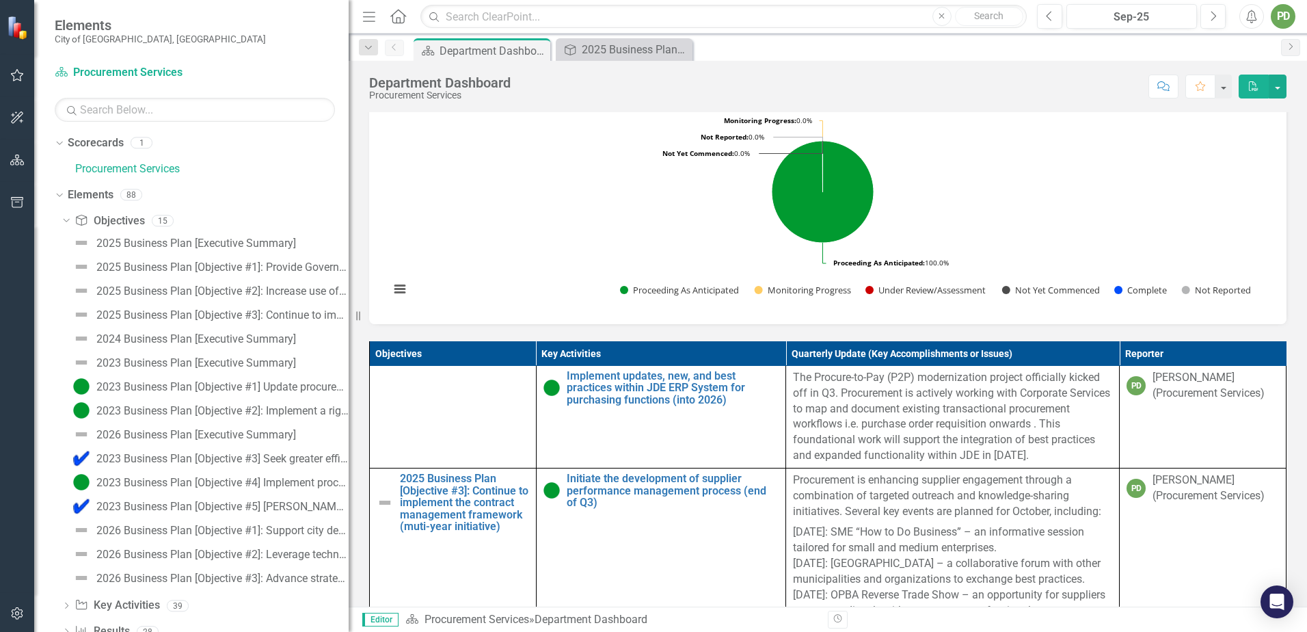
click at [838, 87] on h3 "2025 Key Activity Status Count (Current Period) 2025 Business Plan Key Activity…" at bounding box center [840, 76] width 879 height 21
